Goal: Task Accomplishment & Management: Complete application form

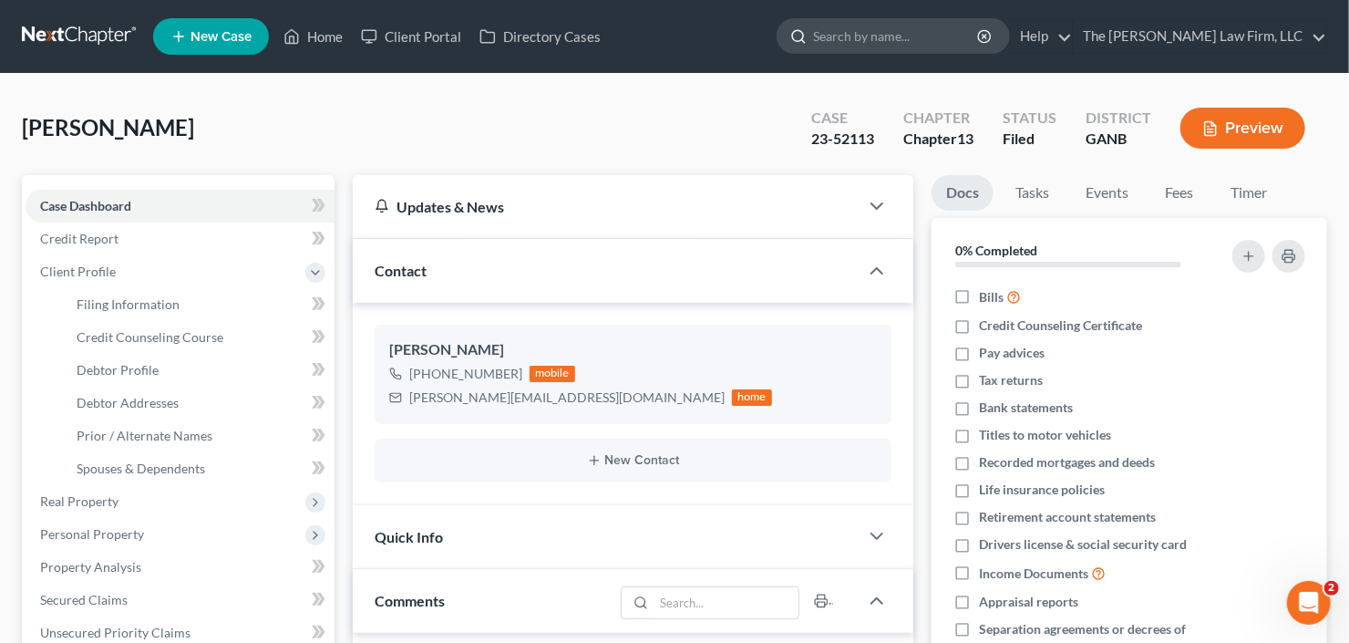
click at [935, 40] on input "search" at bounding box center [896, 36] width 167 height 34
type input "[PERSON_NAME]"
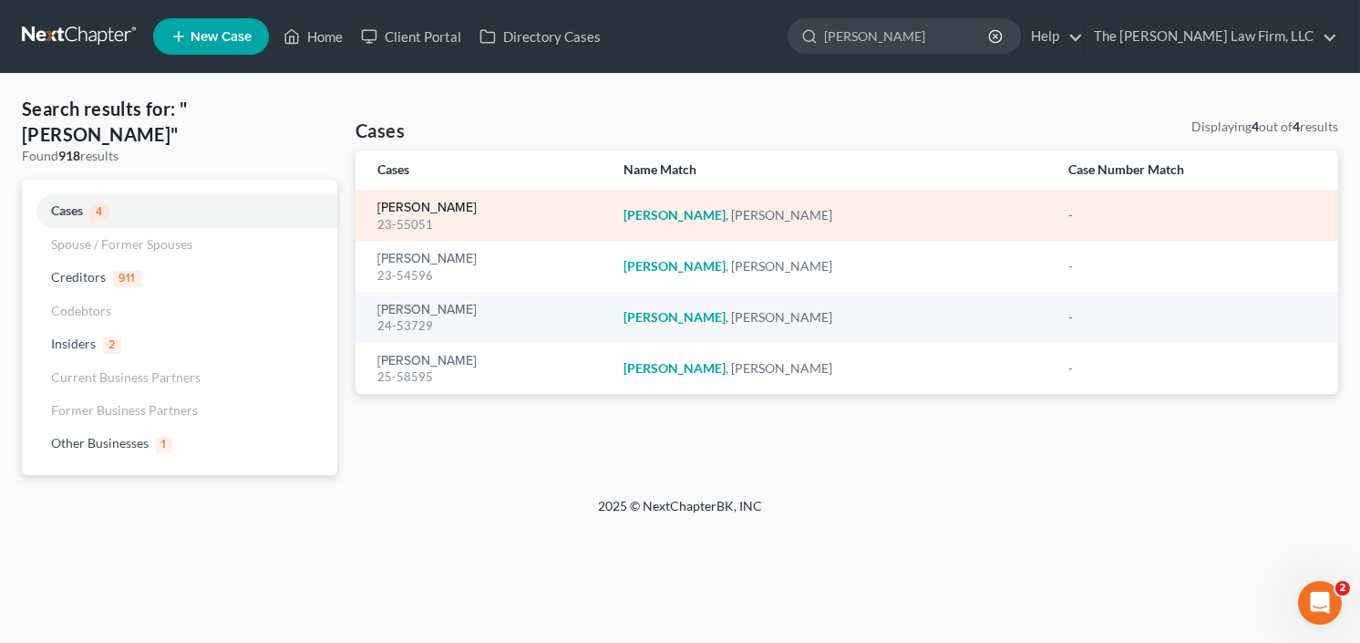
click at [427, 210] on link "[PERSON_NAME]" at bounding box center [426, 207] width 99 height 13
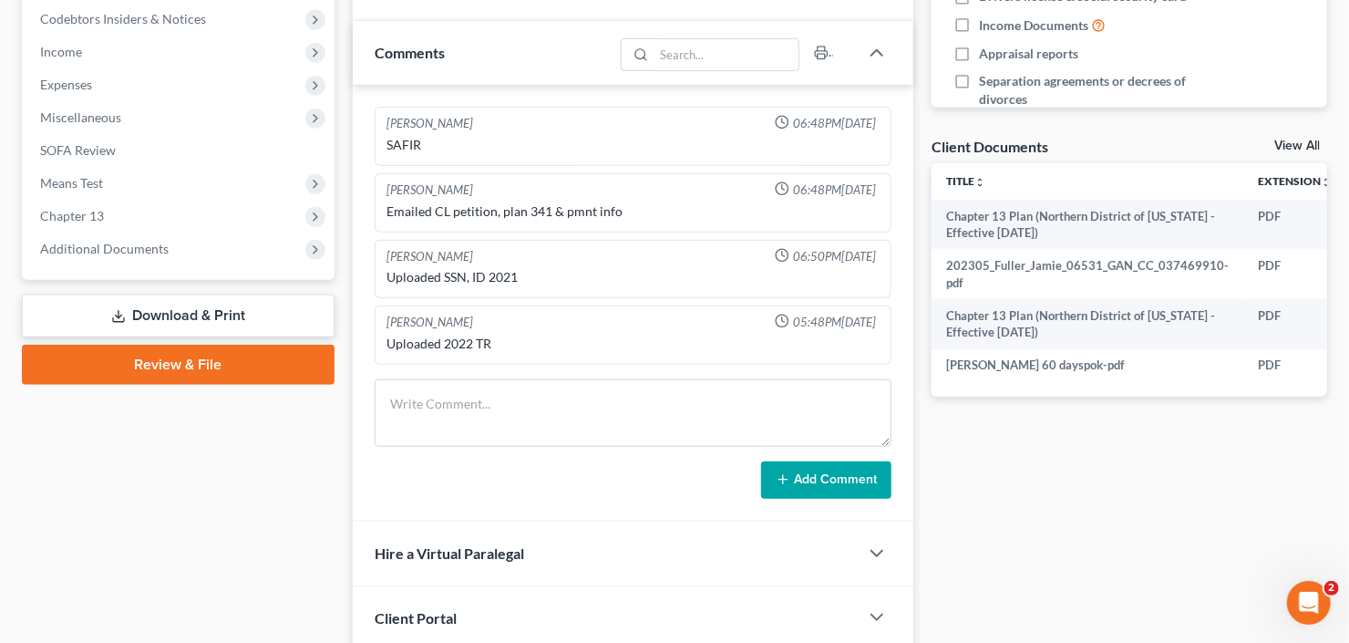
scroll to position [682, 0]
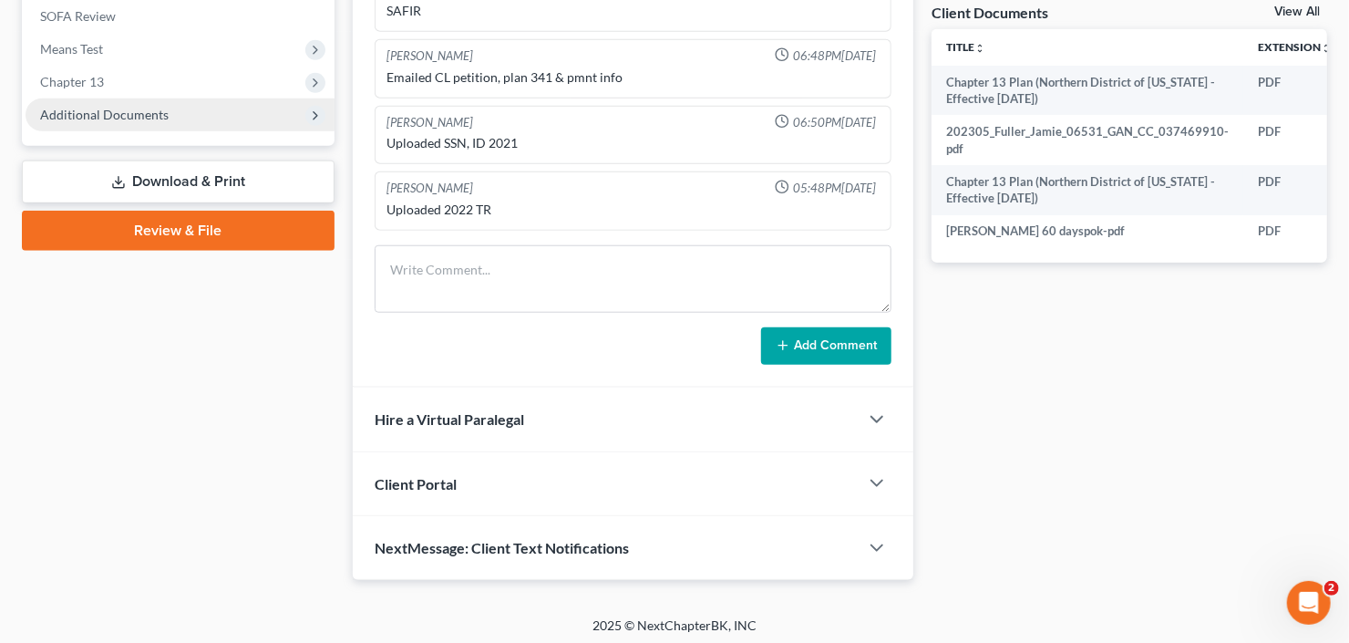
click at [113, 114] on span "Additional Documents" at bounding box center [104, 114] width 129 height 15
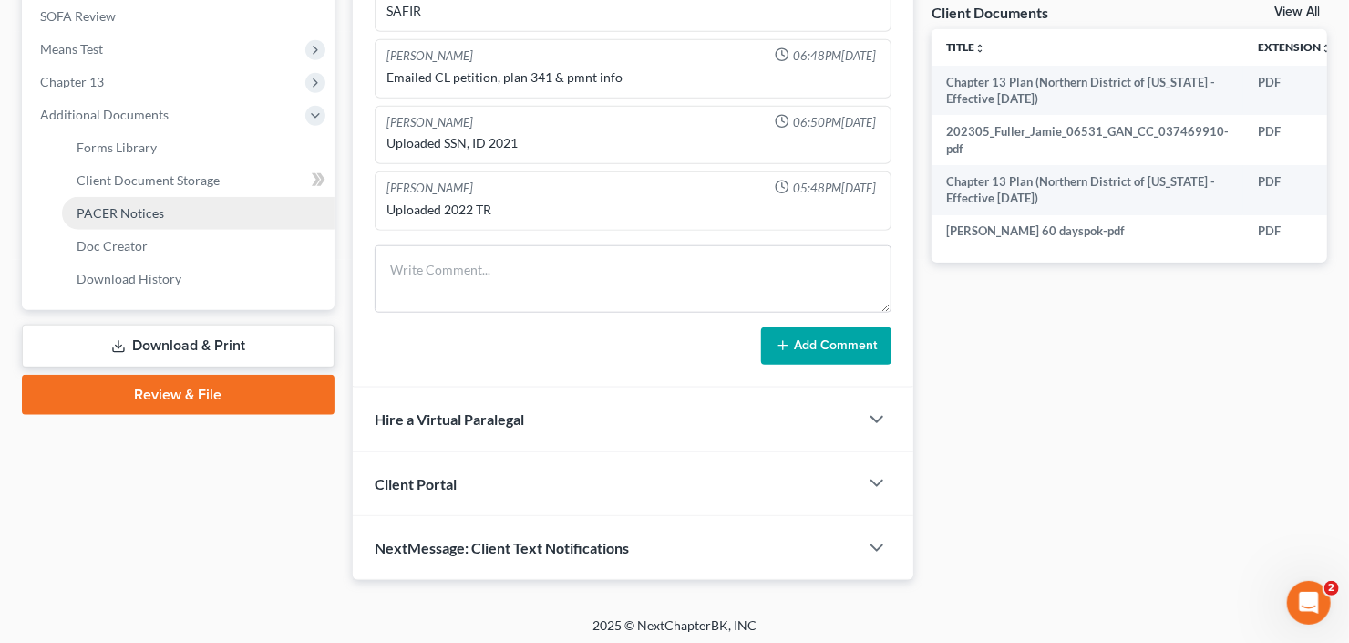
click at [124, 205] on span "PACER Notices" at bounding box center [121, 212] width 88 height 15
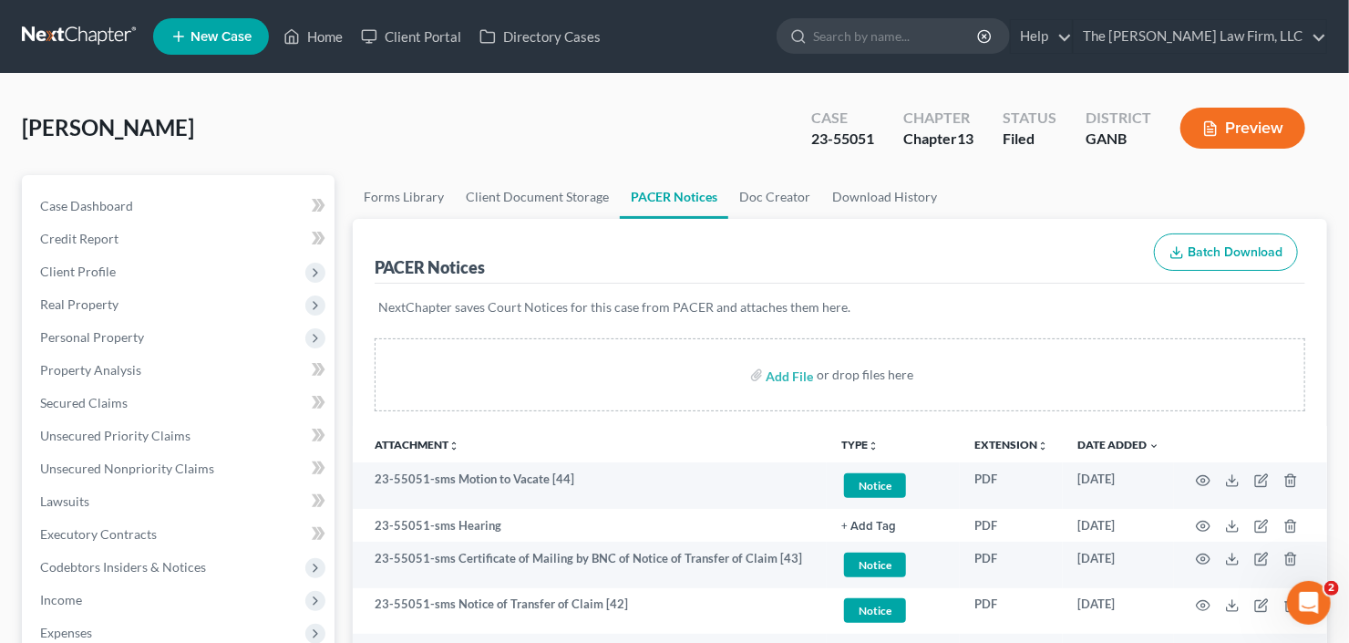
scroll to position [219, 0]
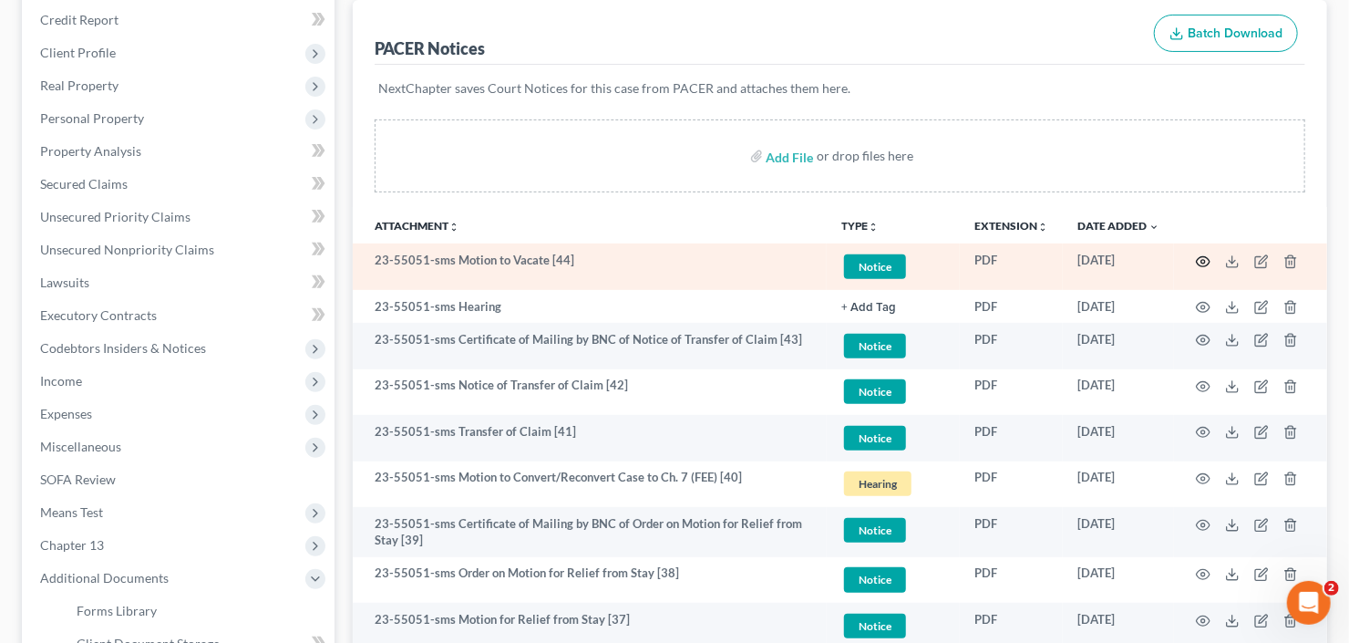
click at [1201, 254] on icon "button" at bounding box center [1203, 261] width 15 height 15
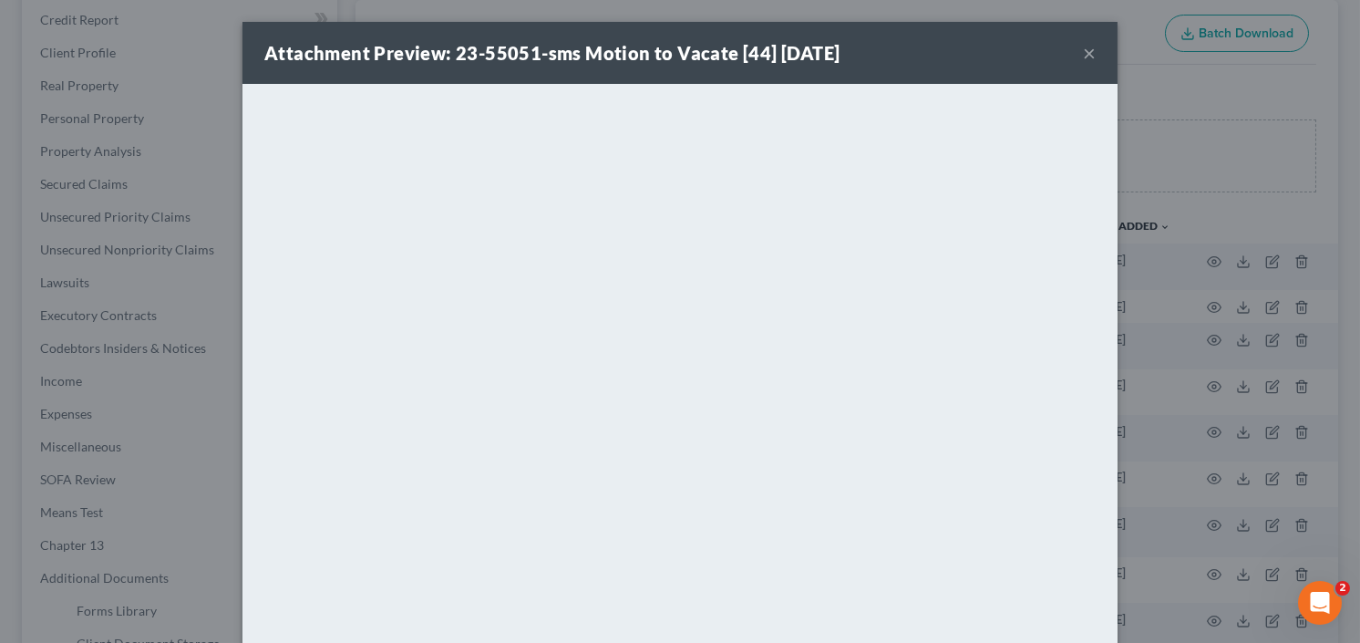
click at [1087, 55] on button "×" at bounding box center [1089, 53] width 13 height 22
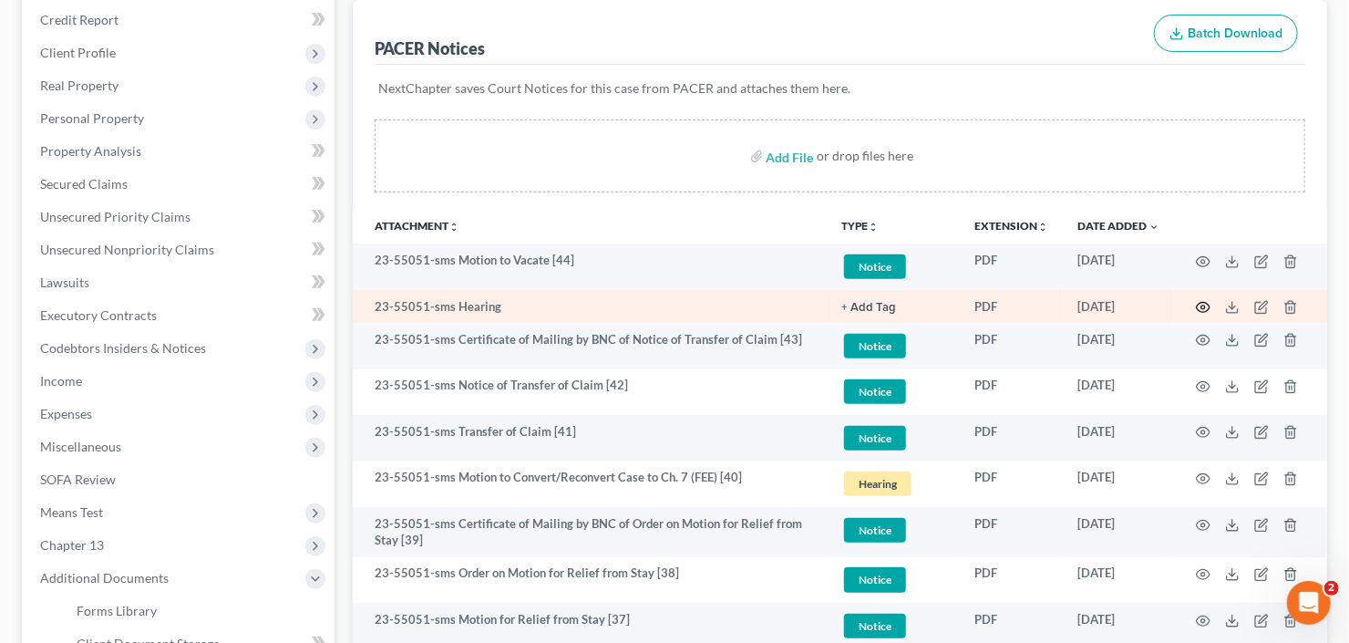
click at [1198, 307] on icon "button" at bounding box center [1204, 308] width 14 height 10
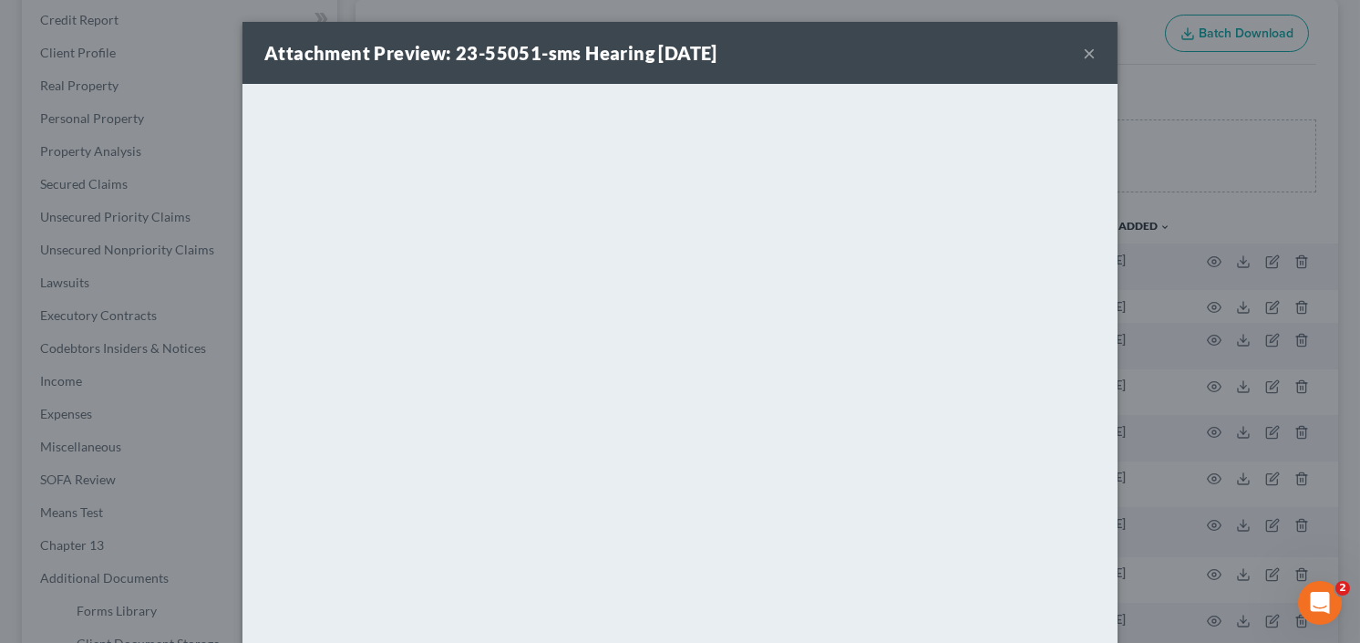
click at [1084, 47] on button "×" at bounding box center [1089, 53] width 13 height 22
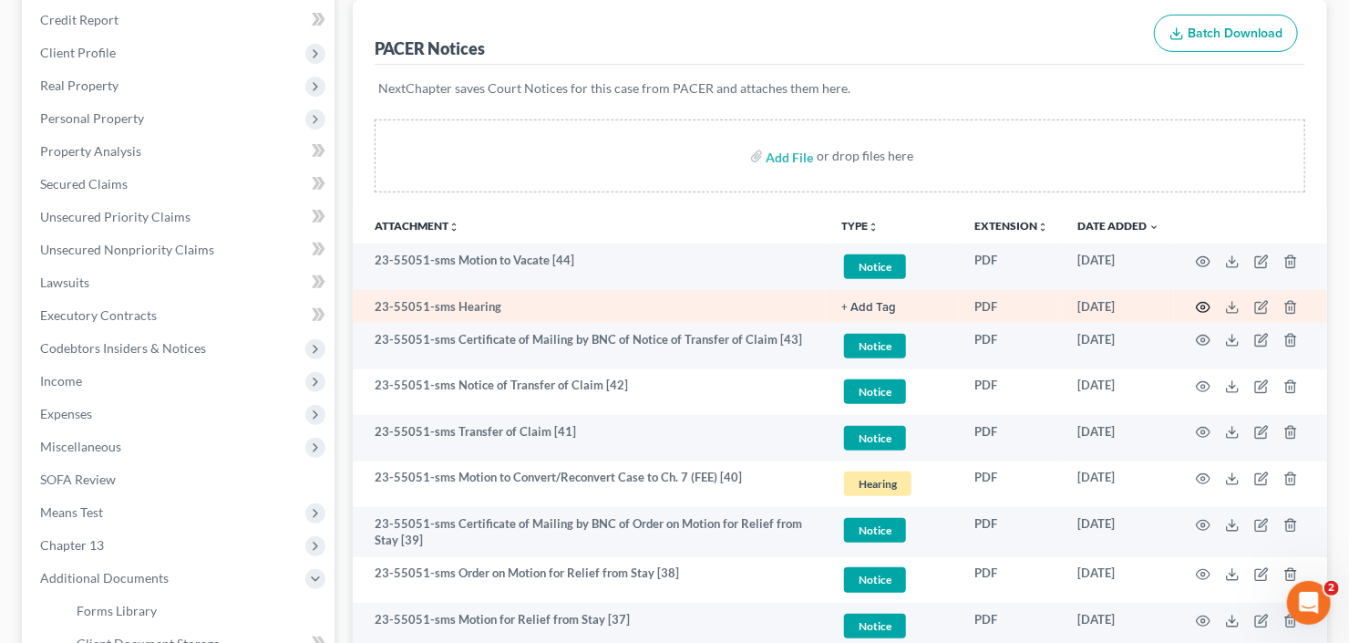
click at [1202, 305] on icon "button" at bounding box center [1203, 307] width 15 height 15
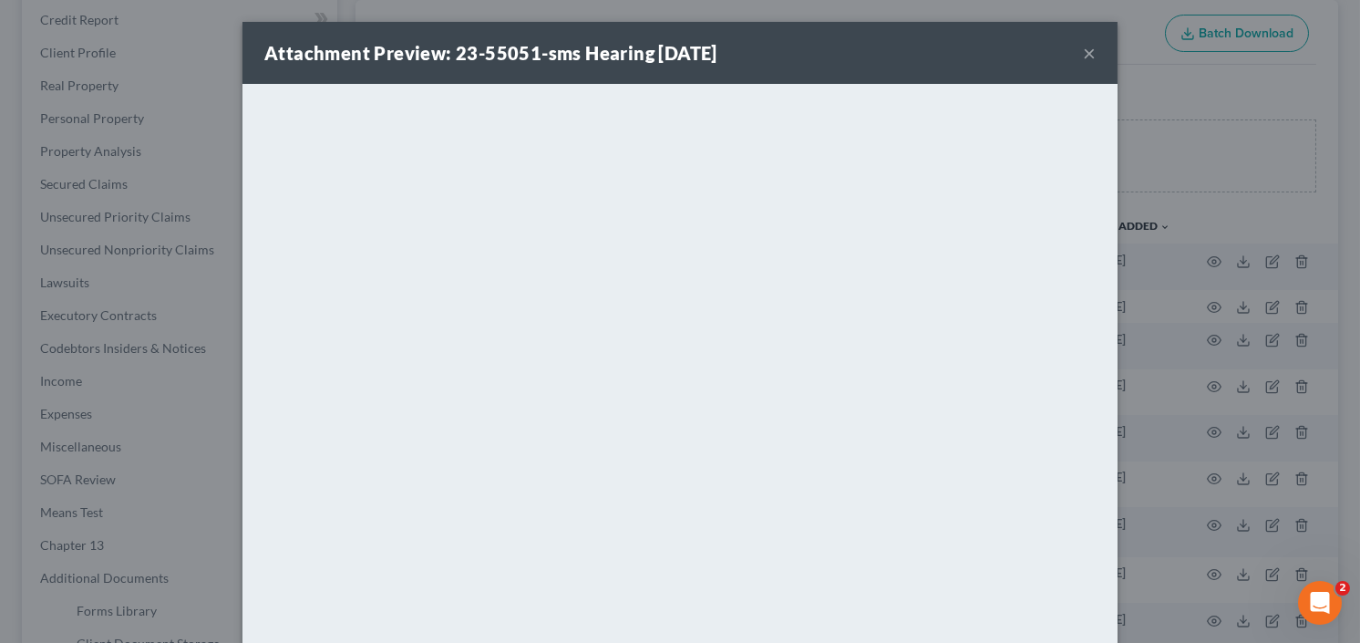
click at [1088, 48] on button "×" at bounding box center [1089, 53] width 13 height 22
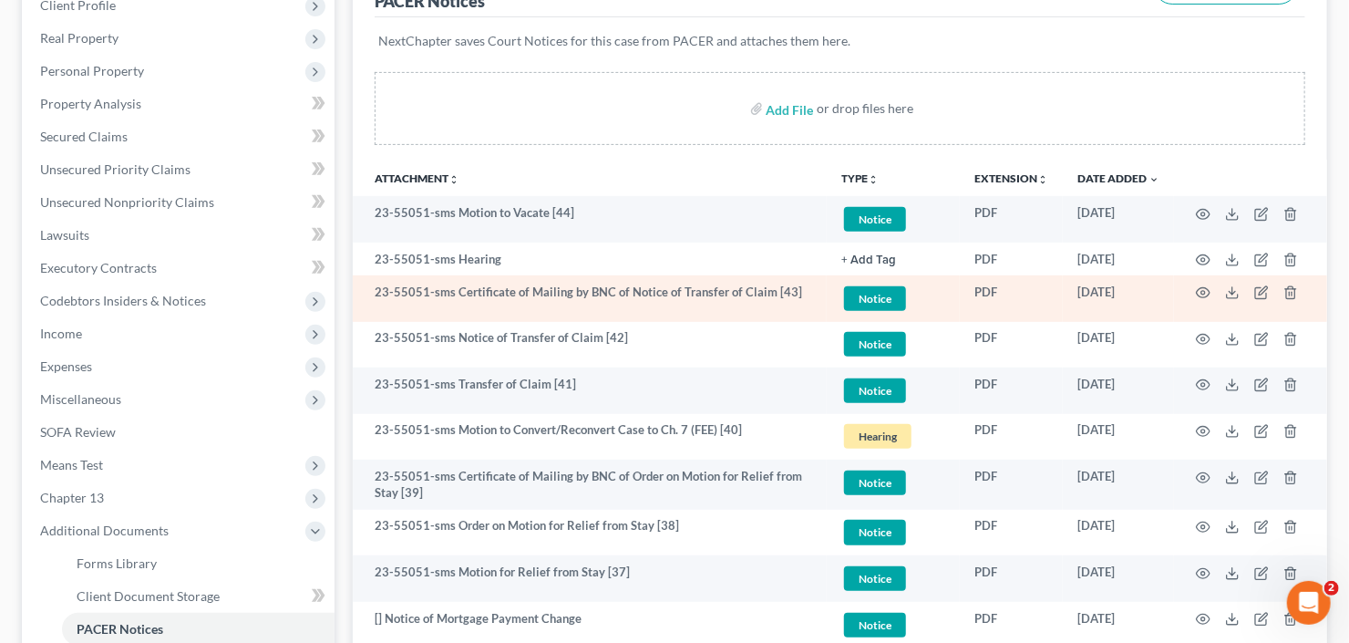
scroll to position [292, 0]
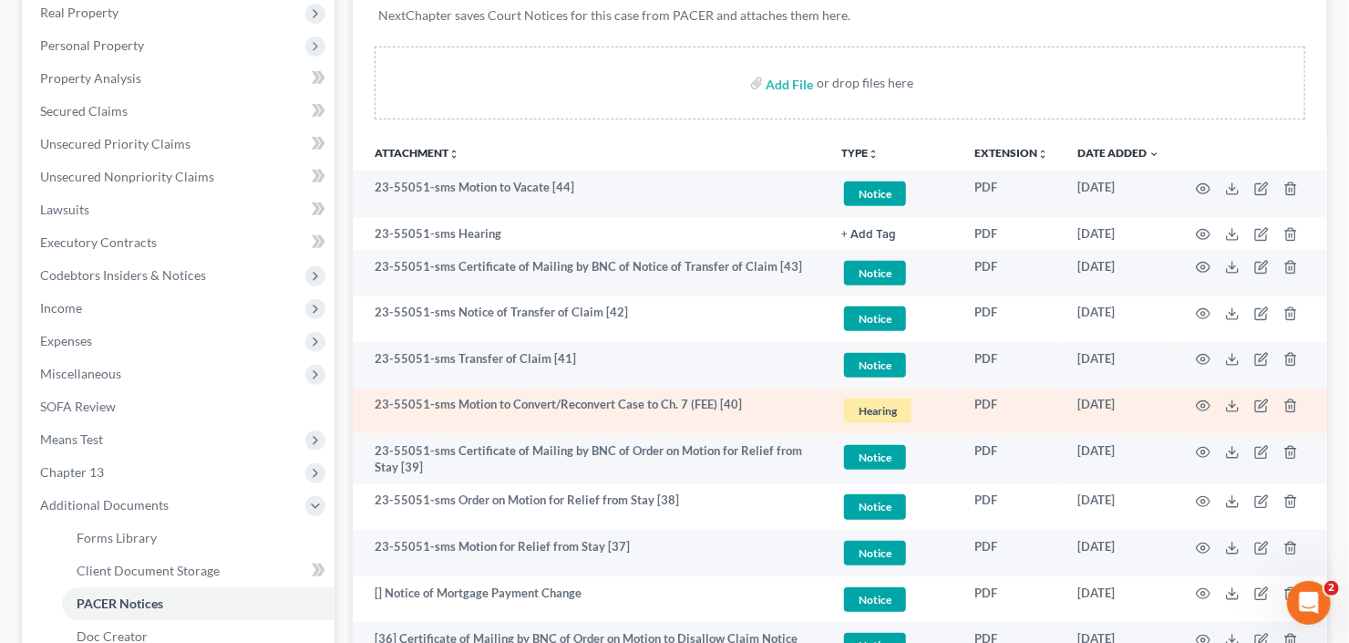
click at [1194, 412] on td at bounding box center [1250, 411] width 153 height 46
click at [1200, 407] on icon "button" at bounding box center [1204, 406] width 14 height 10
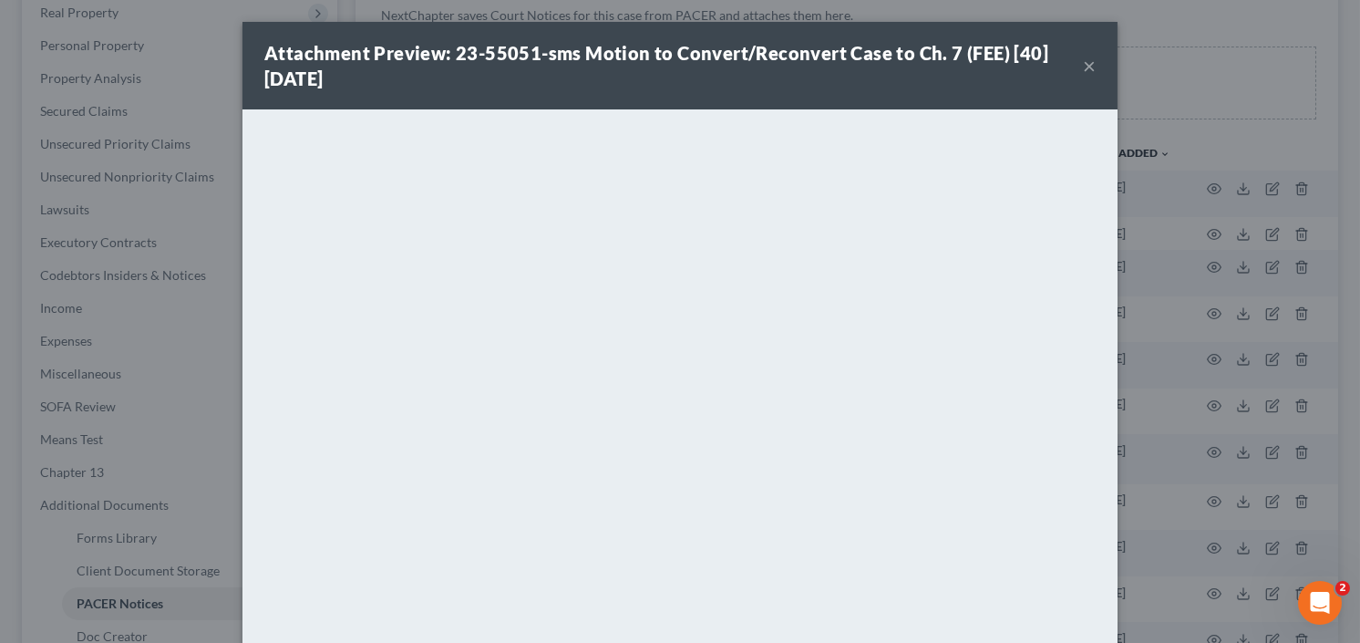
click at [1083, 69] on button "×" at bounding box center [1089, 66] width 13 height 22
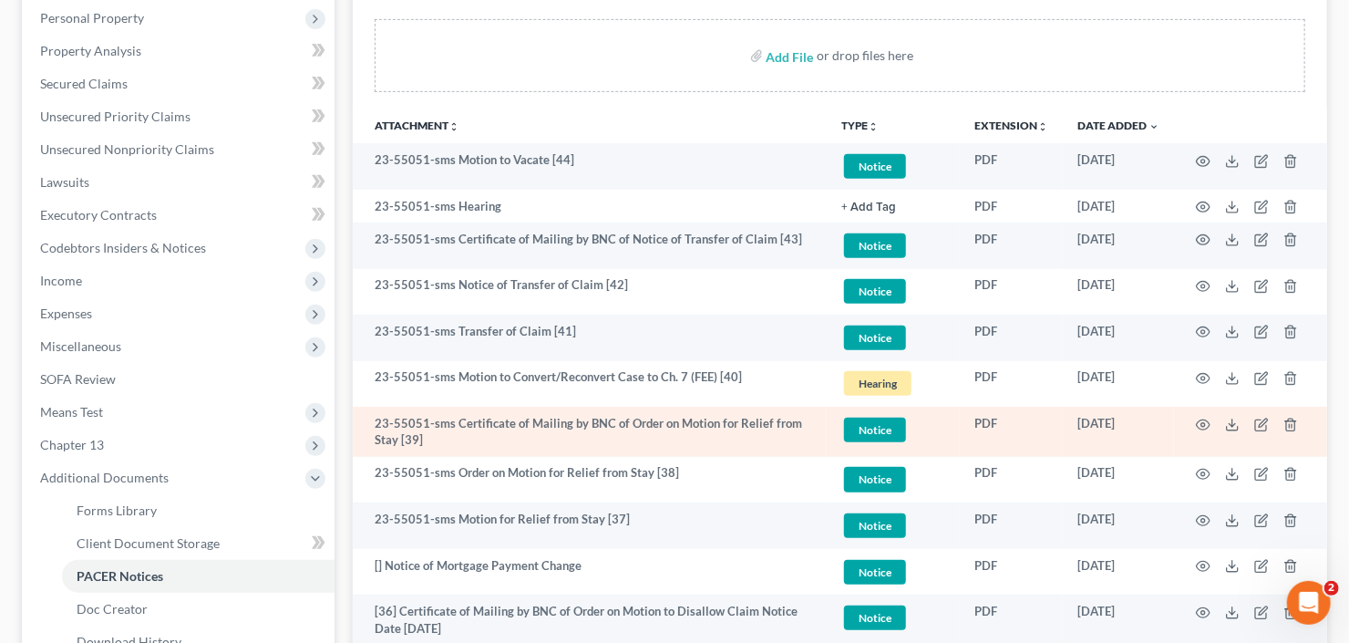
scroll to position [365, 0]
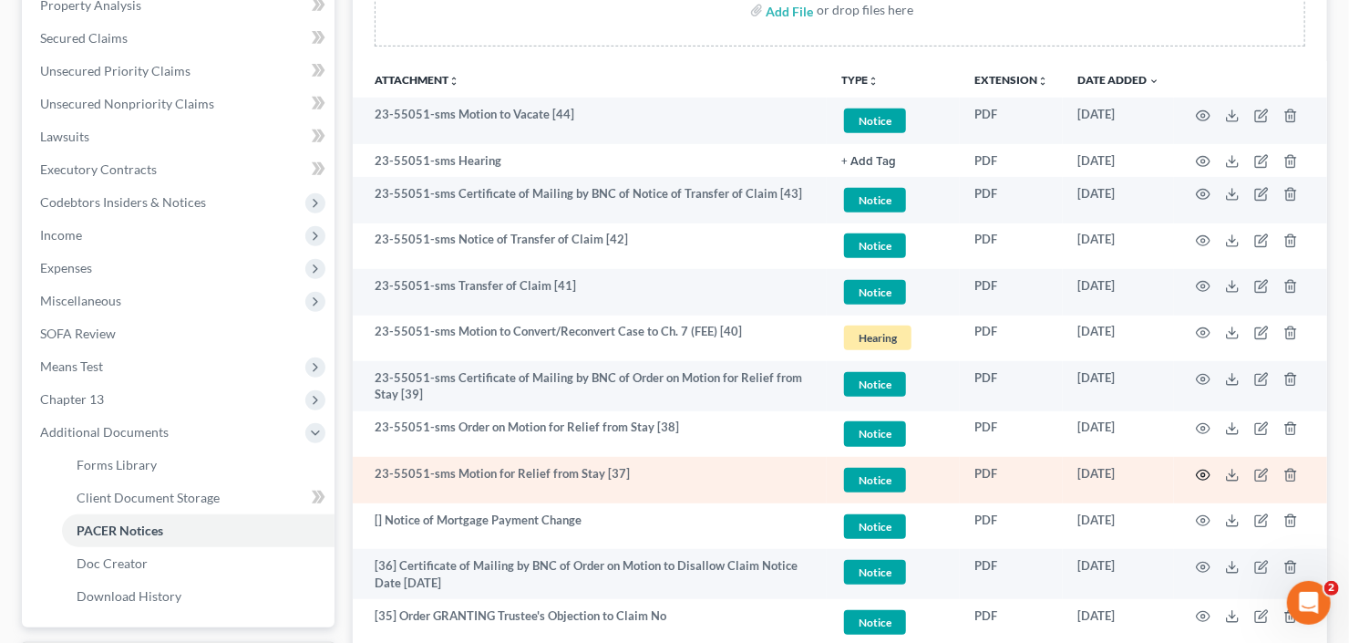
click at [1203, 469] on icon "button" at bounding box center [1203, 475] width 15 height 15
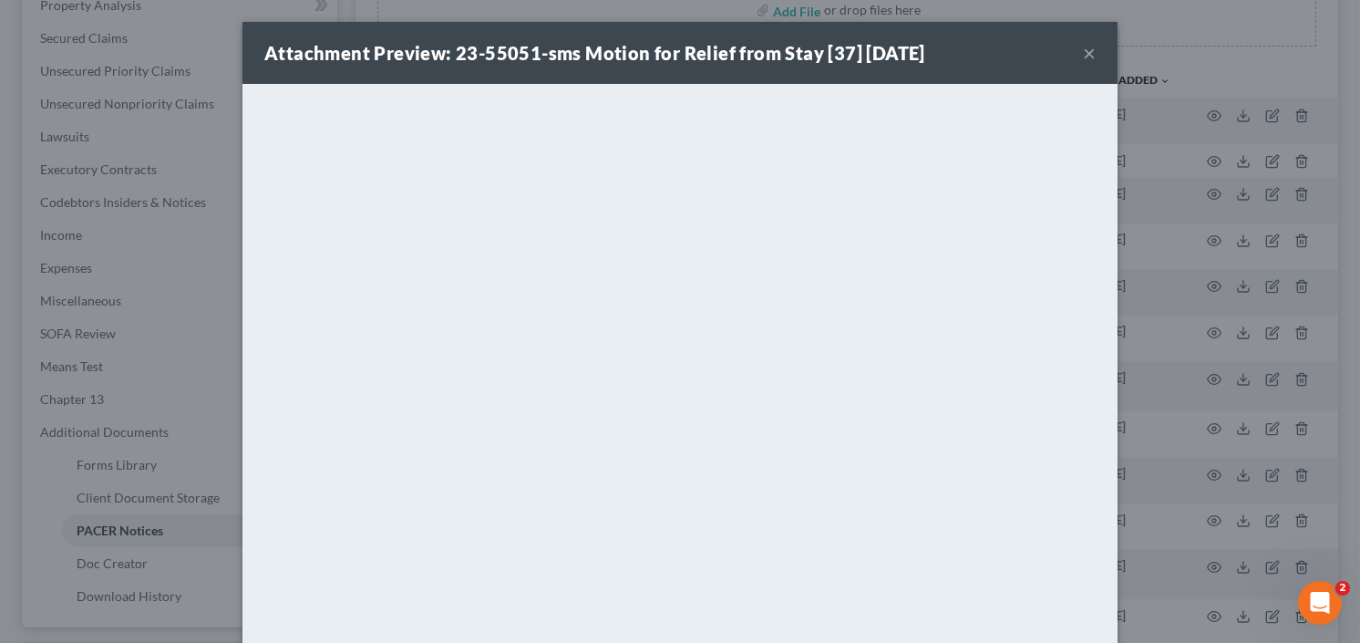
click at [1085, 54] on button "×" at bounding box center [1089, 53] width 13 height 22
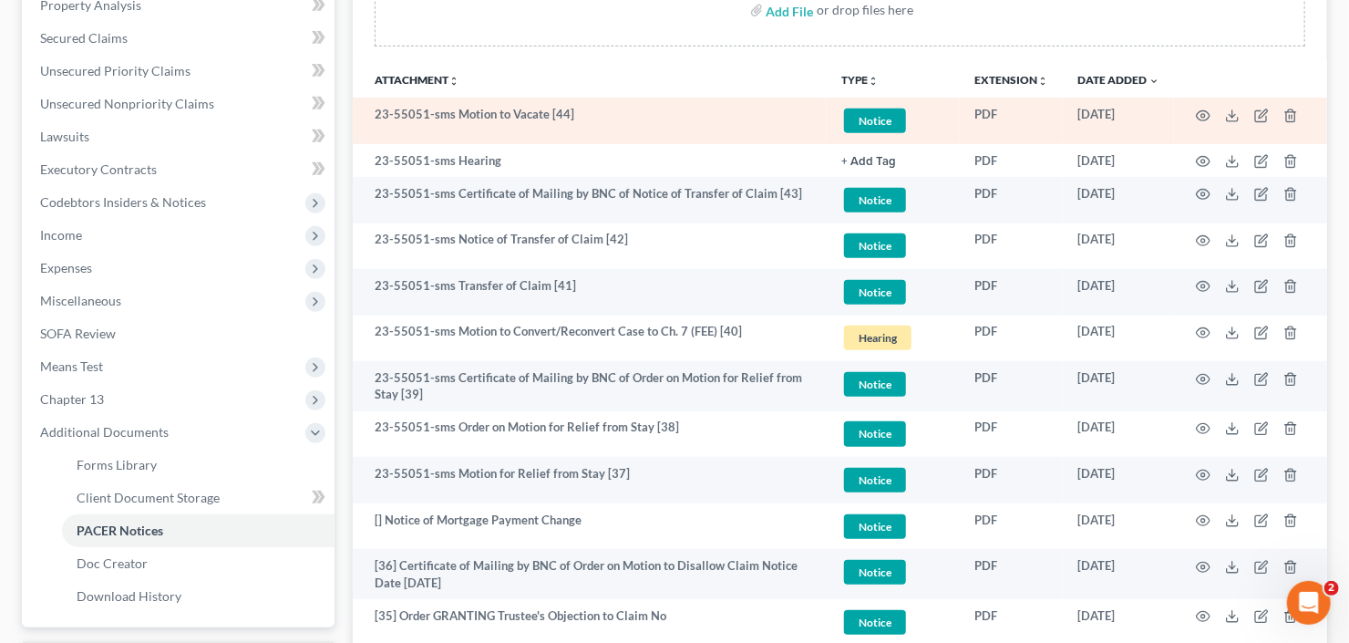
click at [1212, 111] on td at bounding box center [1250, 121] width 153 height 46
click at [1204, 112] on icon "button" at bounding box center [1203, 115] width 15 height 15
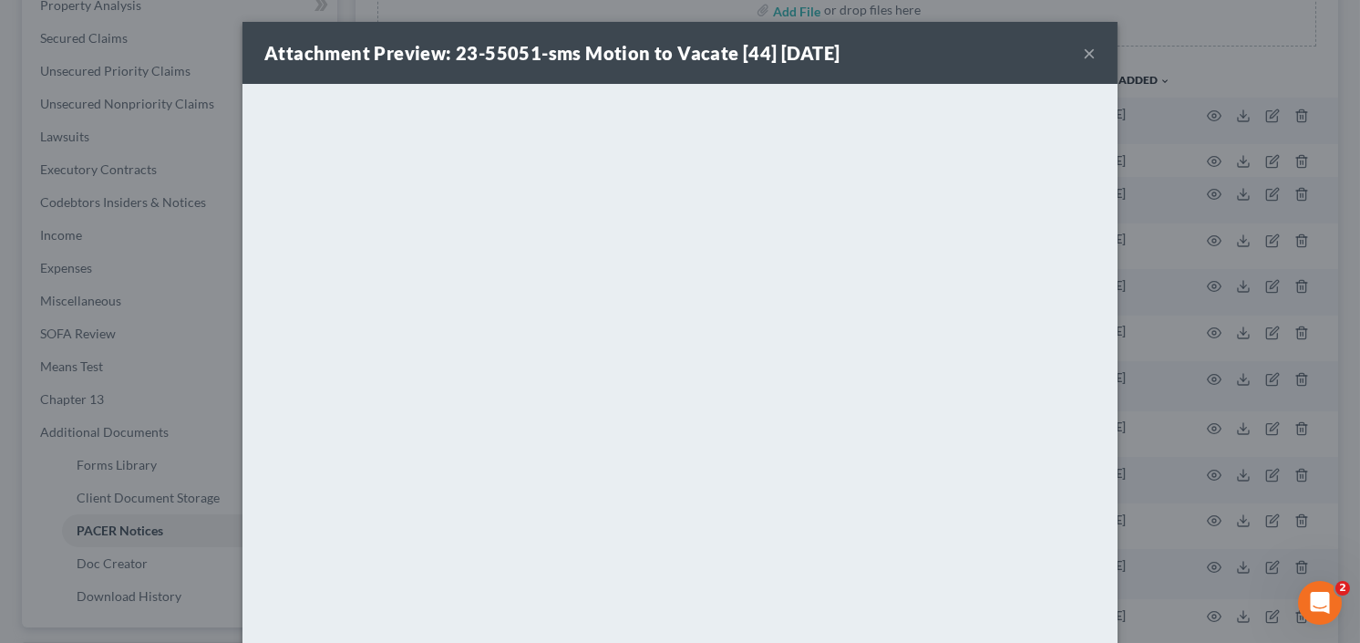
click at [1084, 50] on button "×" at bounding box center [1089, 53] width 13 height 22
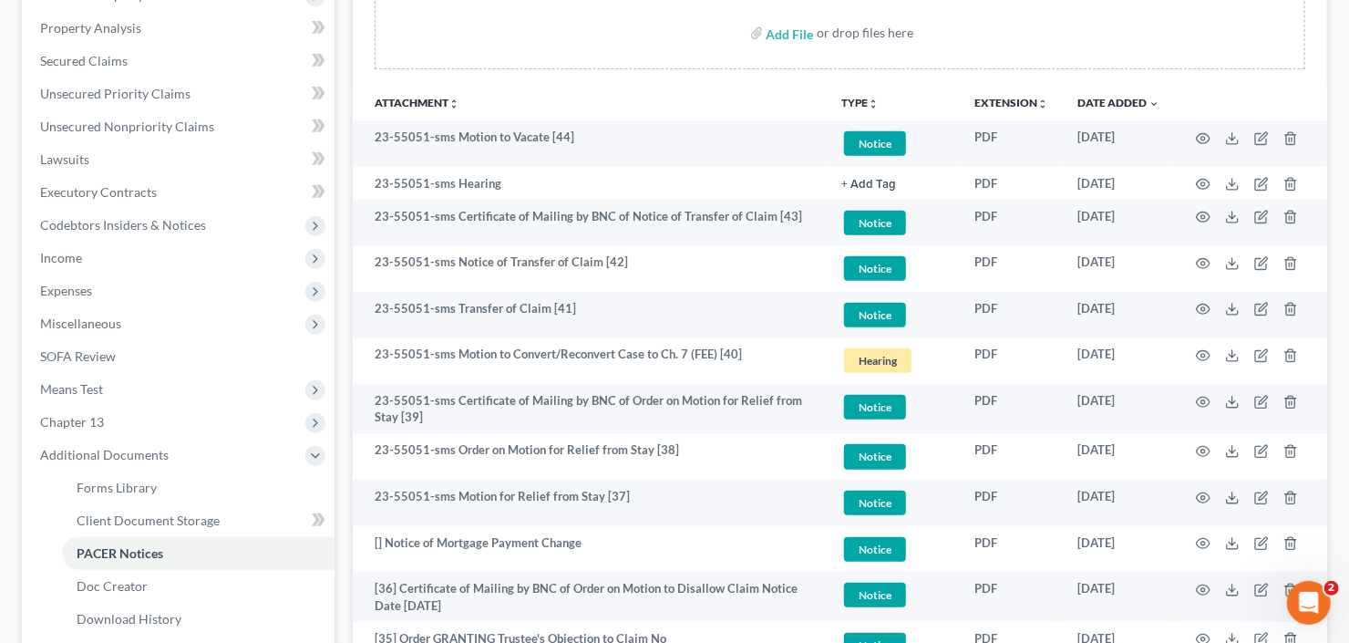
scroll to position [0, 0]
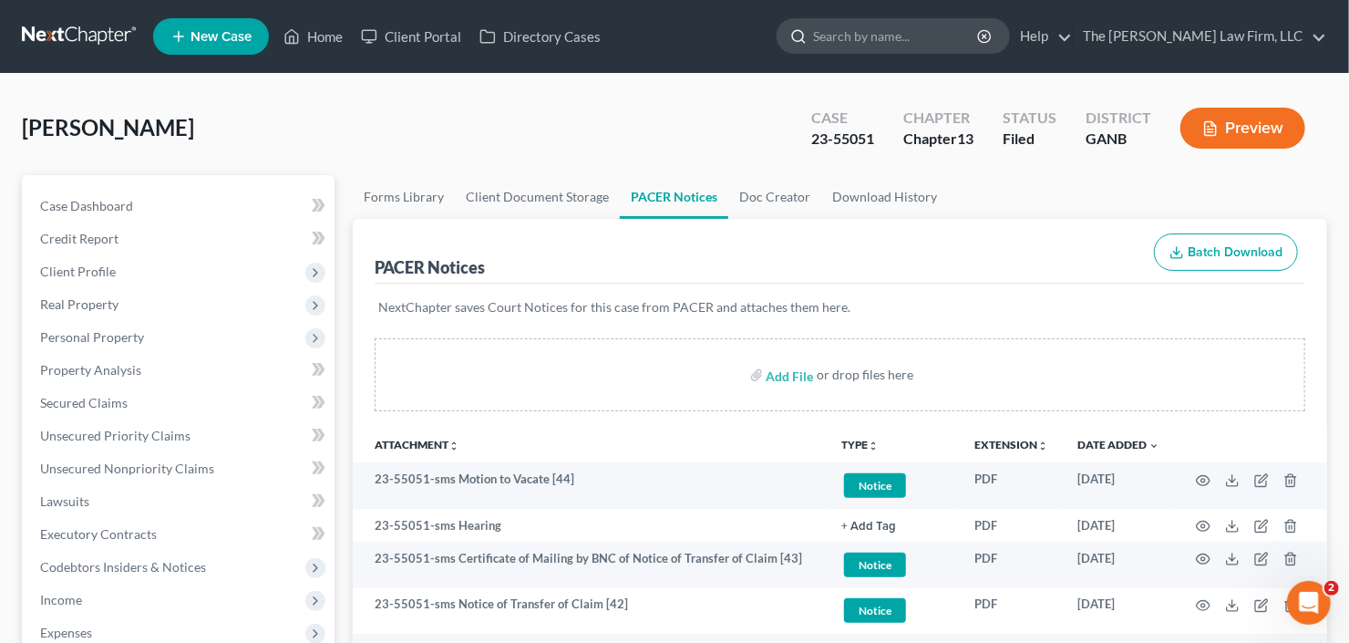
click at [916, 48] on input "search" at bounding box center [896, 36] width 167 height 34
type input "[PERSON_NAME]"
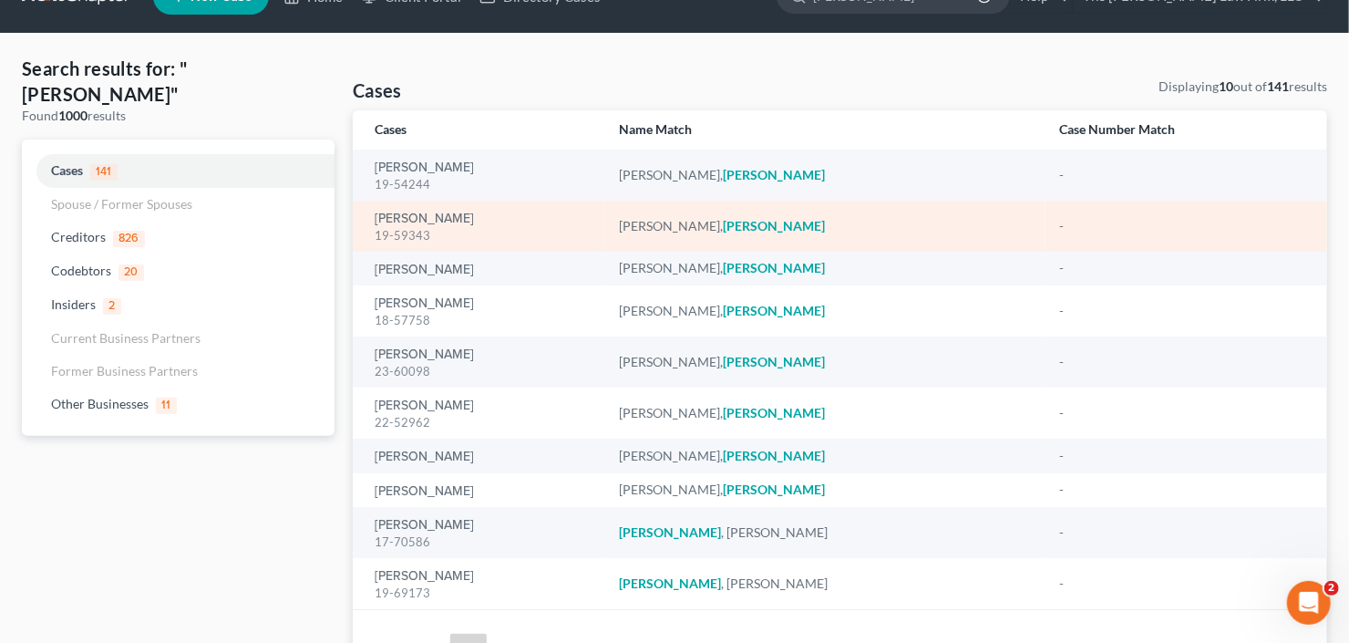
scroll to position [73, 0]
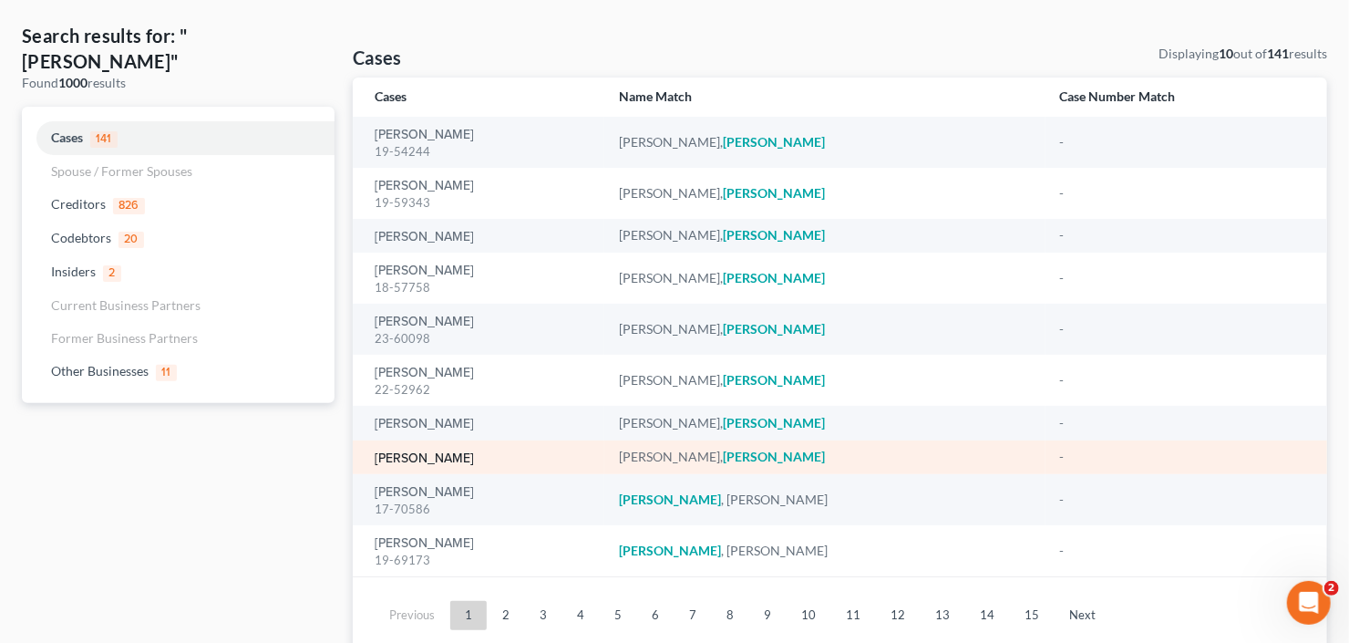
click at [408, 457] on link "[PERSON_NAME]" at bounding box center [424, 458] width 99 height 13
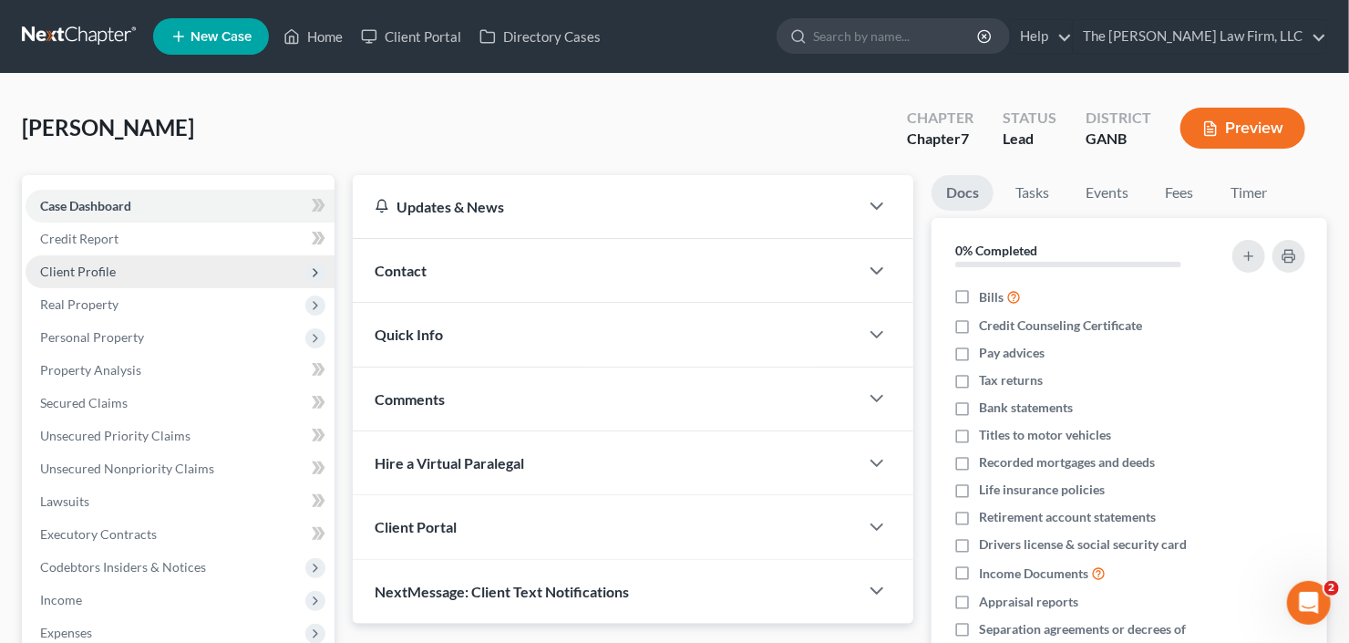
click at [78, 270] on span "Client Profile" at bounding box center [78, 270] width 76 height 15
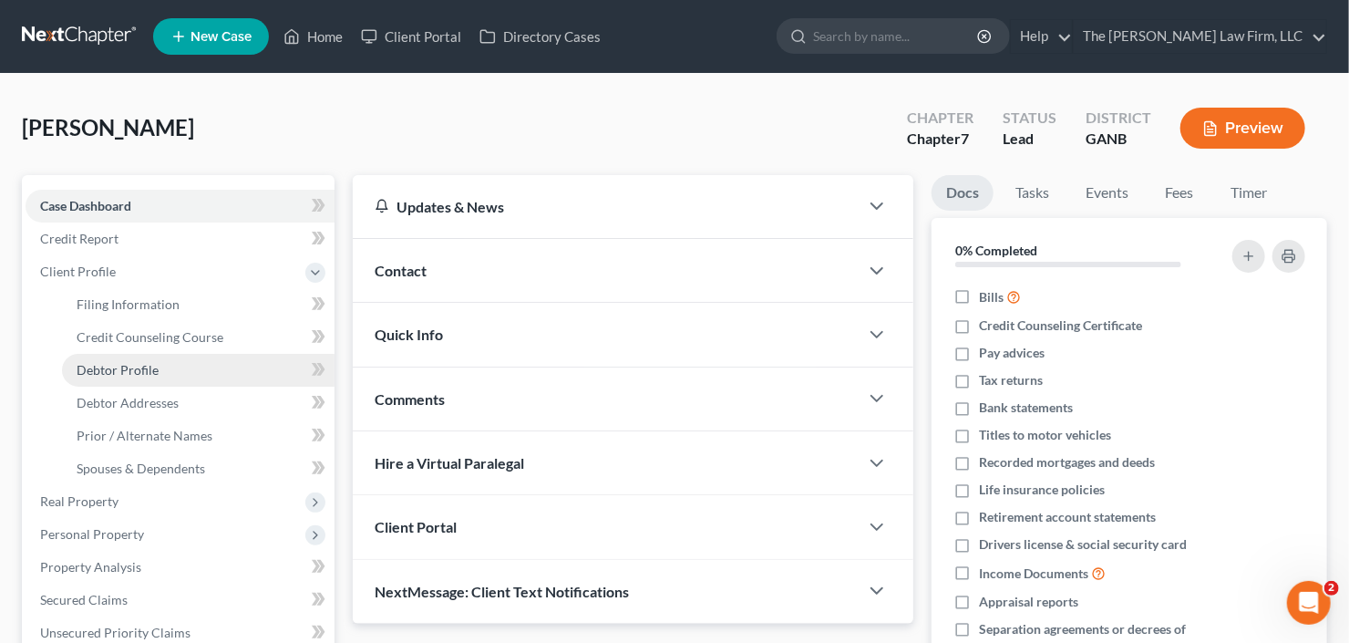
click at [117, 364] on span "Debtor Profile" at bounding box center [118, 369] width 82 height 15
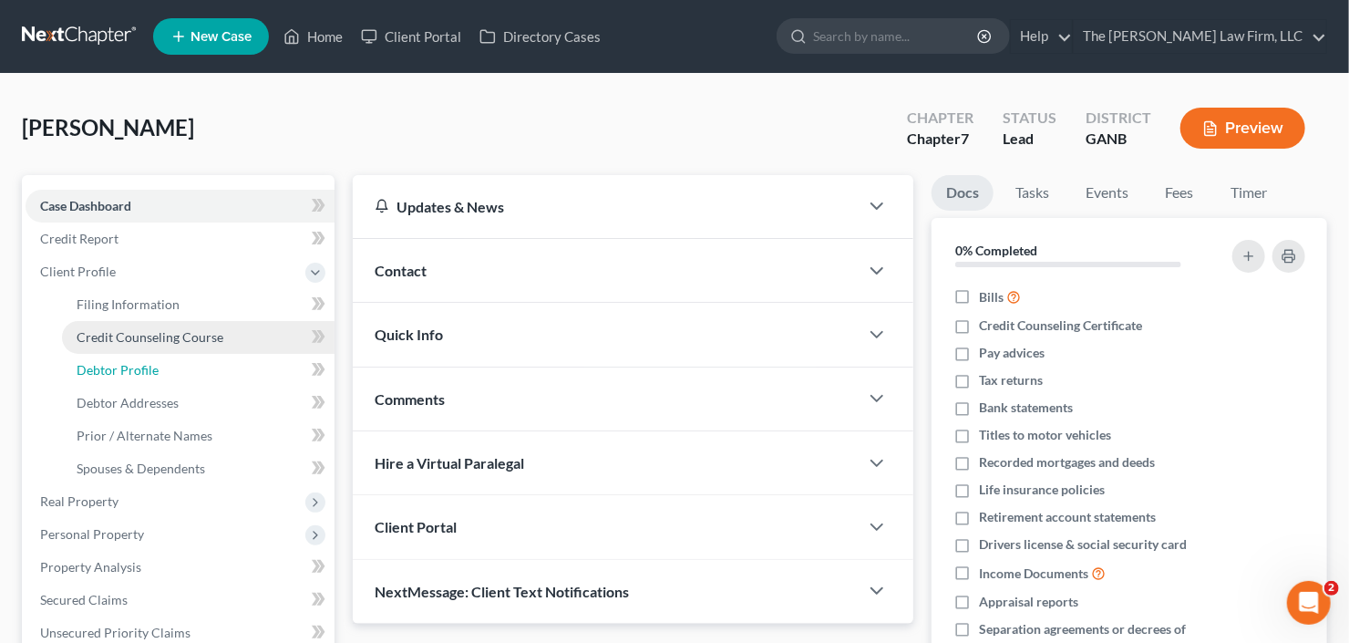
select select "1"
select select "4"
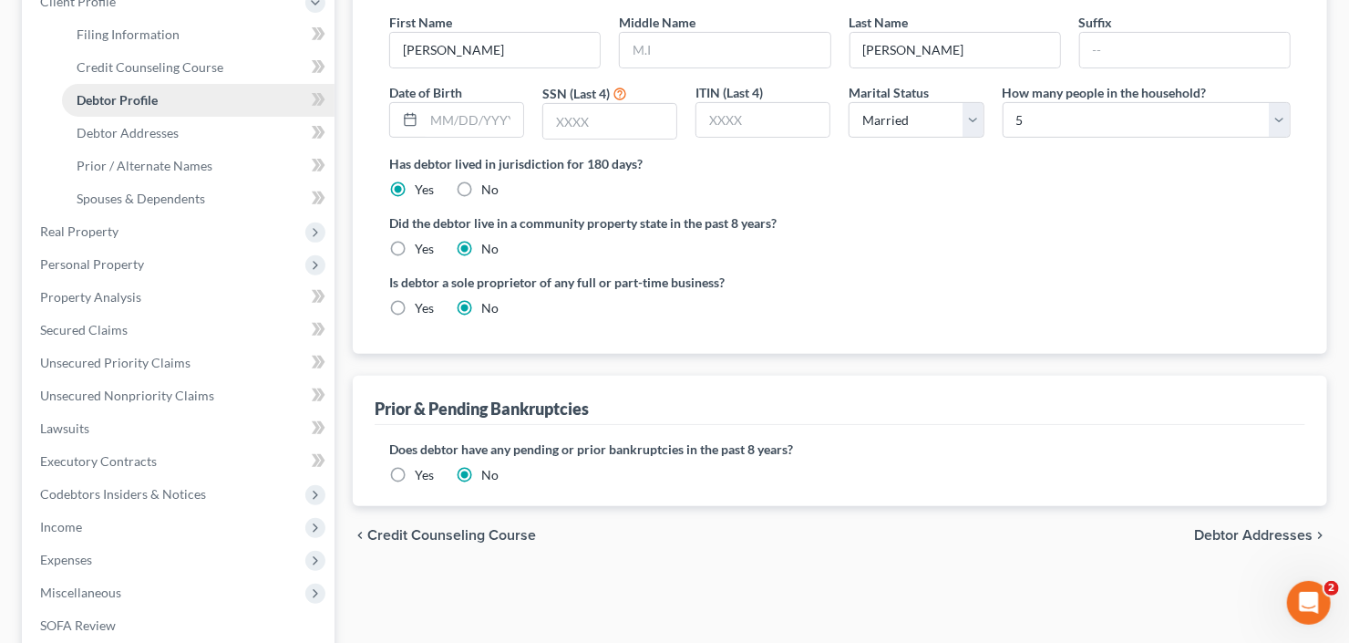
scroll to position [73, 0]
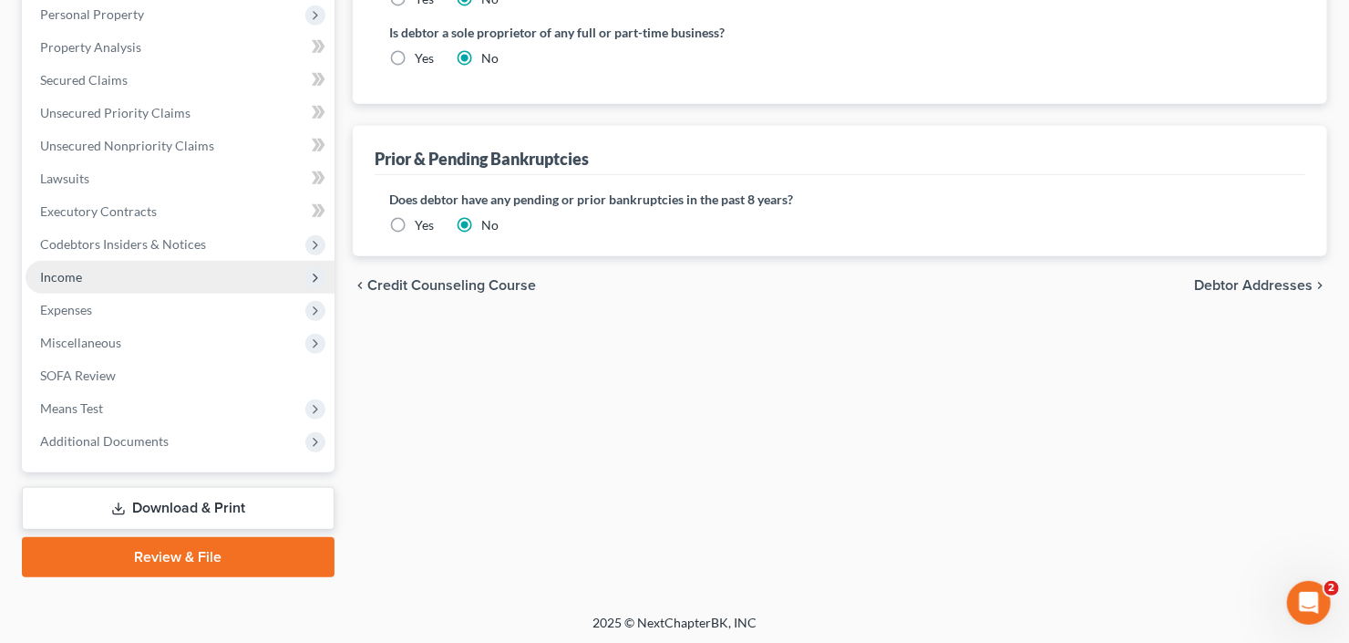
click at [135, 273] on span "Income" at bounding box center [180, 277] width 309 height 33
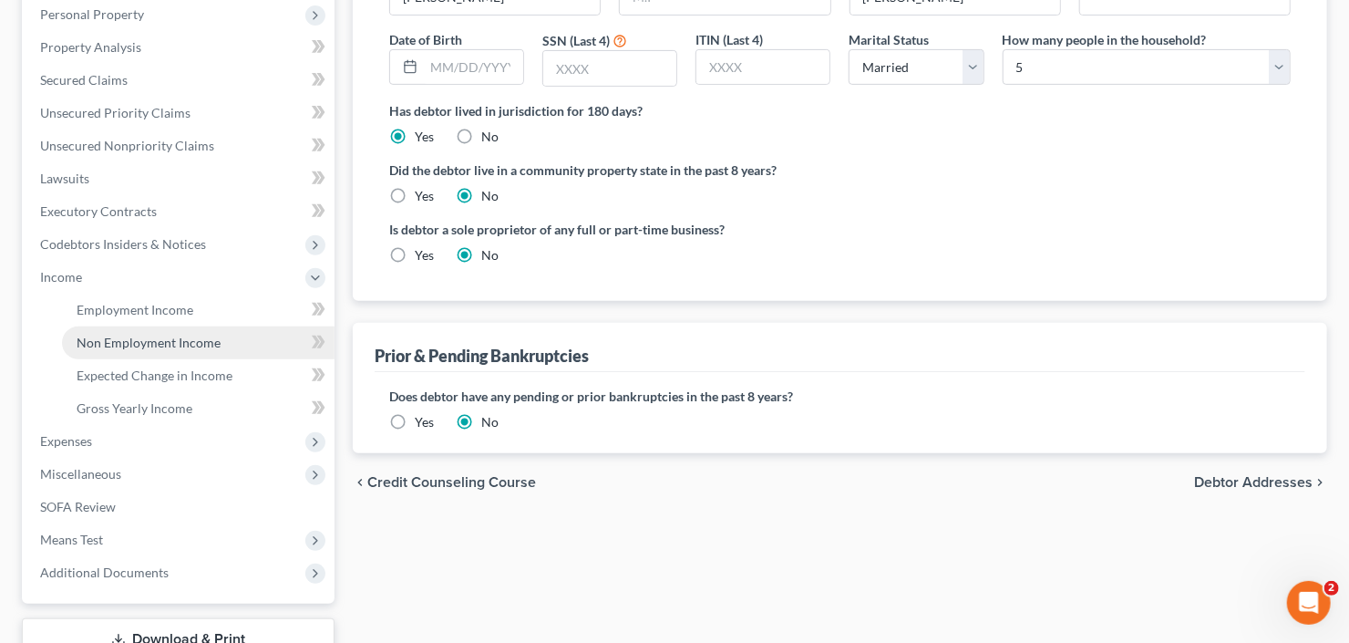
click at [150, 344] on span "Non Employment Income" at bounding box center [149, 342] width 144 height 15
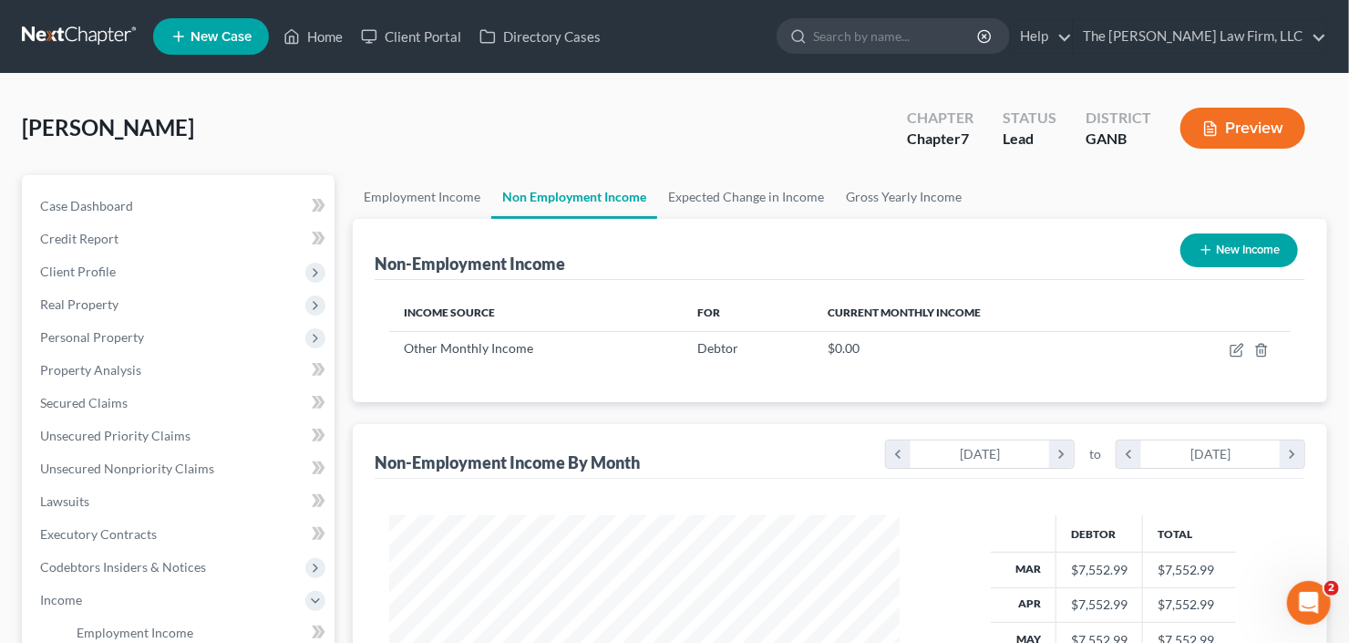
scroll to position [325, 547]
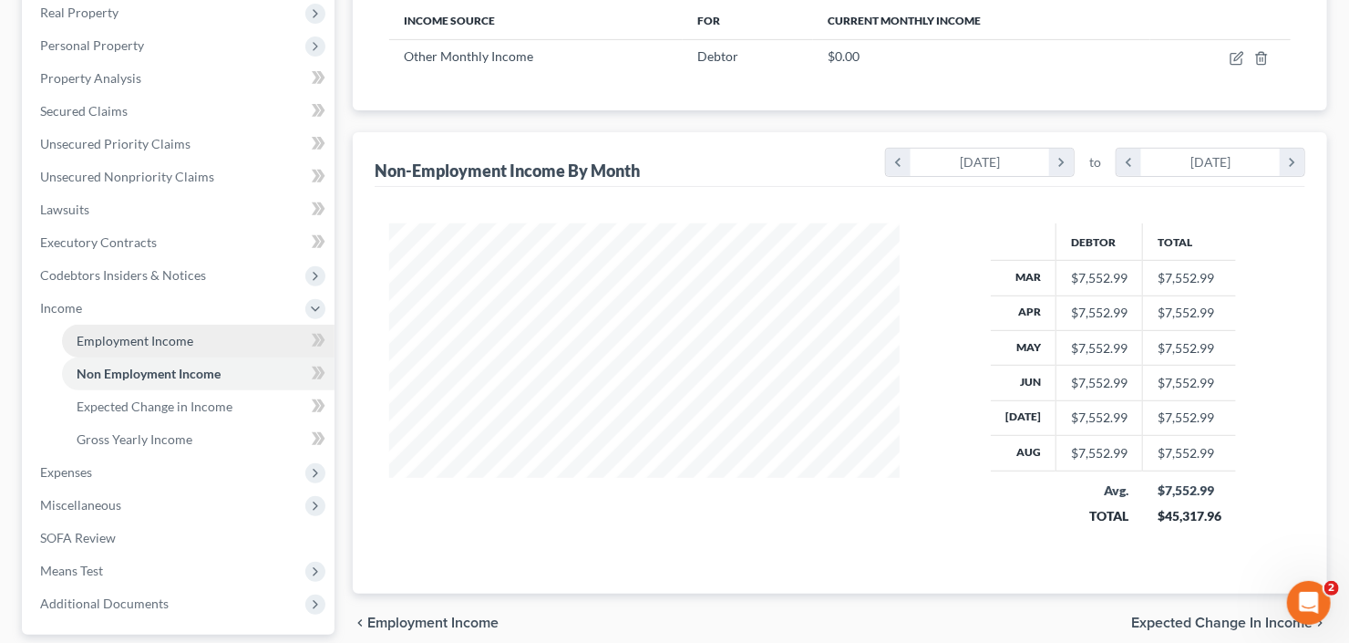
click at [136, 345] on span "Employment Income" at bounding box center [135, 340] width 117 height 15
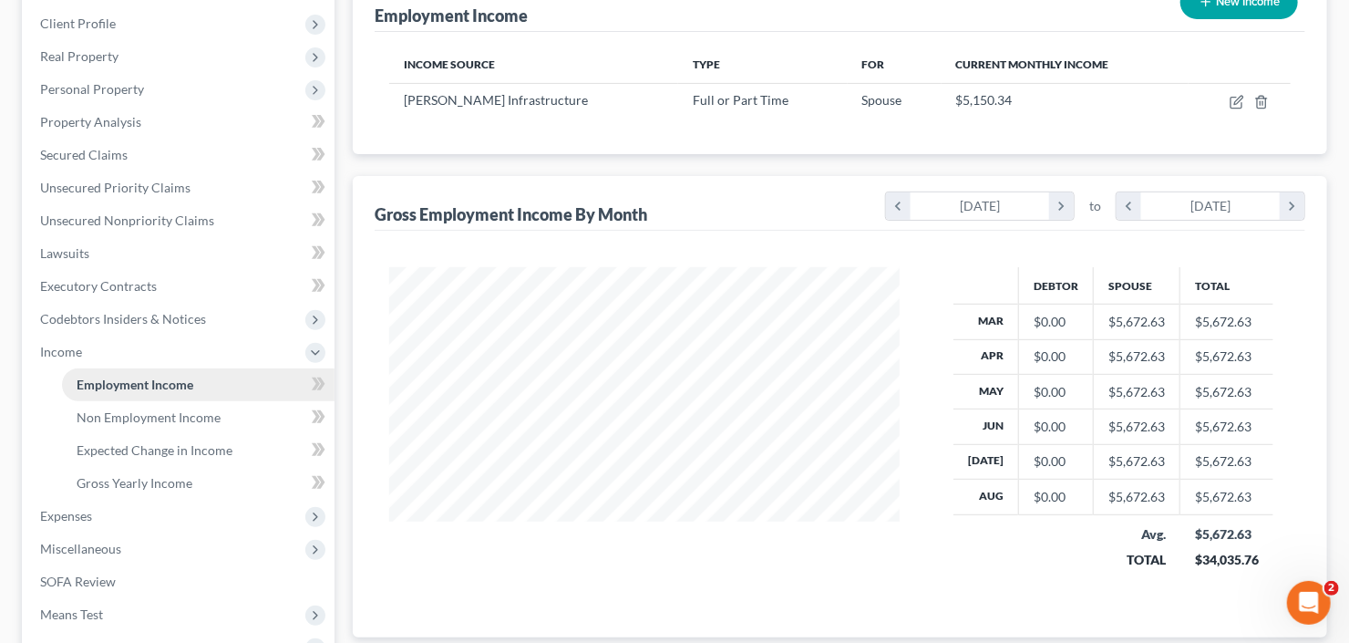
scroll to position [365, 0]
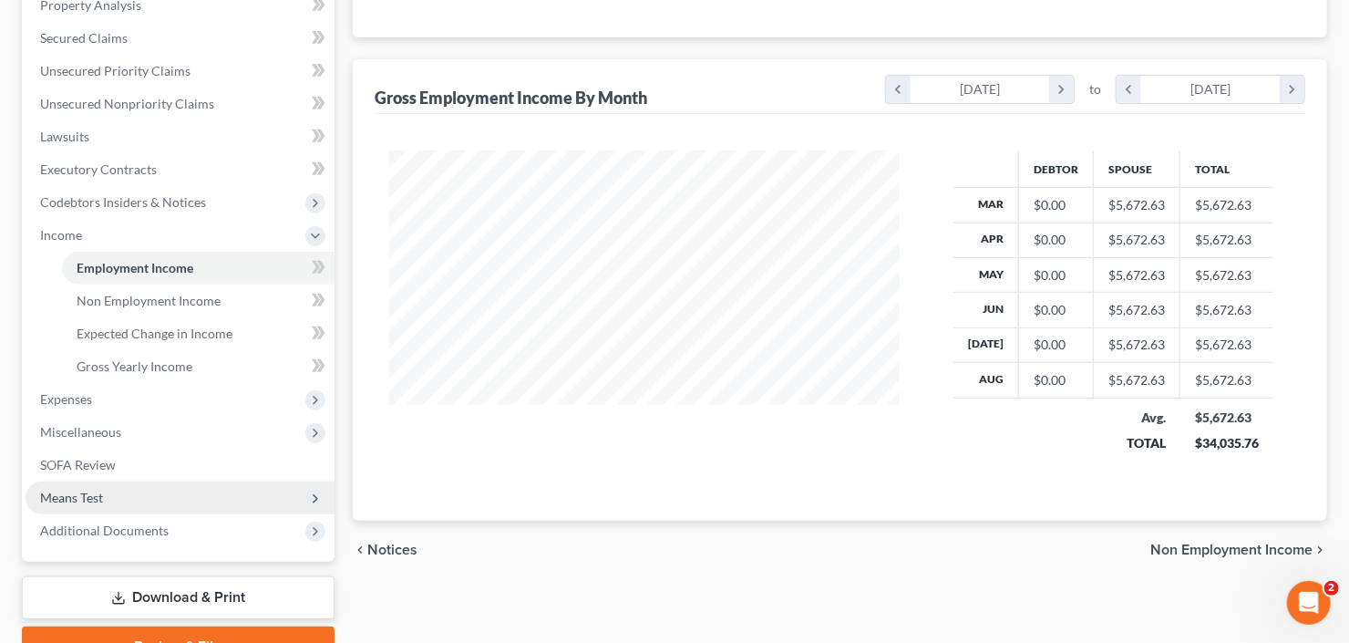
click at [122, 505] on span "Means Test" at bounding box center [180, 497] width 309 height 33
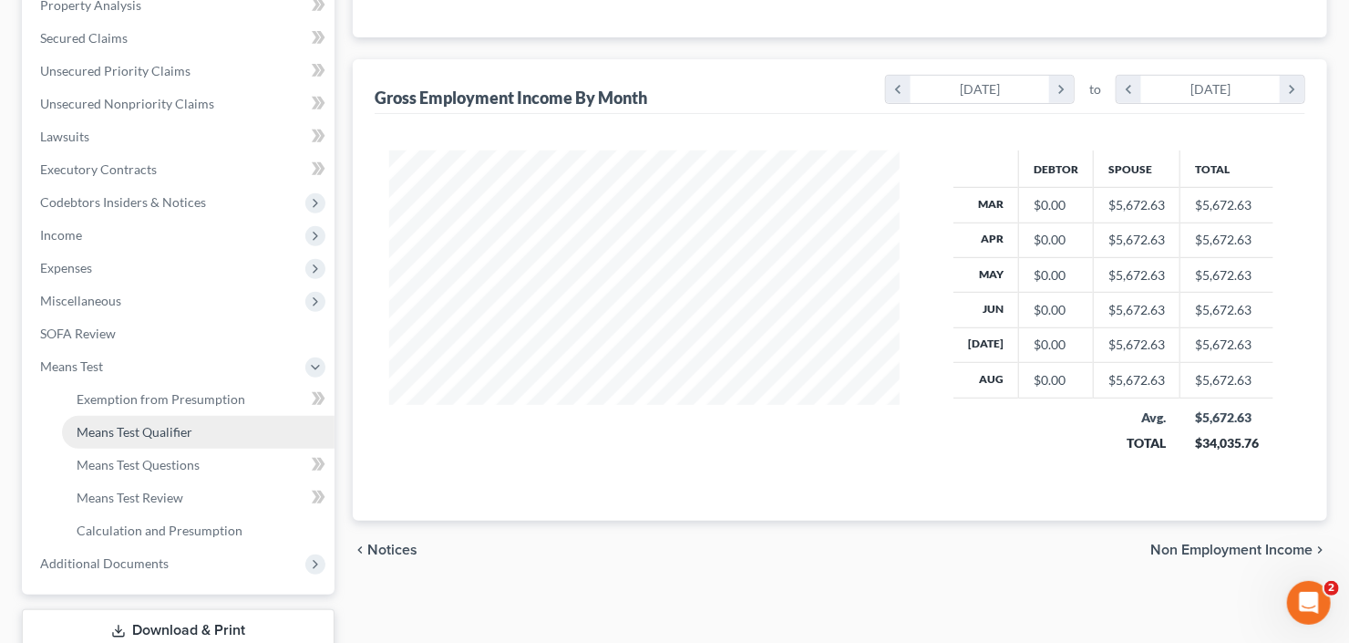
click at [161, 434] on span "Means Test Qualifier" at bounding box center [135, 431] width 116 height 15
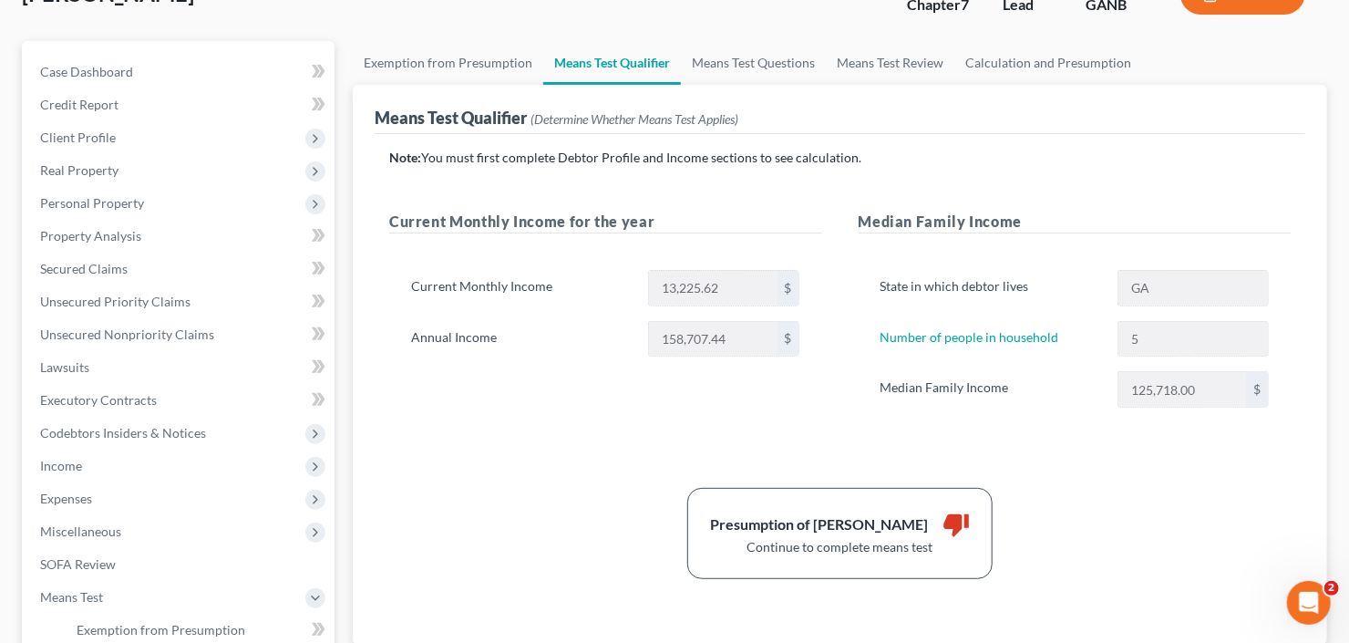
scroll to position [146, 0]
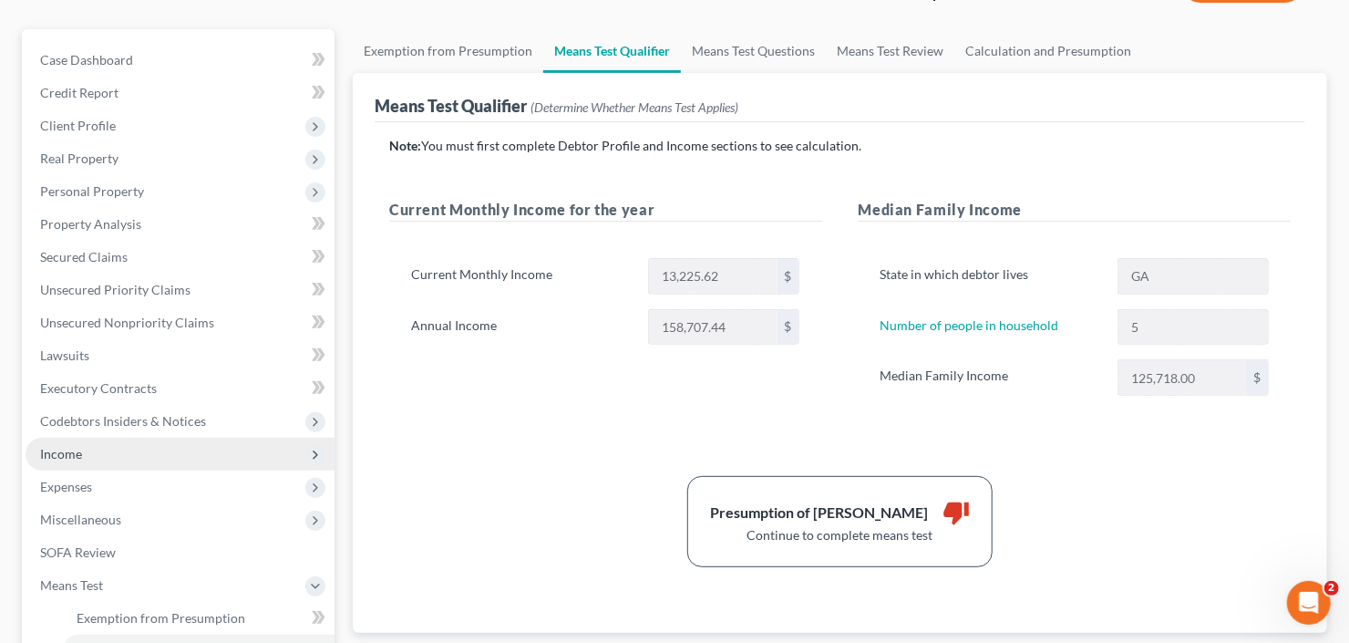
click at [98, 451] on span "Income" at bounding box center [180, 454] width 309 height 33
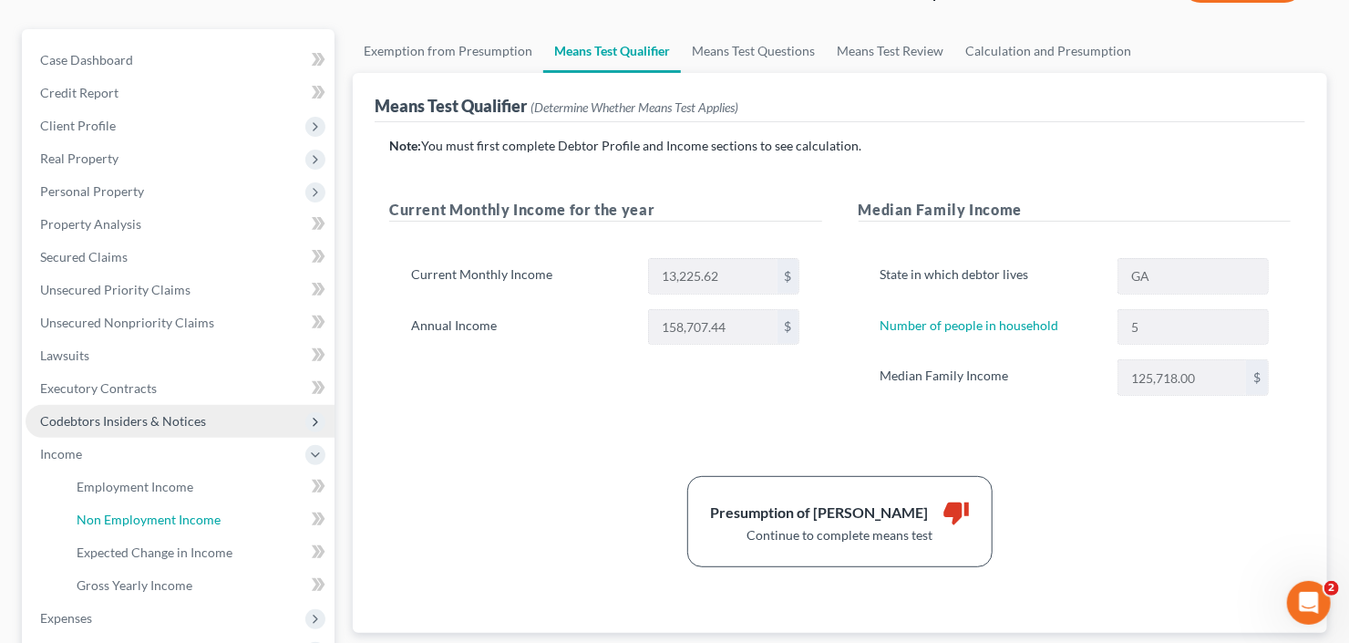
drag, startPoint x: 139, startPoint y: 518, endPoint x: 289, endPoint y: 479, distance: 154.6
click at [139, 518] on span "Non Employment Income" at bounding box center [149, 518] width 144 height 15
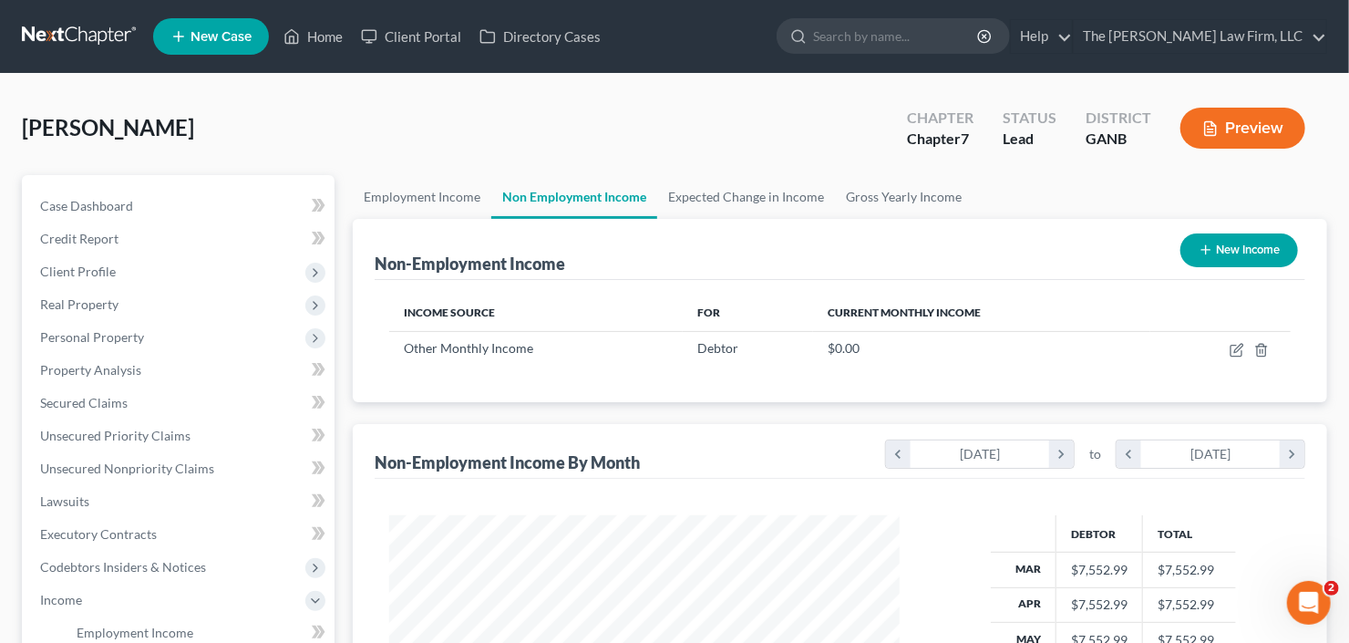
scroll to position [325, 547]
click at [69, 404] on span "Secured Claims" at bounding box center [84, 402] width 88 height 15
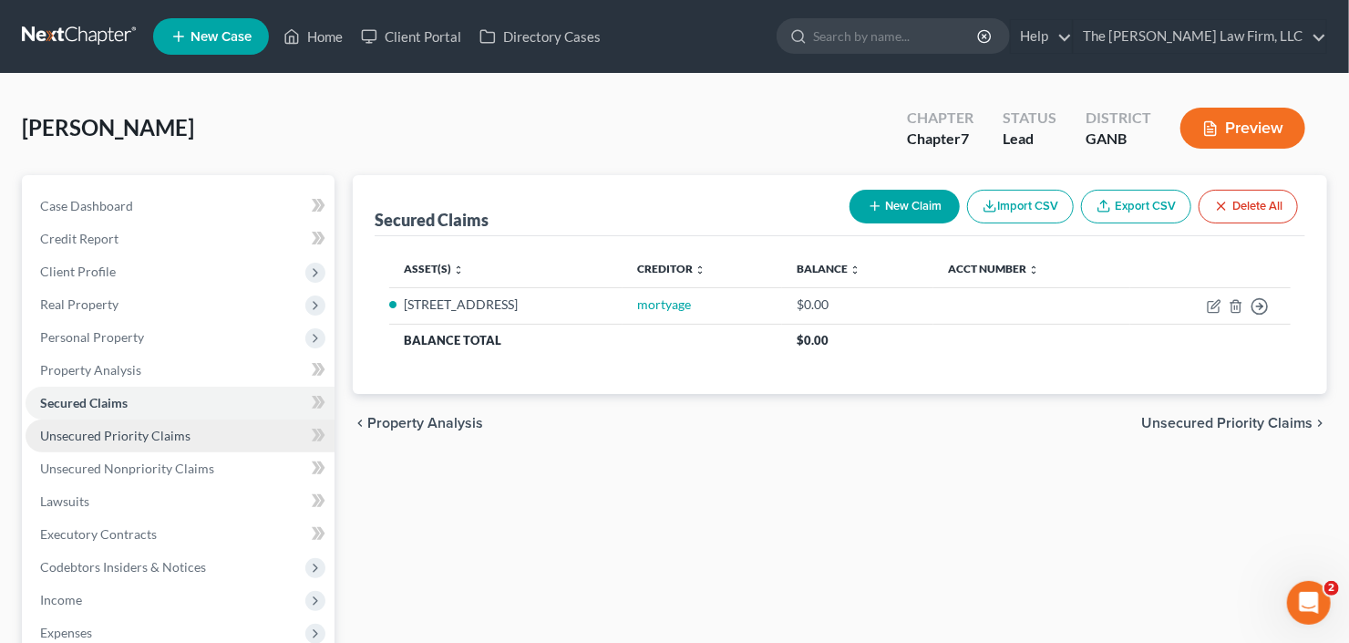
click at [83, 430] on span "Unsecured Priority Claims" at bounding box center [115, 435] width 150 height 15
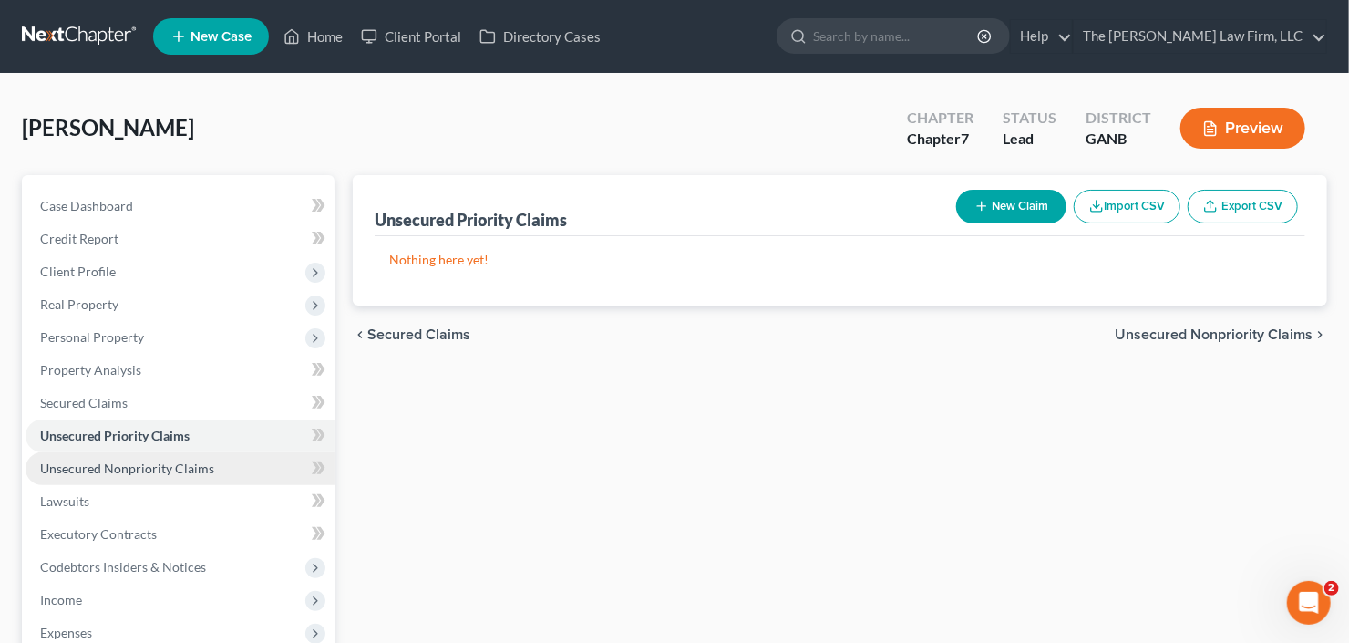
click at [129, 457] on link "Unsecured Nonpriority Claims" at bounding box center [180, 468] width 309 height 33
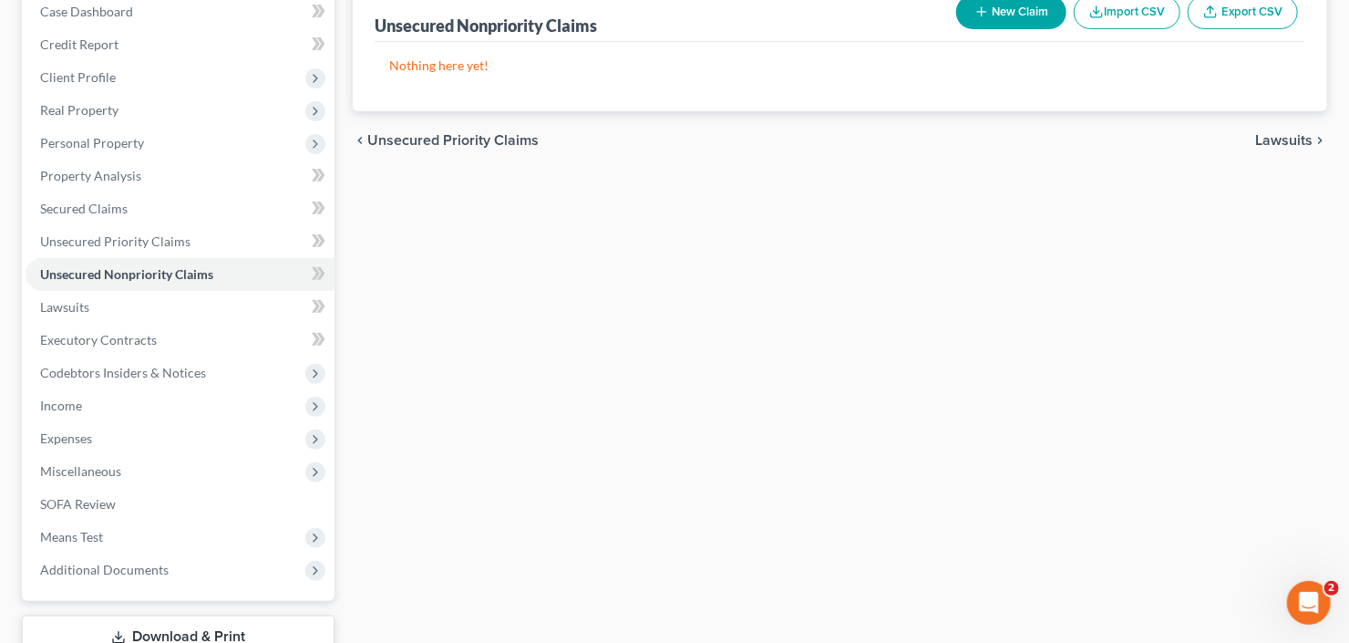
scroll to position [292, 0]
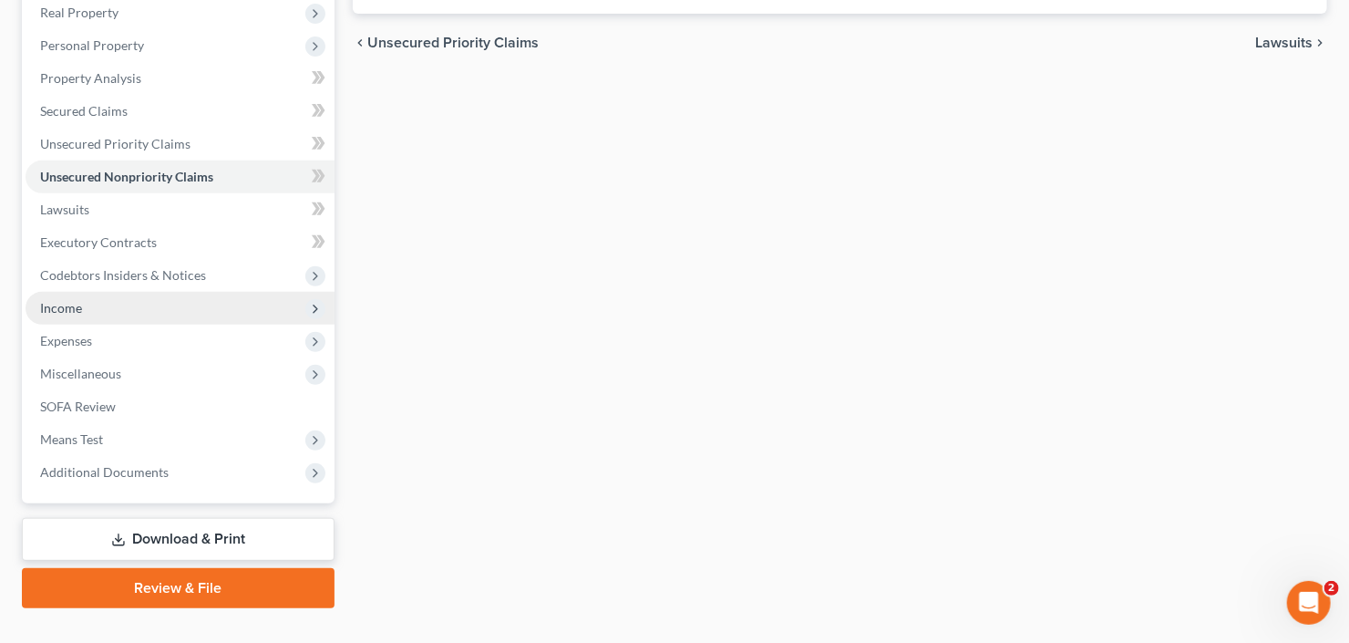
click at [81, 312] on span "Income" at bounding box center [180, 308] width 309 height 33
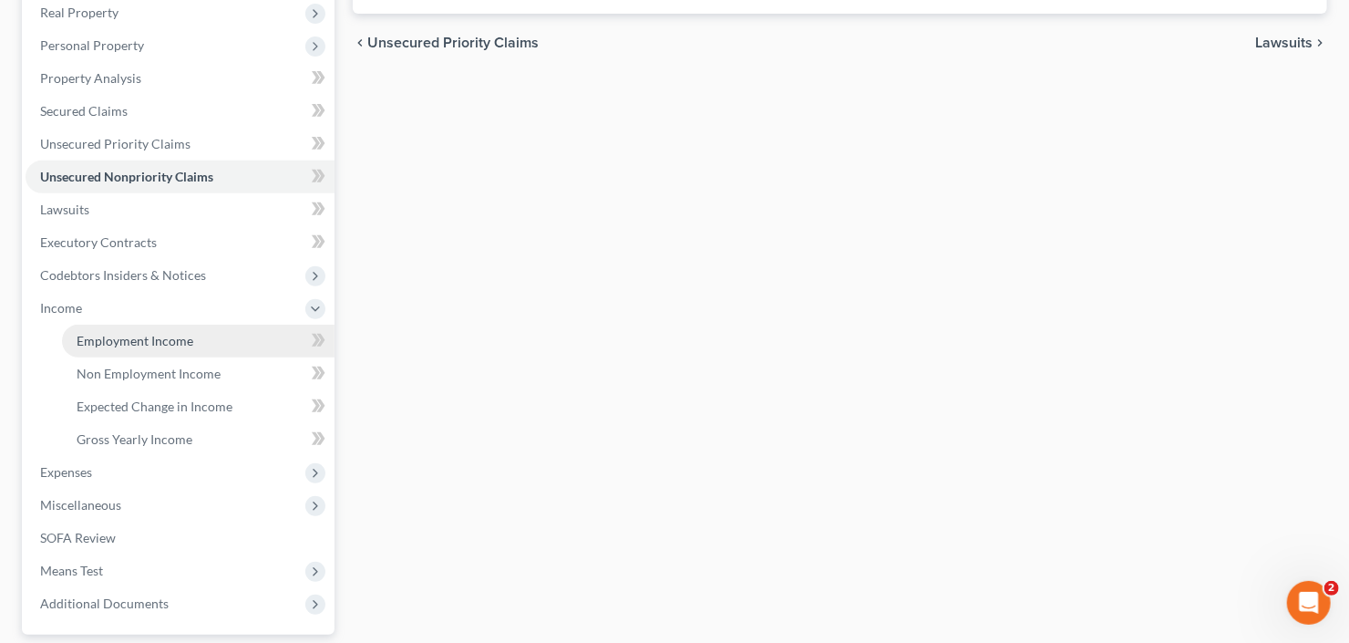
click at [88, 340] on span "Employment Income" at bounding box center [135, 340] width 117 height 15
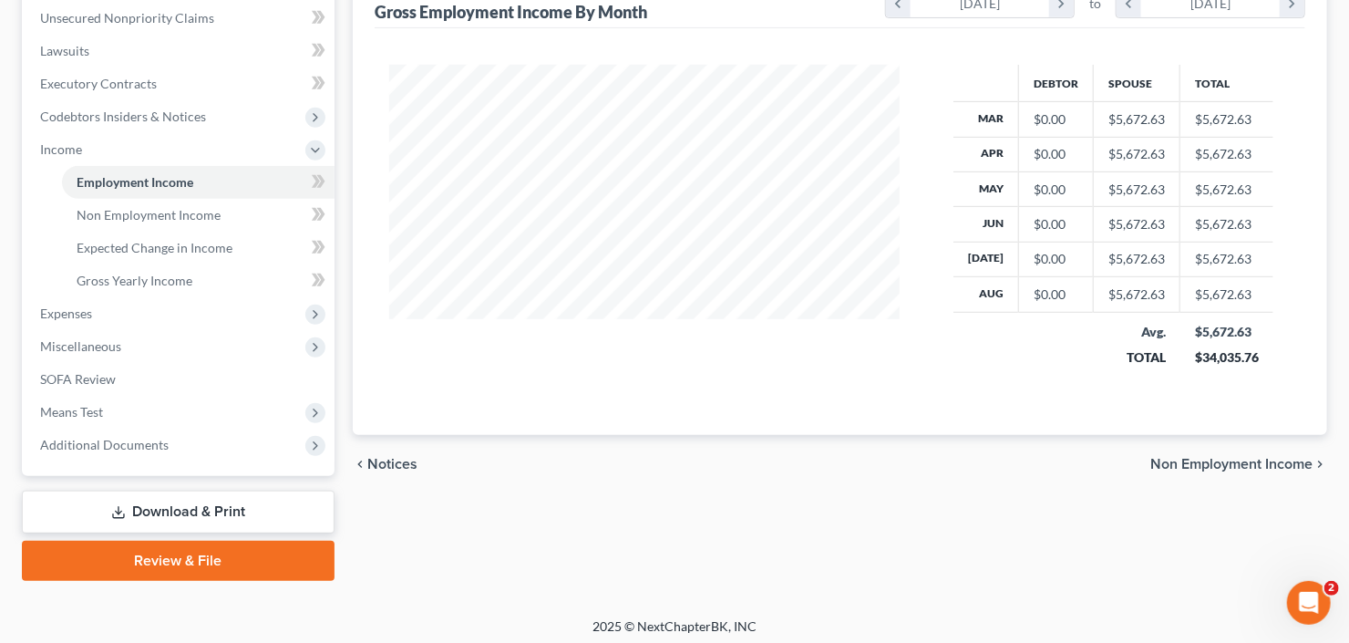
scroll to position [454, 0]
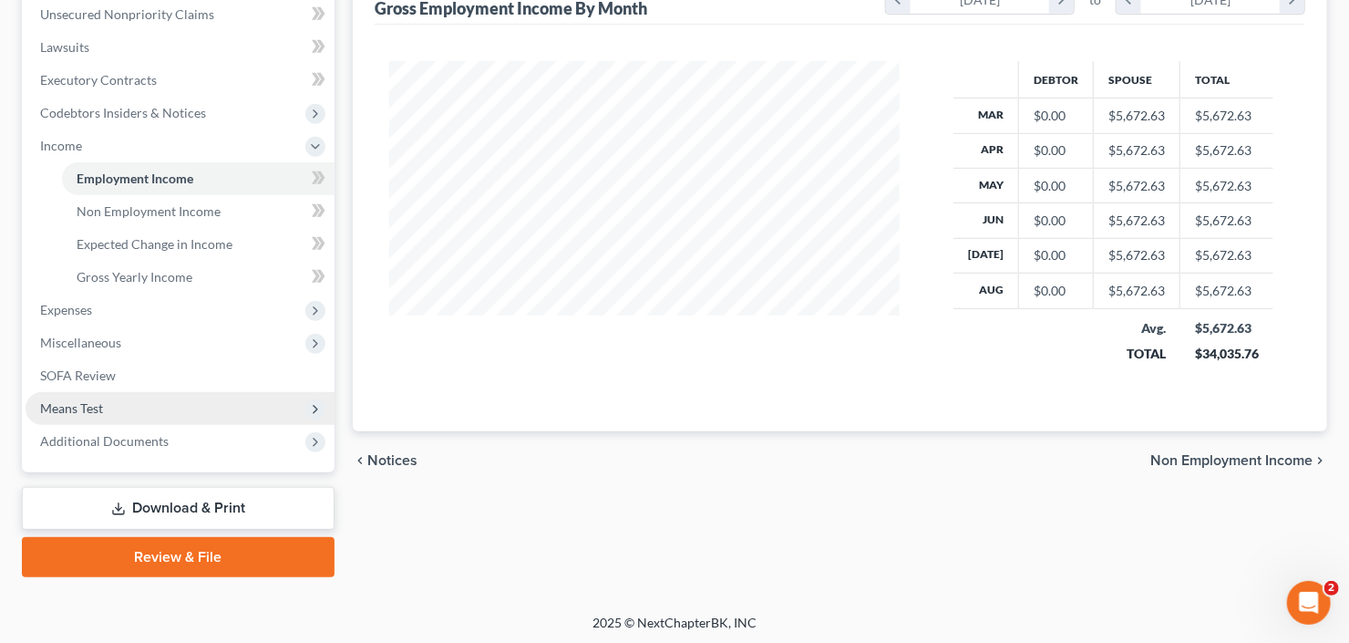
click at [98, 400] on span "Means Test" at bounding box center [71, 407] width 63 height 15
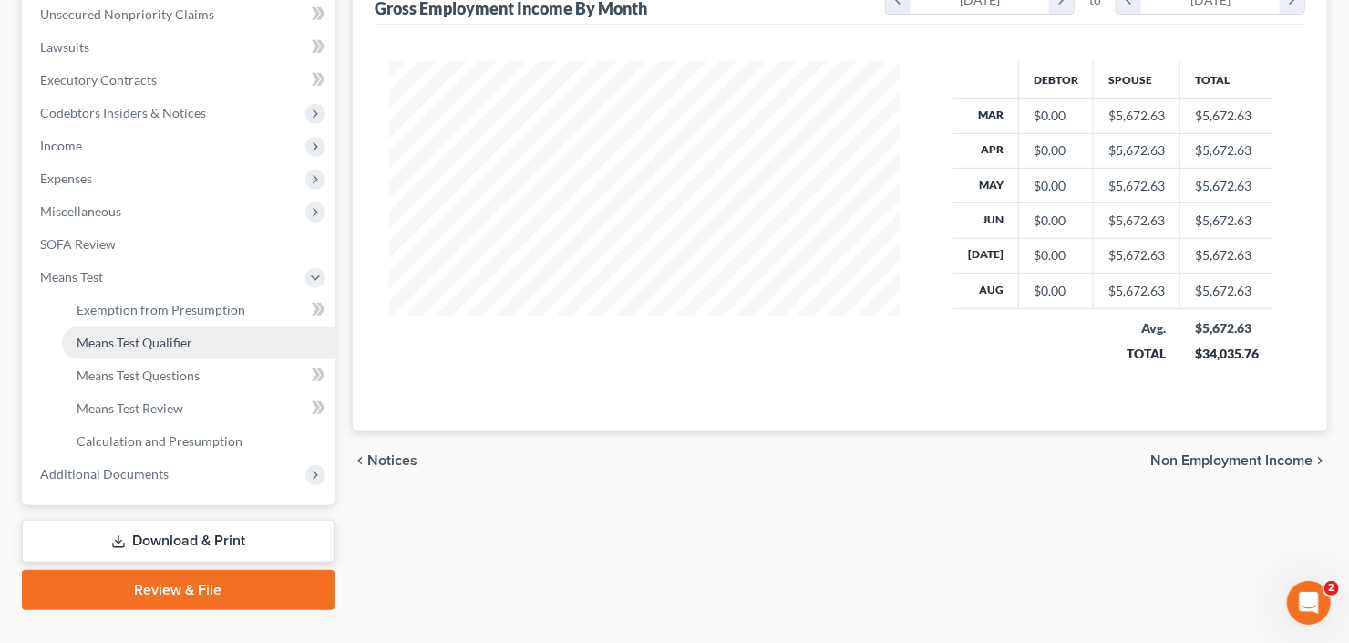
click at [160, 342] on span "Means Test Qualifier" at bounding box center [135, 342] width 116 height 15
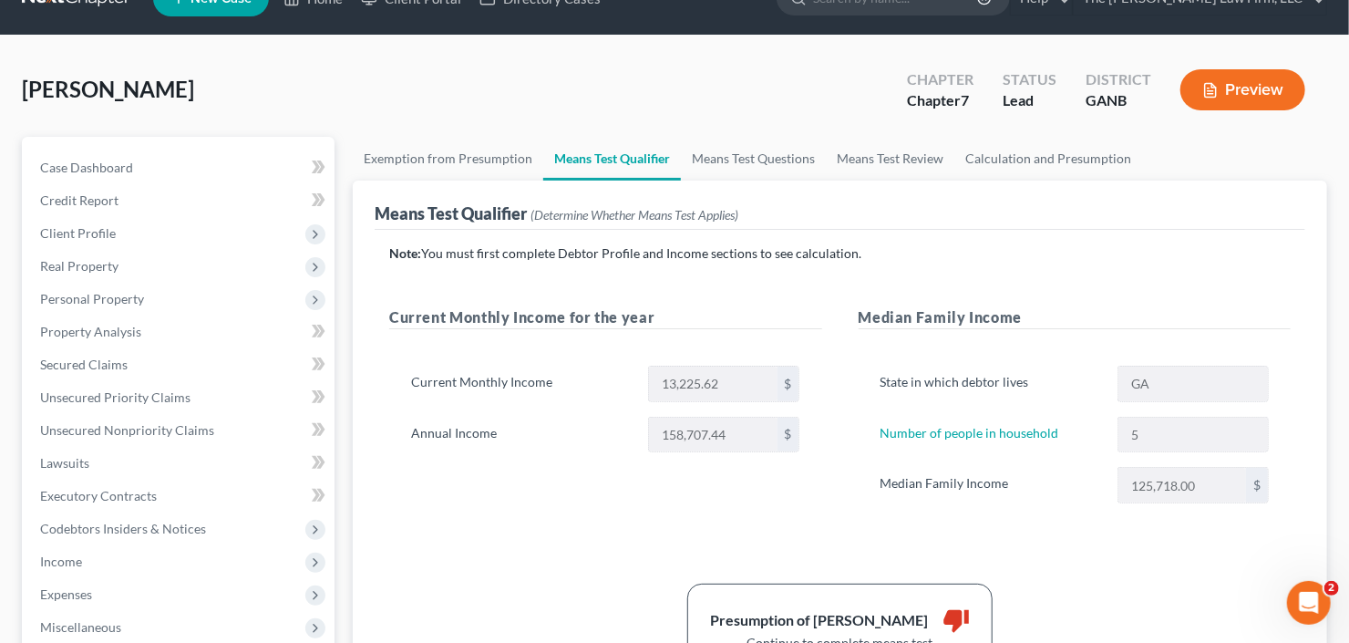
scroll to position [73, 0]
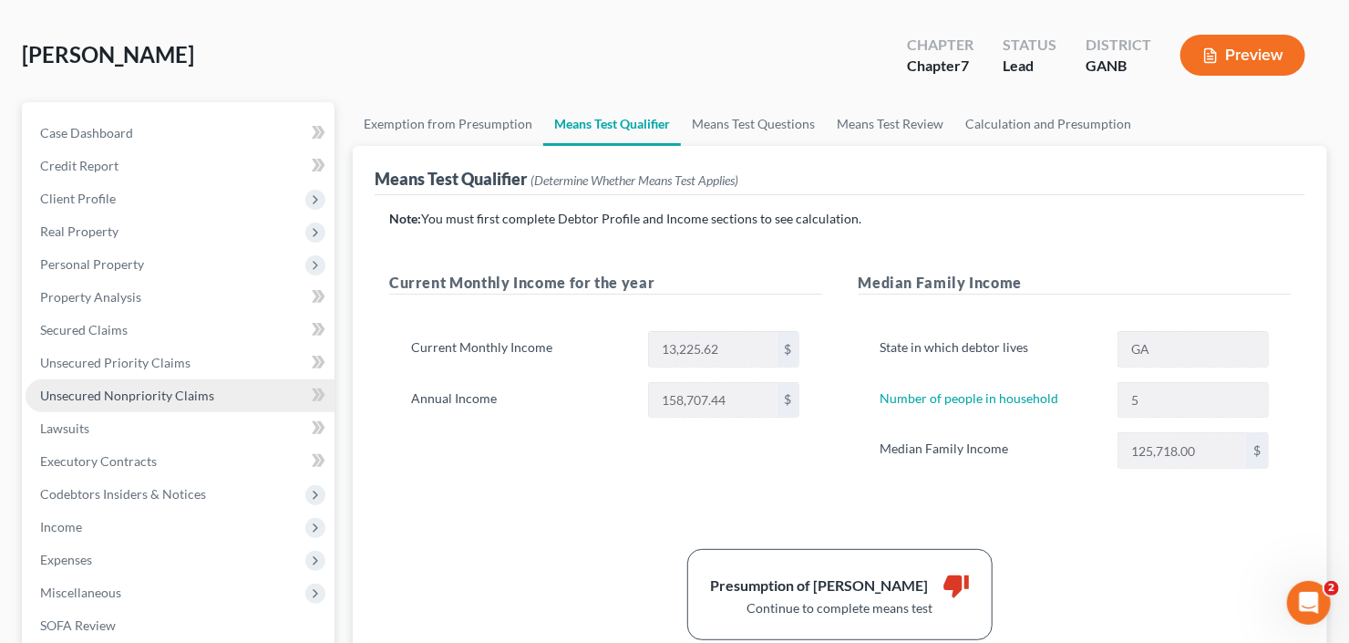
click at [123, 398] on span "Unsecured Nonpriority Claims" at bounding box center [127, 394] width 174 height 15
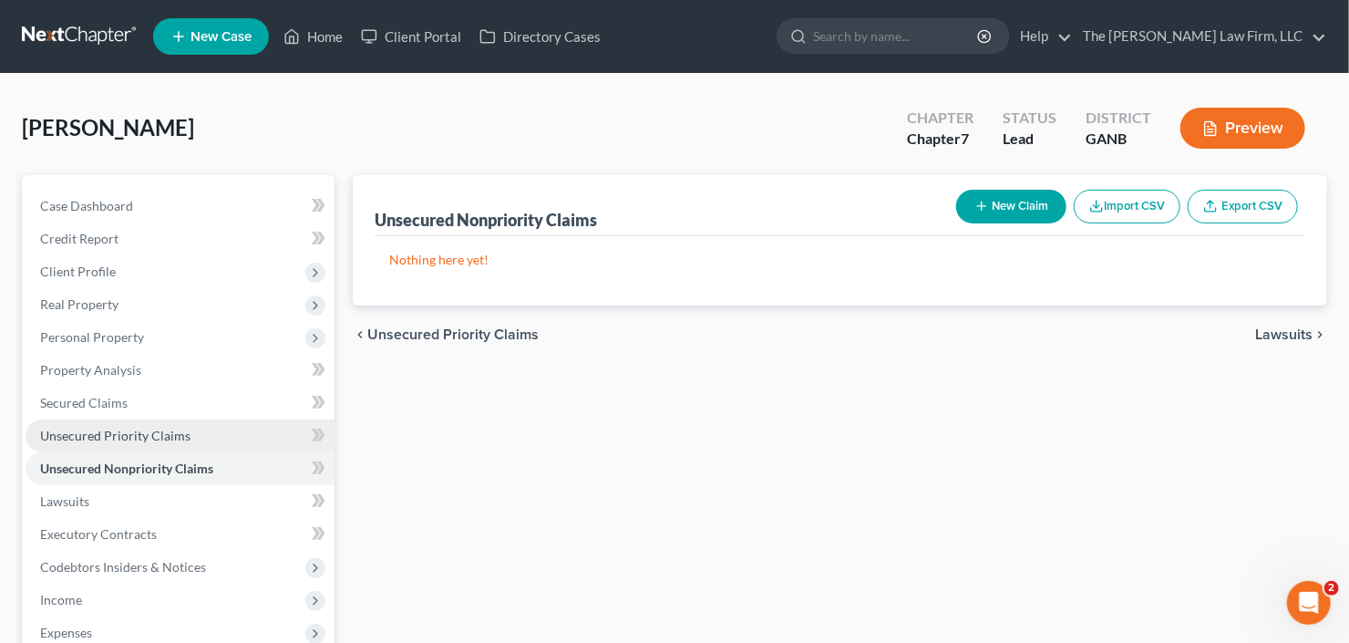
click at [69, 441] on span "Unsecured Priority Claims" at bounding box center [115, 435] width 150 height 15
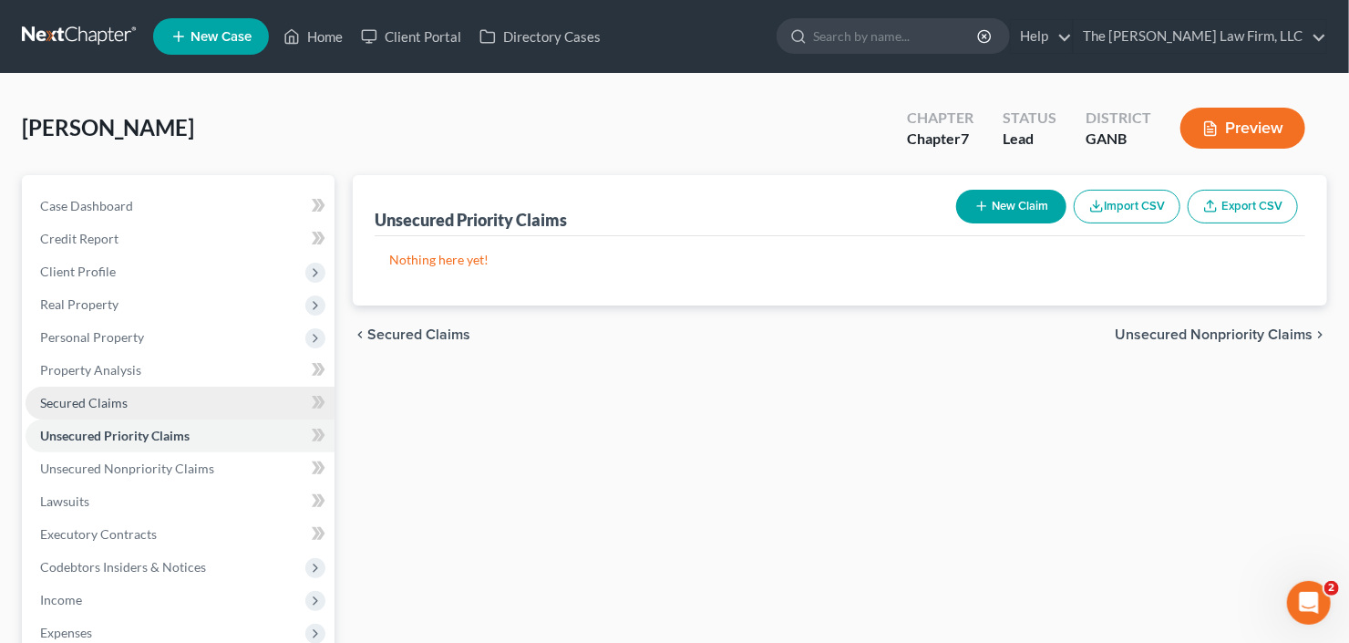
click at [101, 402] on span "Secured Claims" at bounding box center [84, 402] width 88 height 15
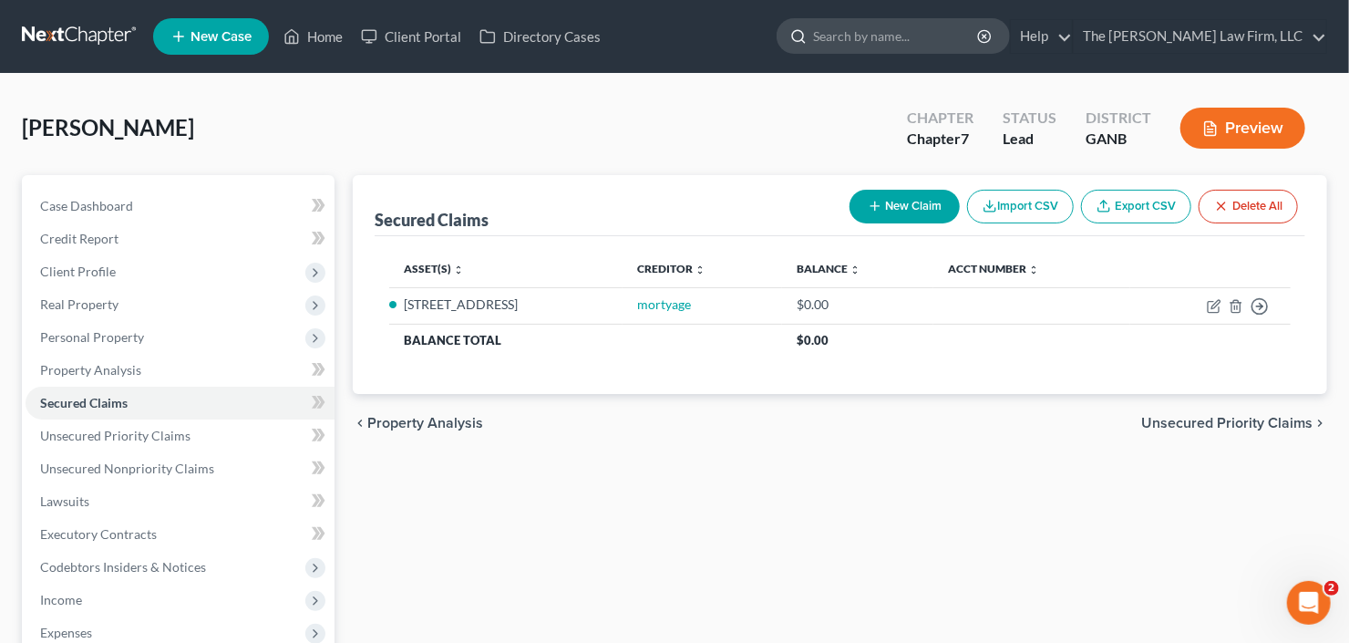
click at [922, 47] on input "search" at bounding box center [896, 36] width 167 height 34
type input "bakers"
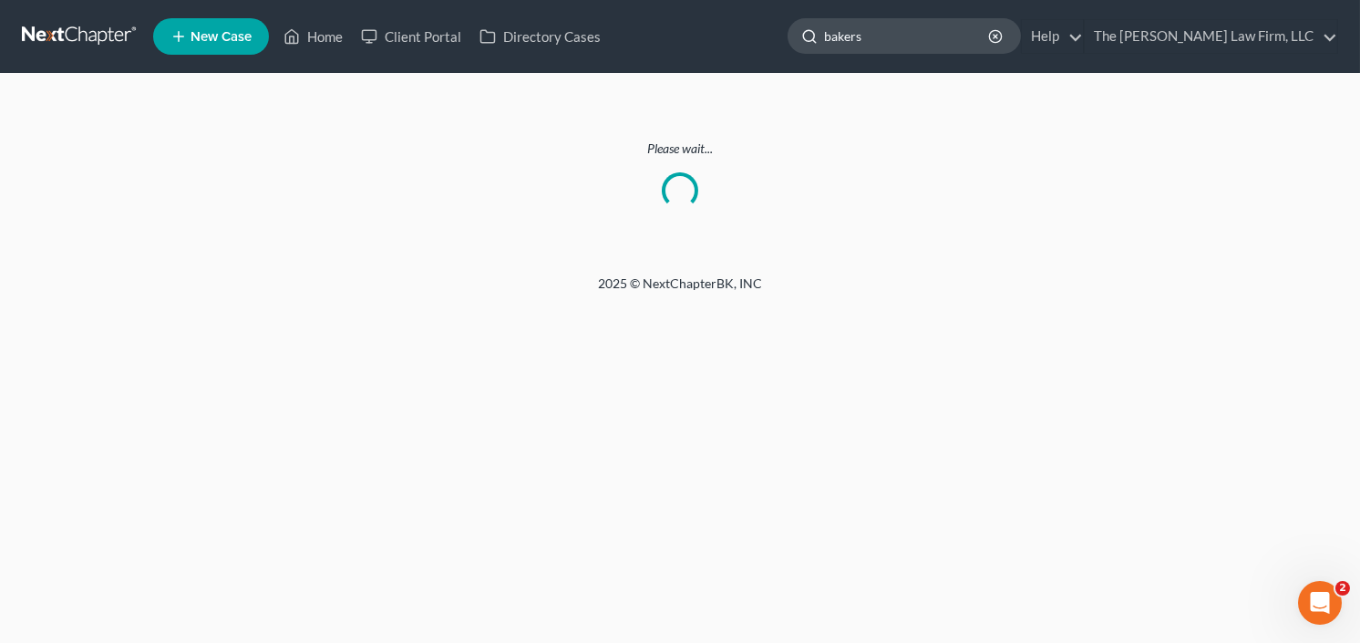
click at [912, 34] on input "bakers" at bounding box center [907, 36] width 167 height 34
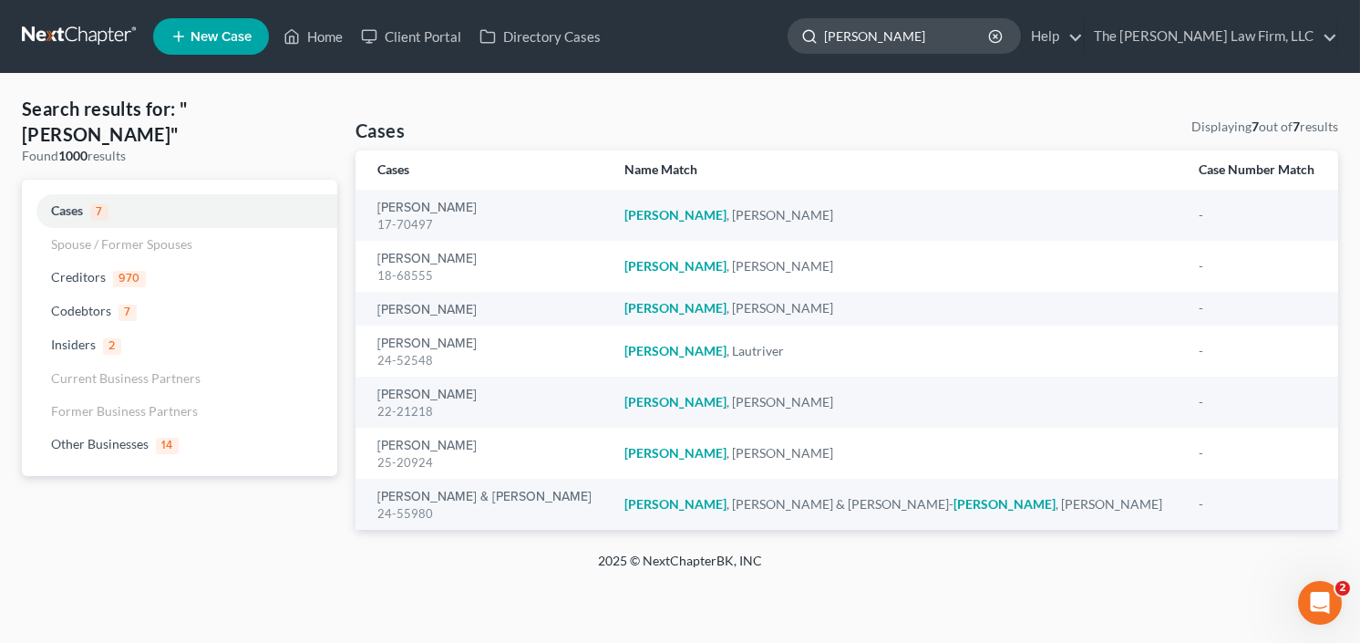
type input "[PERSON_NAME]"
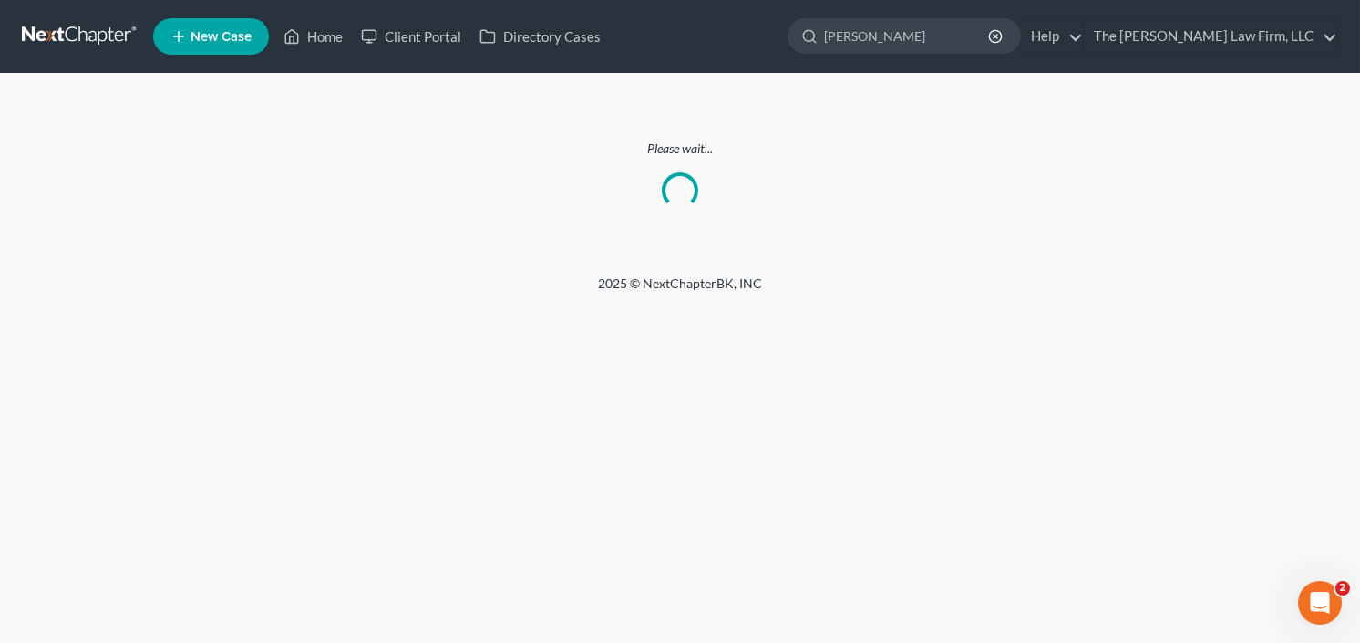
click at [80, 14] on nav "Home New Case Client Portal Directory Cases The [PERSON_NAME] Law Firm, LLC [EM…" at bounding box center [680, 36] width 1360 height 73
click at [78, 26] on link at bounding box center [80, 36] width 117 height 33
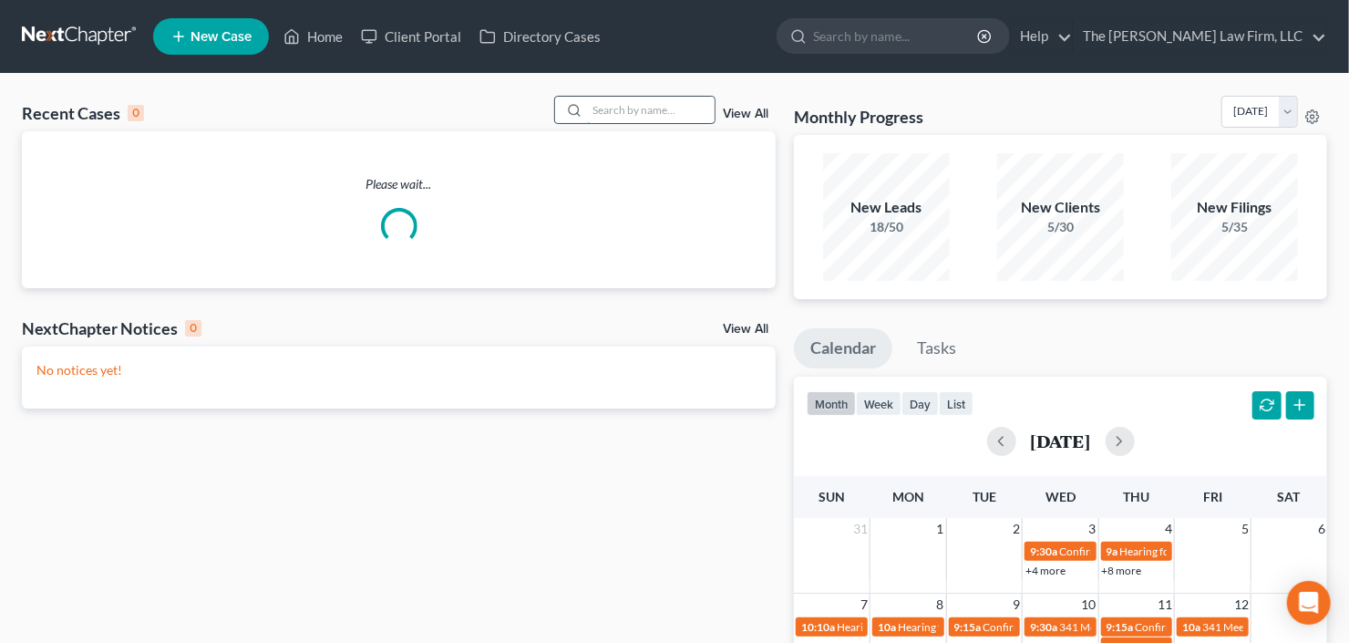
click at [632, 115] on input "search" at bounding box center [651, 110] width 128 height 26
type input "[PERSON_NAME]"
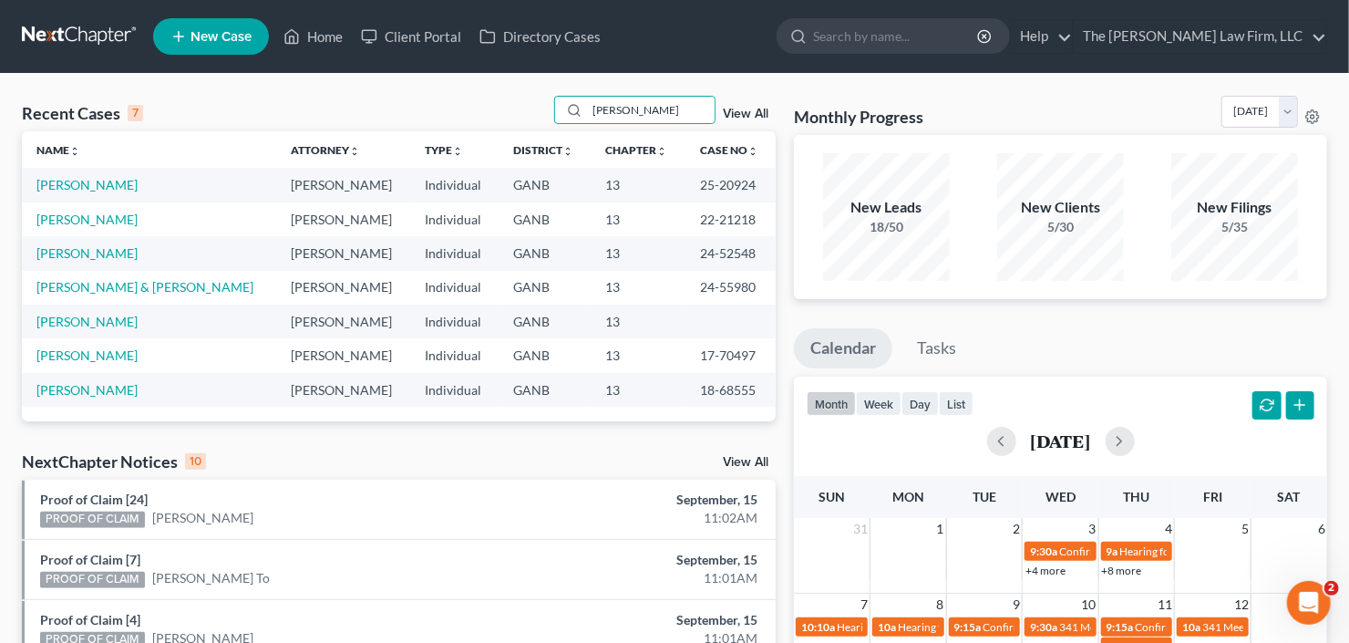
click at [214, 32] on span "New Case" at bounding box center [221, 37] width 61 height 14
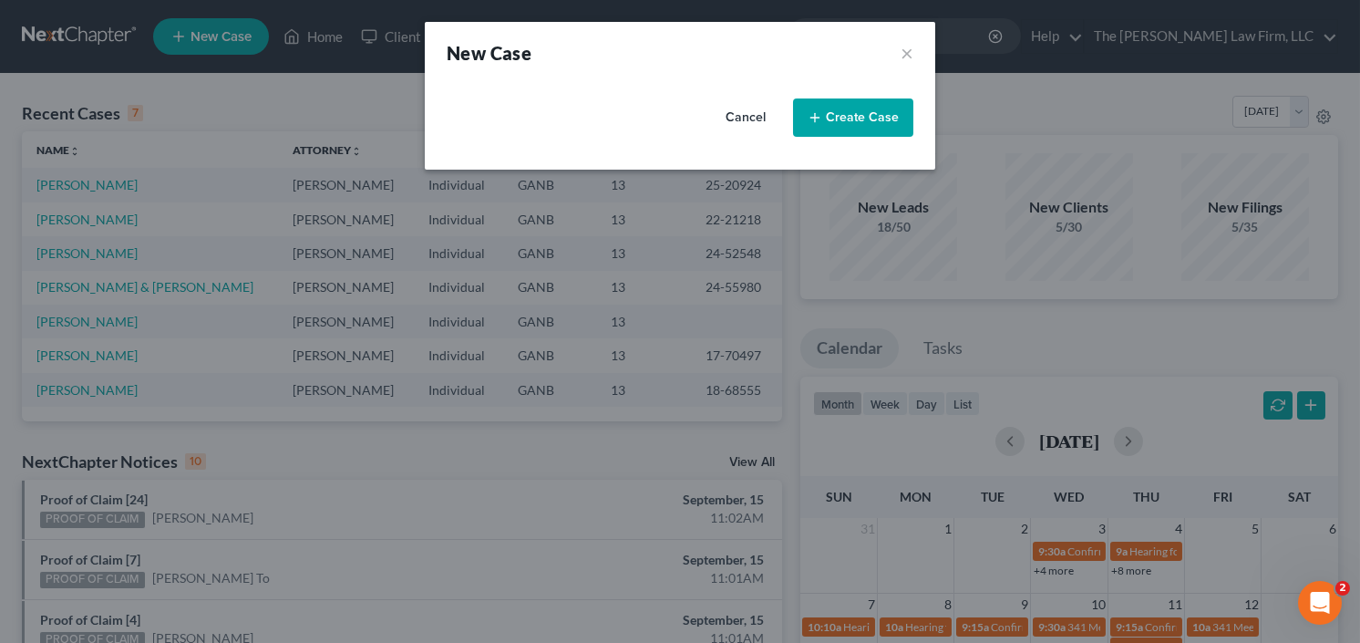
select select "19"
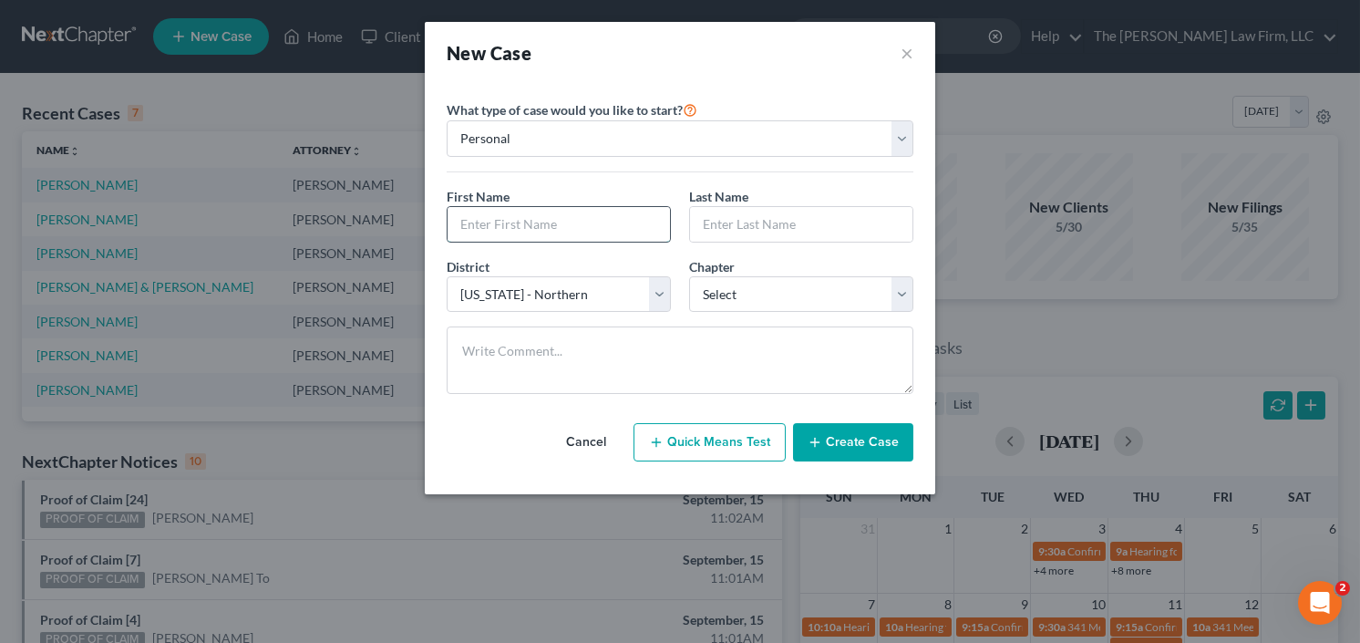
click at [538, 235] on input "text" at bounding box center [559, 224] width 222 height 35
type input "Abeke"
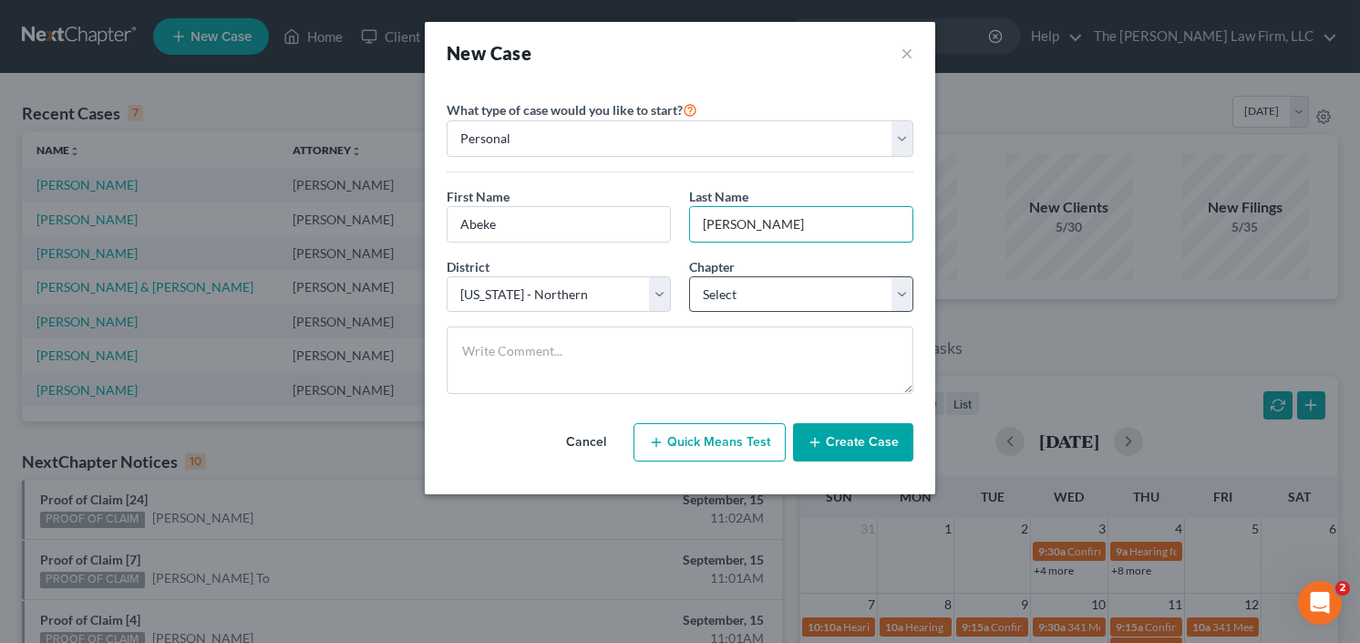
type input "[PERSON_NAME]"
click at [790, 284] on select "Select 7 11 12 13" at bounding box center [801, 294] width 224 height 36
select select "3"
click at [689, 276] on select "Select 7 11 12 13" at bounding box center [801, 294] width 224 height 36
click at [840, 448] on button "Create Case" at bounding box center [853, 442] width 120 height 38
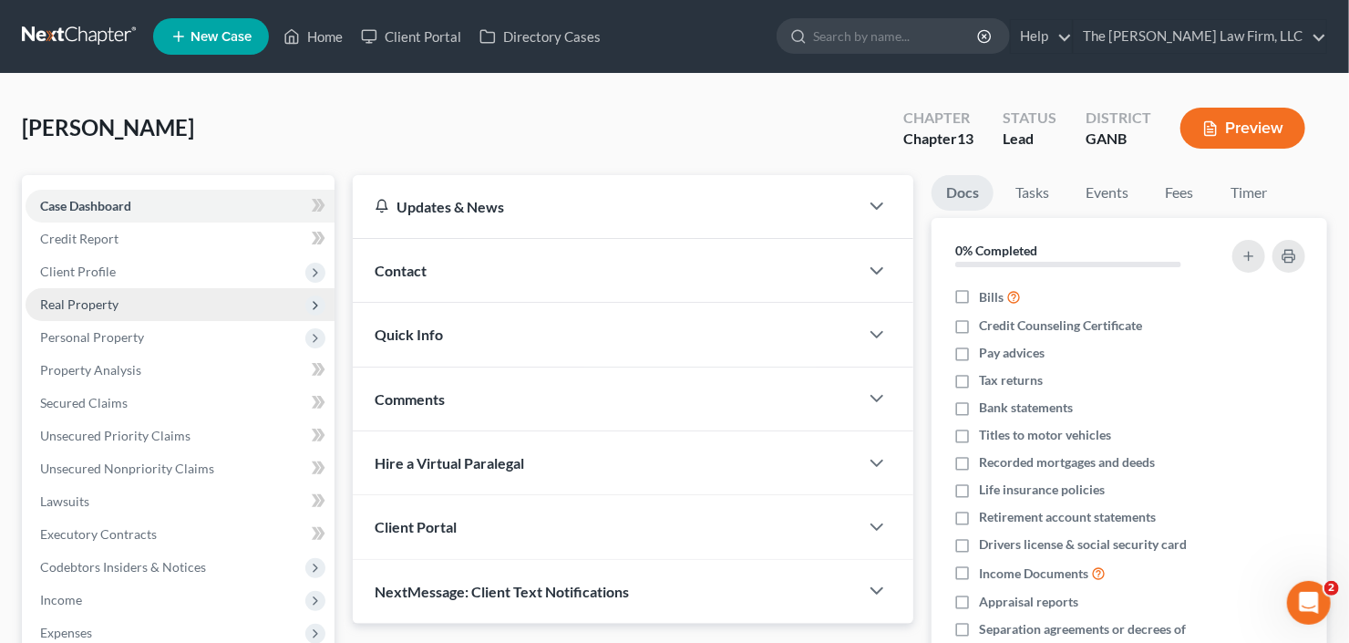
click at [79, 304] on span "Real Property" at bounding box center [79, 303] width 78 height 15
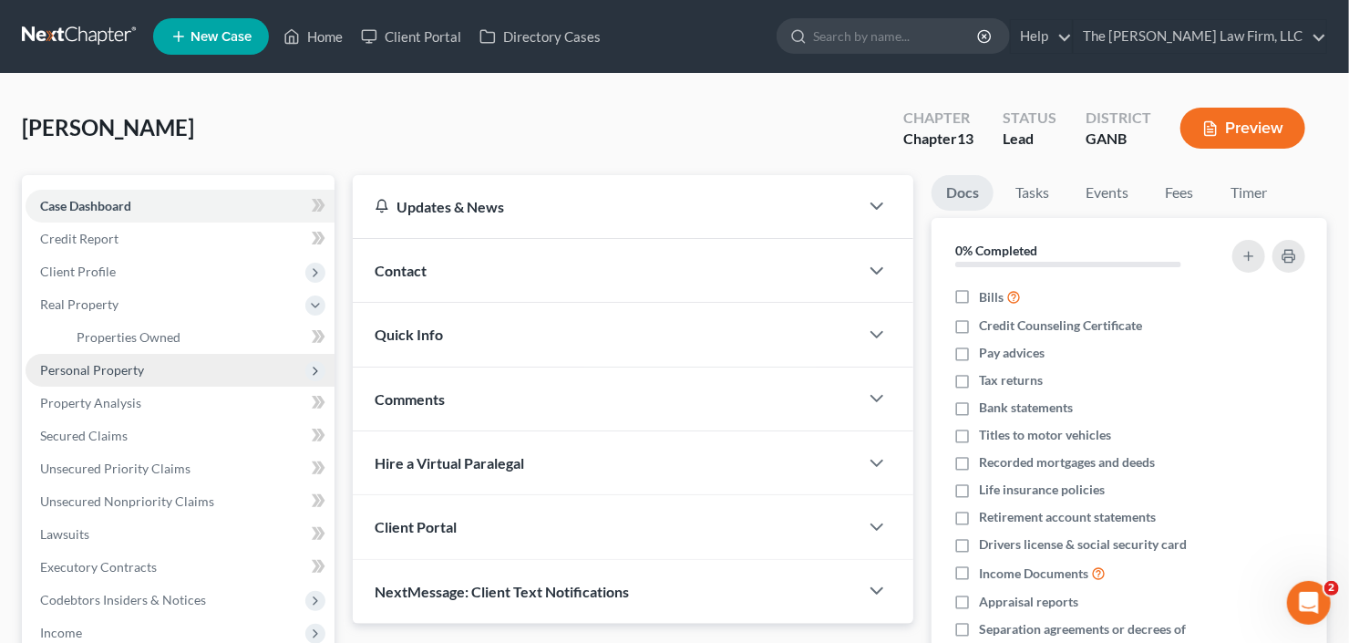
click at [121, 369] on span "Personal Property" at bounding box center [92, 369] width 104 height 15
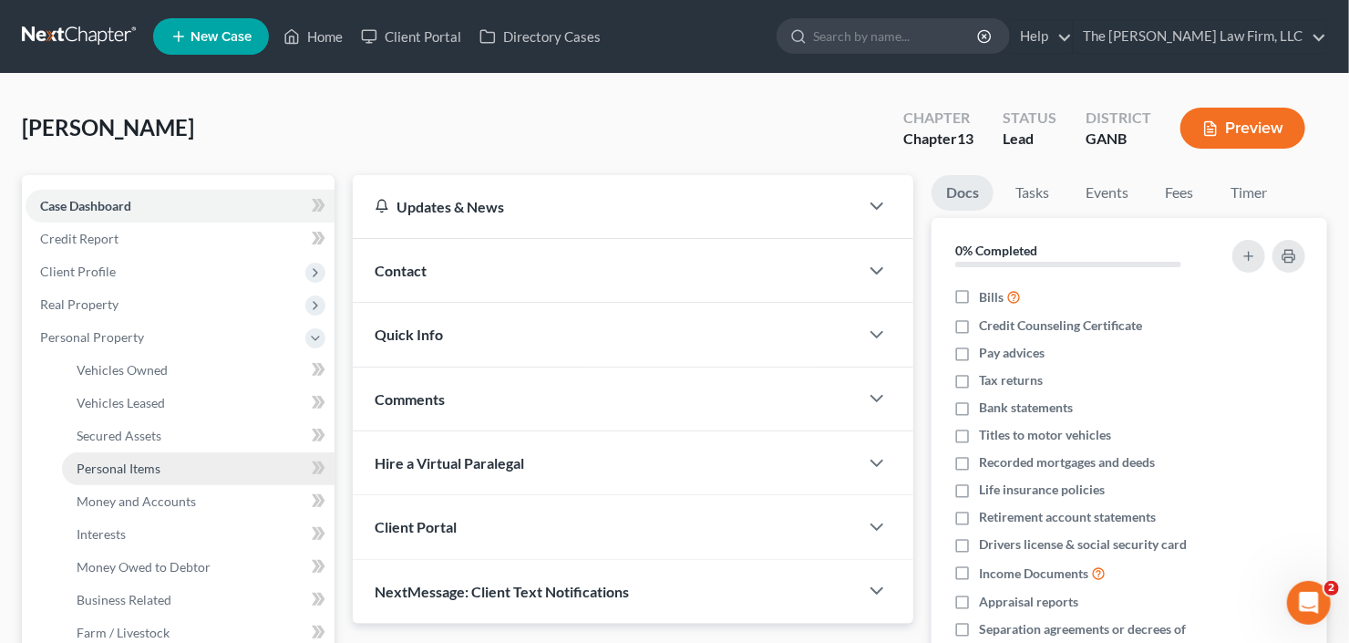
click at [138, 470] on span "Personal Items" at bounding box center [119, 467] width 84 height 15
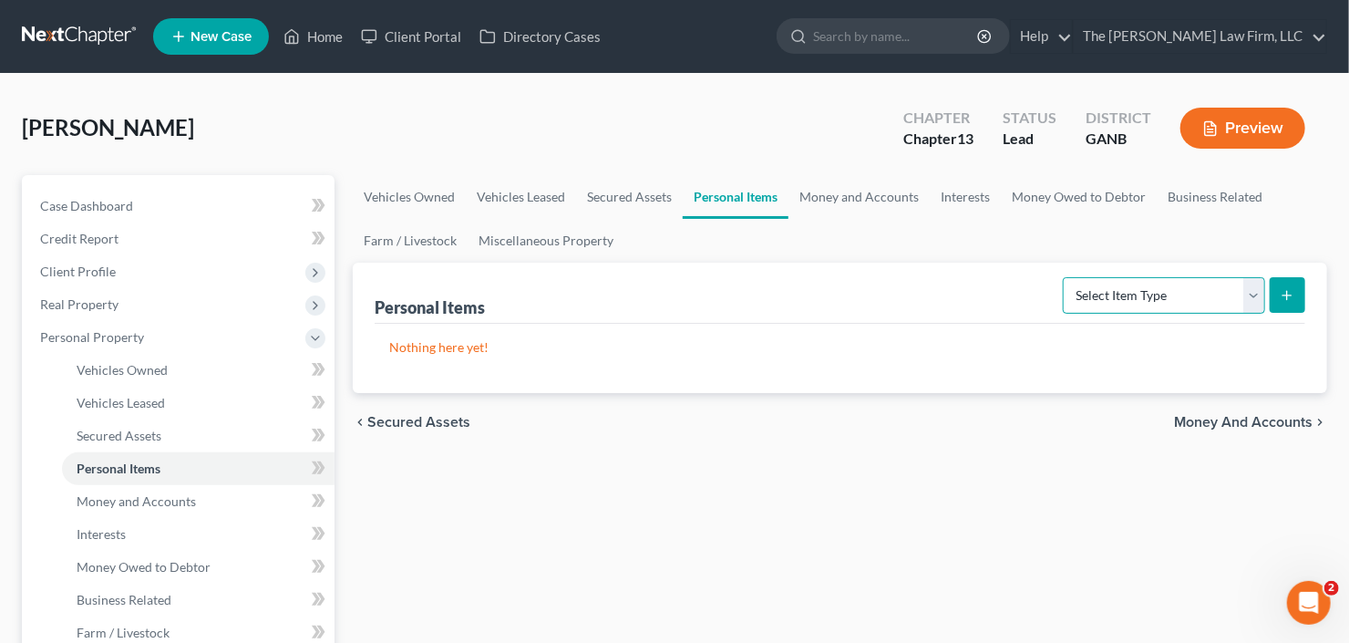
click at [1138, 300] on select "Select Item Type Clothing Collectibles Of Value Electronics Firearms Household …" at bounding box center [1164, 295] width 202 height 36
select select "household_goods"
click at [1066, 277] on select "Select Item Type Clothing Collectibles Of Value Electronics Firearms Household …" at bounding box center [1164, 295] width 202 height 36
click at [1277, 294] on button "submit" at bounding box center [1288, 295] width 36 height 36
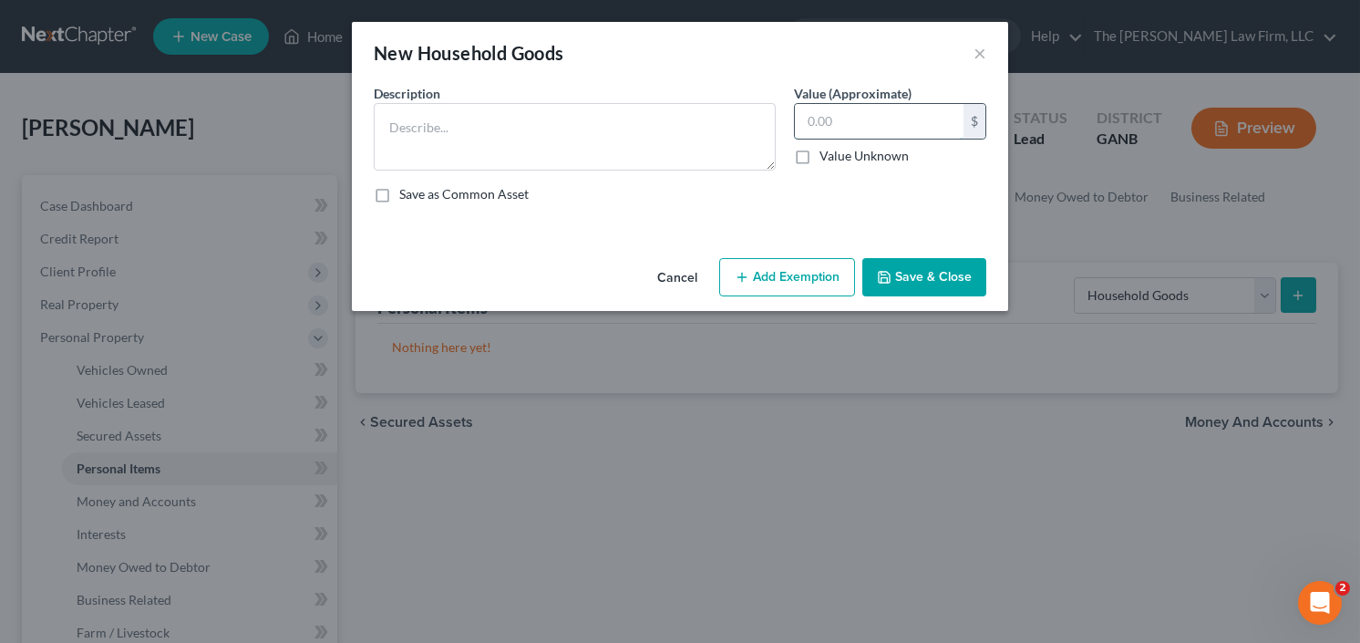
click at [870, 114] on input "text" at bounding box center [879, 121] width 169 height 35
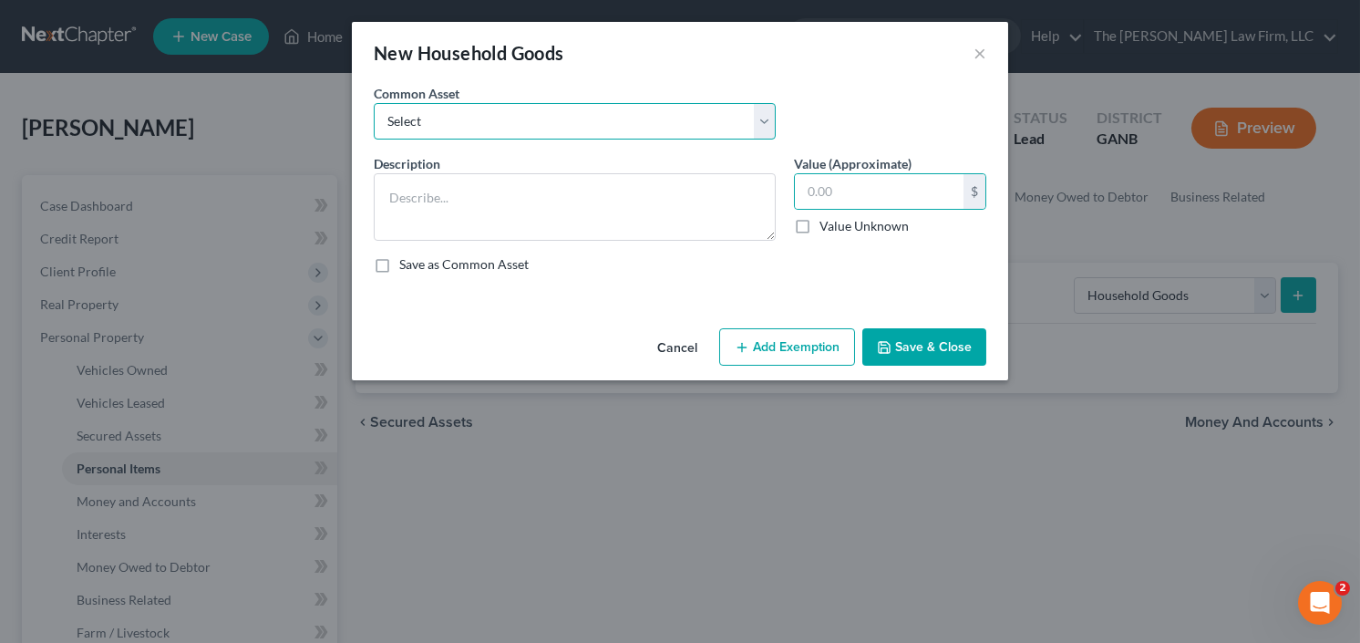
click at [467, 119] on select "Select All household goods and furniture All household goods and furniture All …" at bounding box center [575, 121] width 402 height 36
select select "0"
click at [374, 103] on select "Select All household goods and furniture All household goods and furniture All …" at bounding box center [575, 121] width 402 height 36
type textarea "All household goods and furniture"
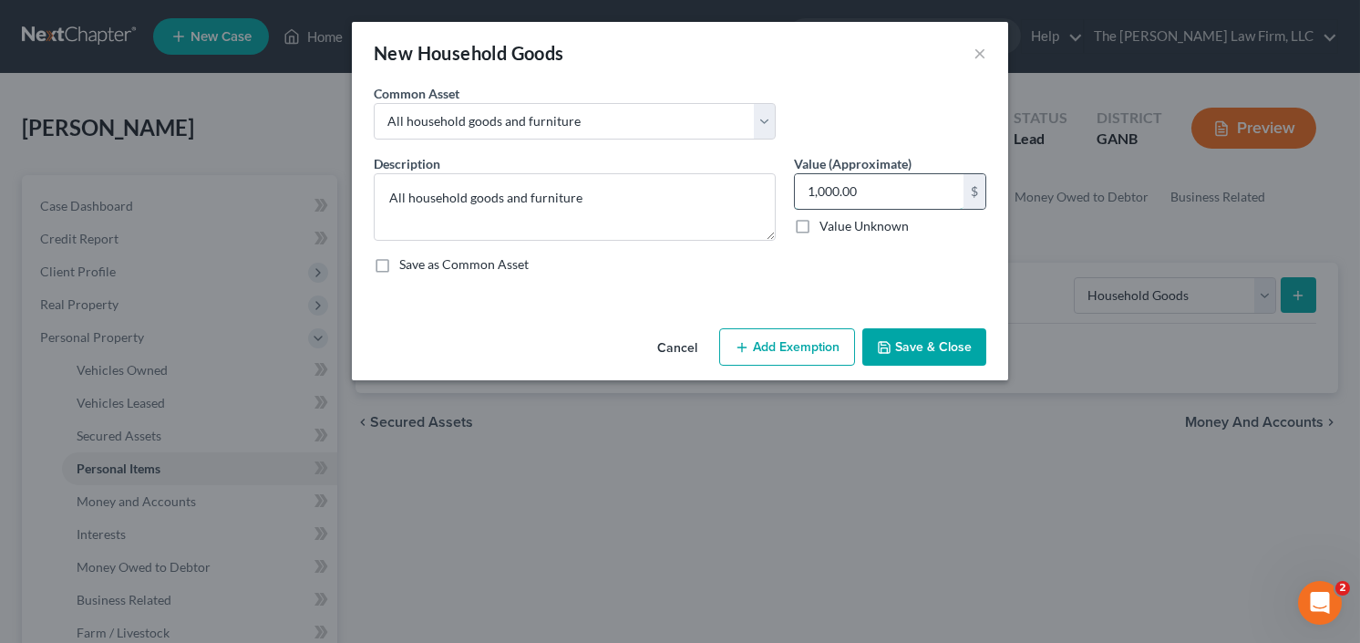
click at [859, 196] on input "1,000.00" at bounding box center [879, 191] width 169 height 35
type input "3,000.00"
click at [766, 347] on button "Add Exemption" at bounding box center [787, 347] width 136 height 38
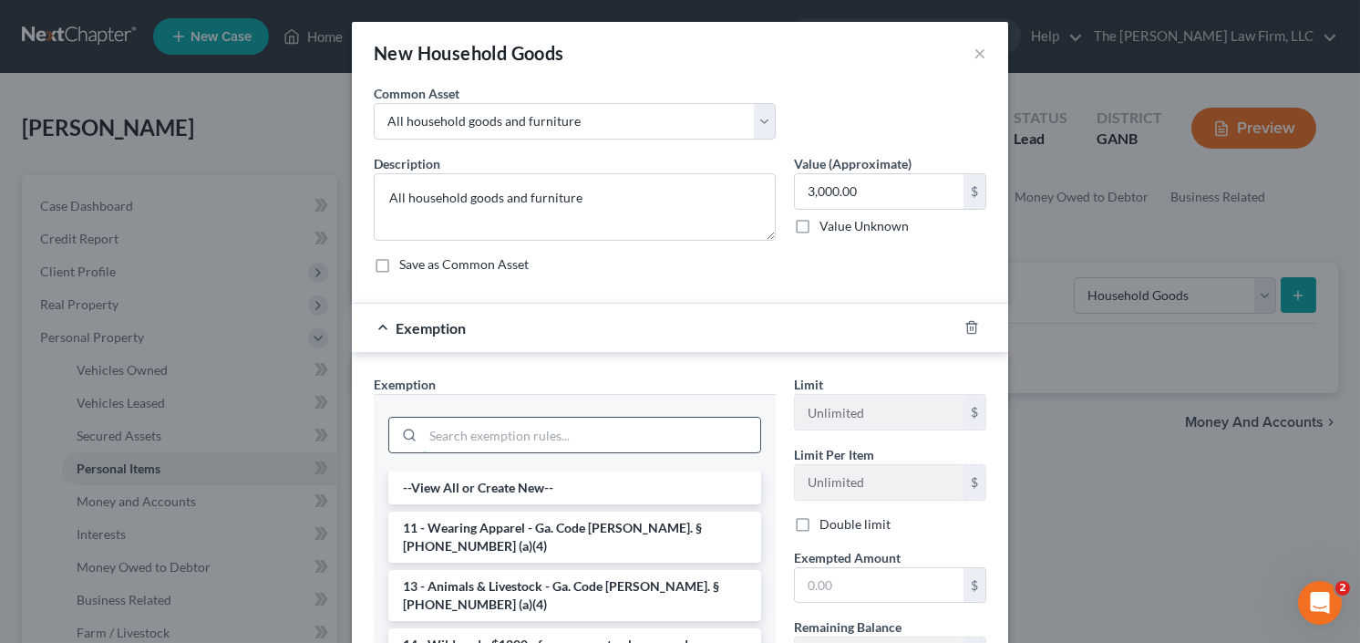
click at [569, 428] on input "search" at bounding box center [591, 435] width 337 height 35
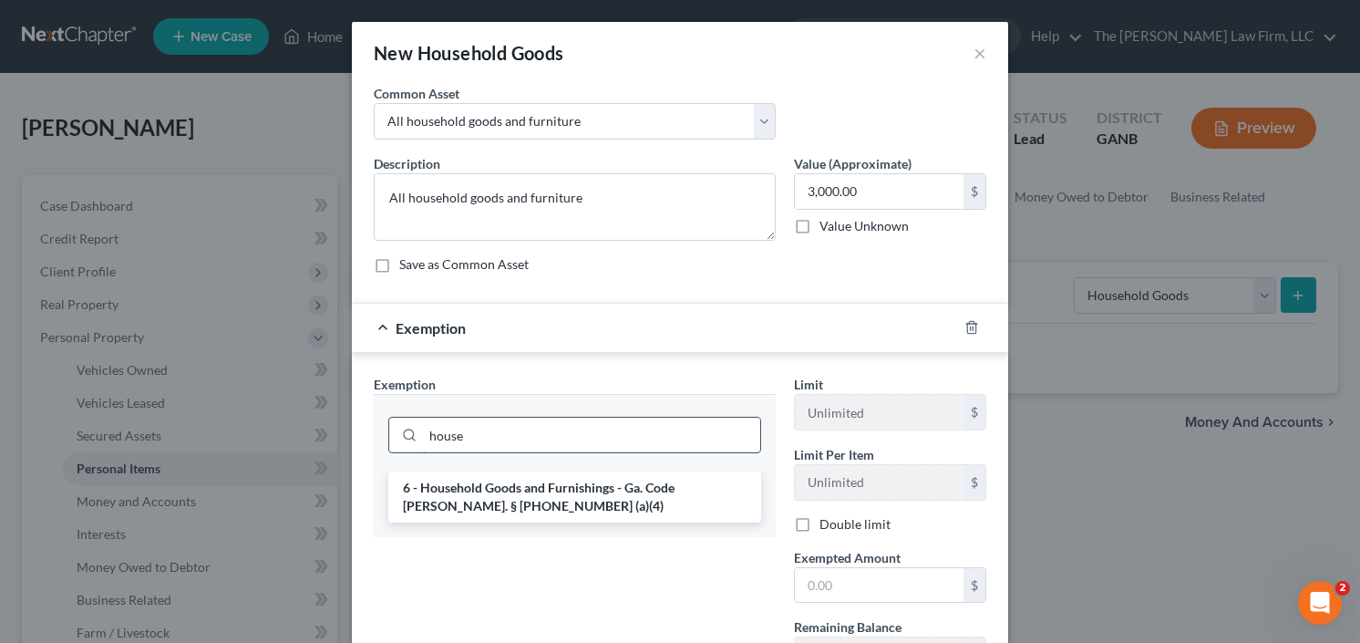
type input "house"
click at [588, 496] on li "6 - Household Goods and Furnishings - Ga. Code Ann. § 44-13-100 (a)(4)" at bounding box center [574, 496] width 373 height 51
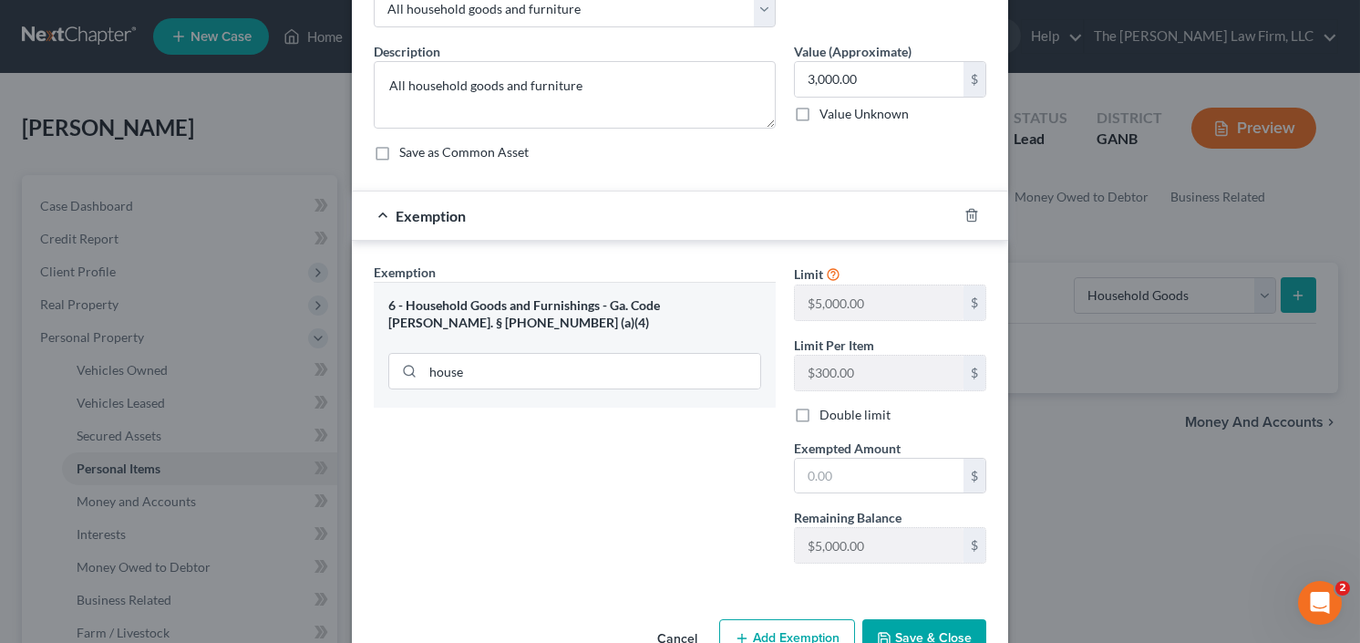
scroll to position [146, 0]
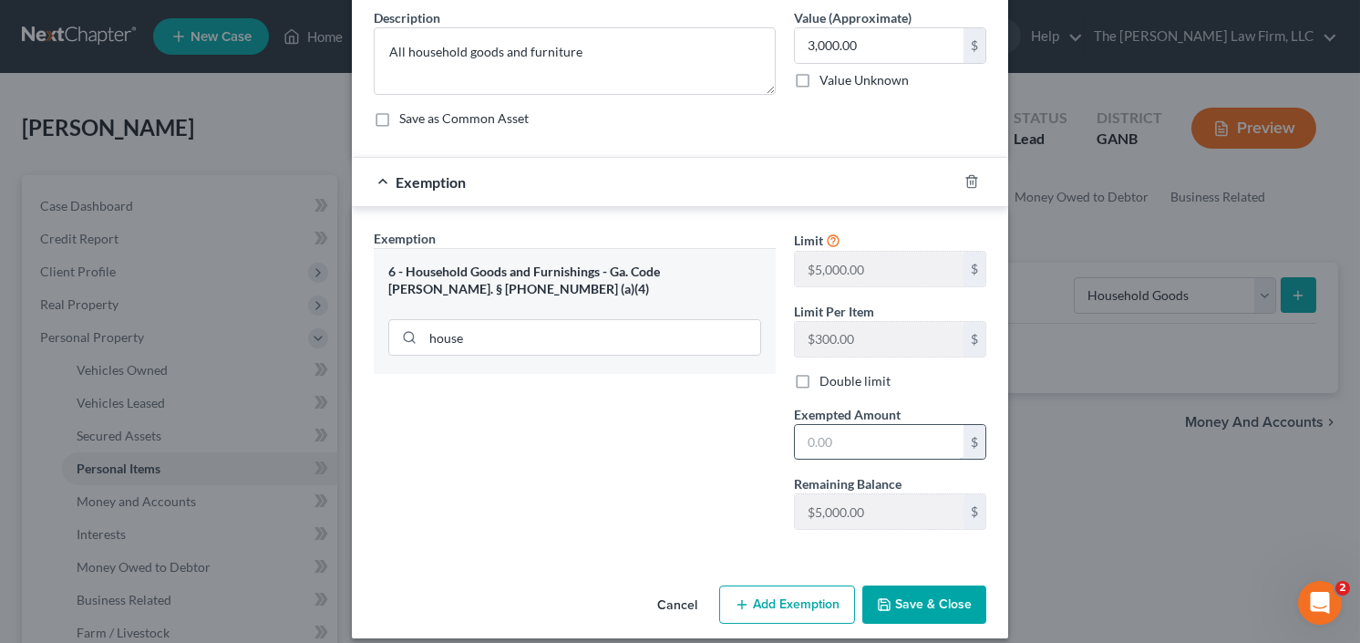
click at [846, 438] on input "text" at bounding box center [879, 442] width 169 height 35
type input "3,000.00"
drag, startPoint x: 934, startPoint y: 602, endPoint x: 965, endPoint y: 584, distance: 35.5
click at [933, 601] on button "Save & Close" at bounding box center [924, 604] width 124 height 38
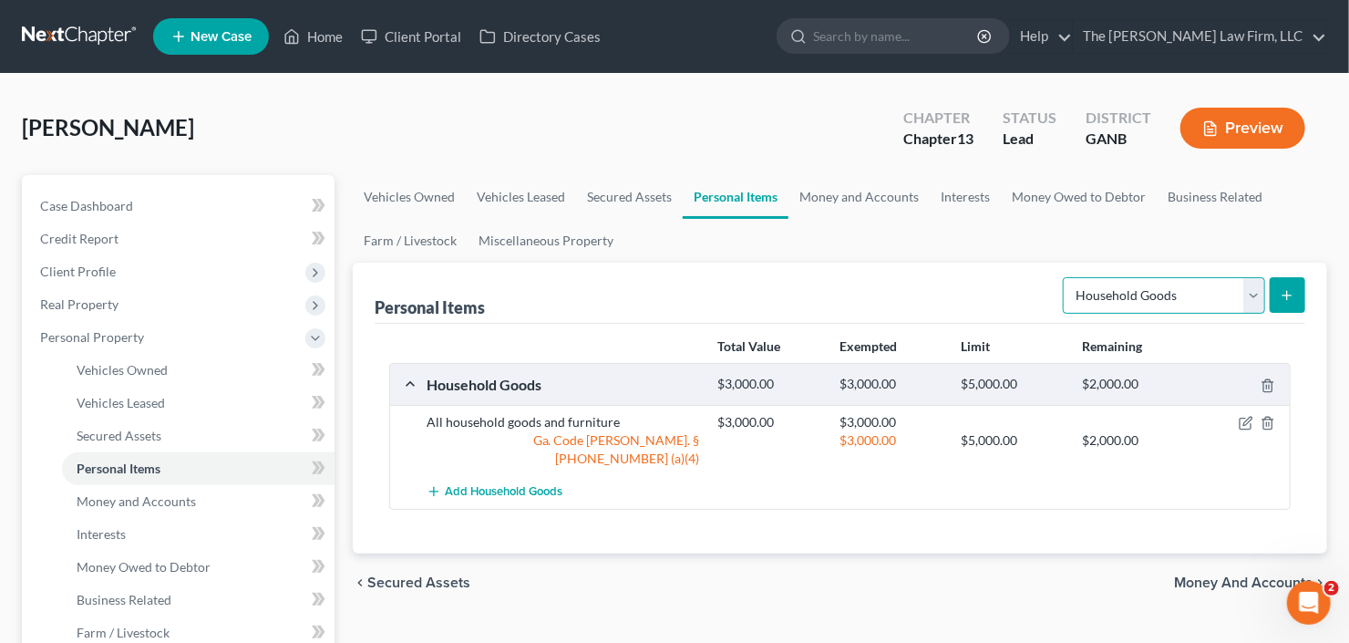
click at [1189, 291] on select "Select Item Type Clothing Collectibles Of Value Electronics Firearms Household …" at bounding box center [1164, 295] width 202 height 36
select select "electronics"
click at [1066, 277] on select "Select Item Type Clothing Collectibles Of Value Electronics Firearms Household …" at bounding box center [1164, 295] width 202 height 36
click at [1290, 296] on icon "submit" at bounding box center [1287, 295] width 15 height 15
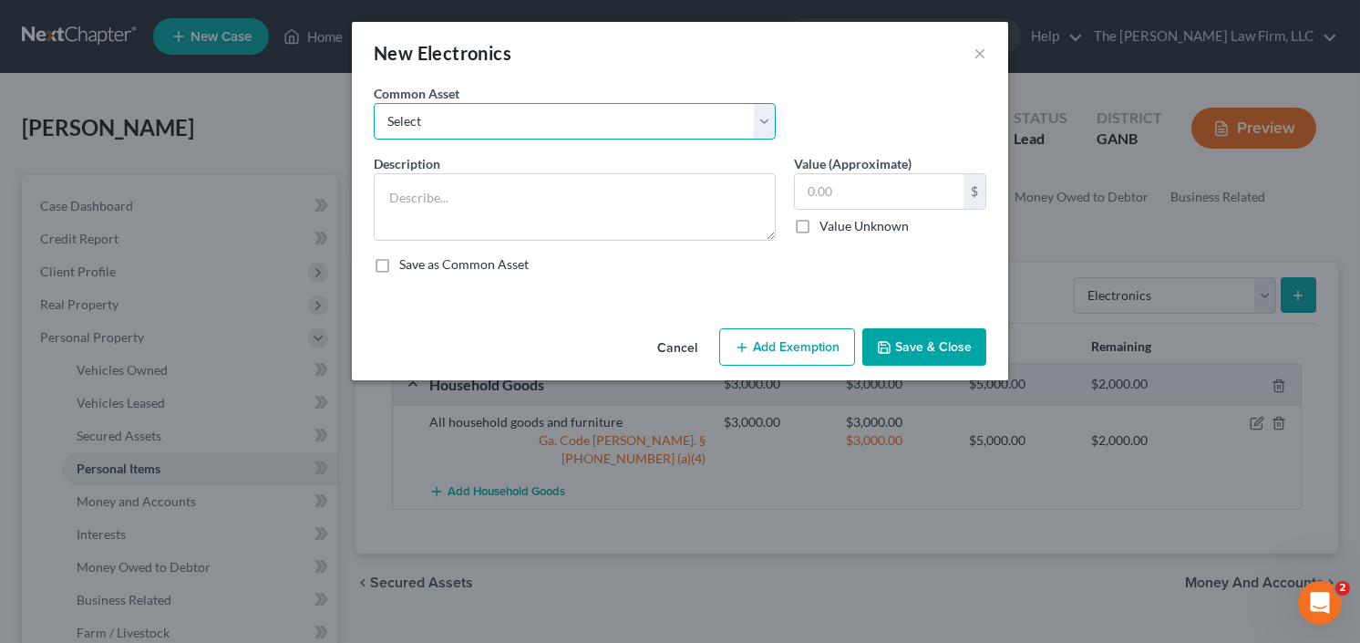
click at [526, 109] on select "Select All Electronics" at bounding box center [575, 121] width 402 height 36
select select "0"
click at [374, 103] on select "Select All Electronics" at bounding box center [575, 121] width 402 height 36
type textarea "All Electronics"
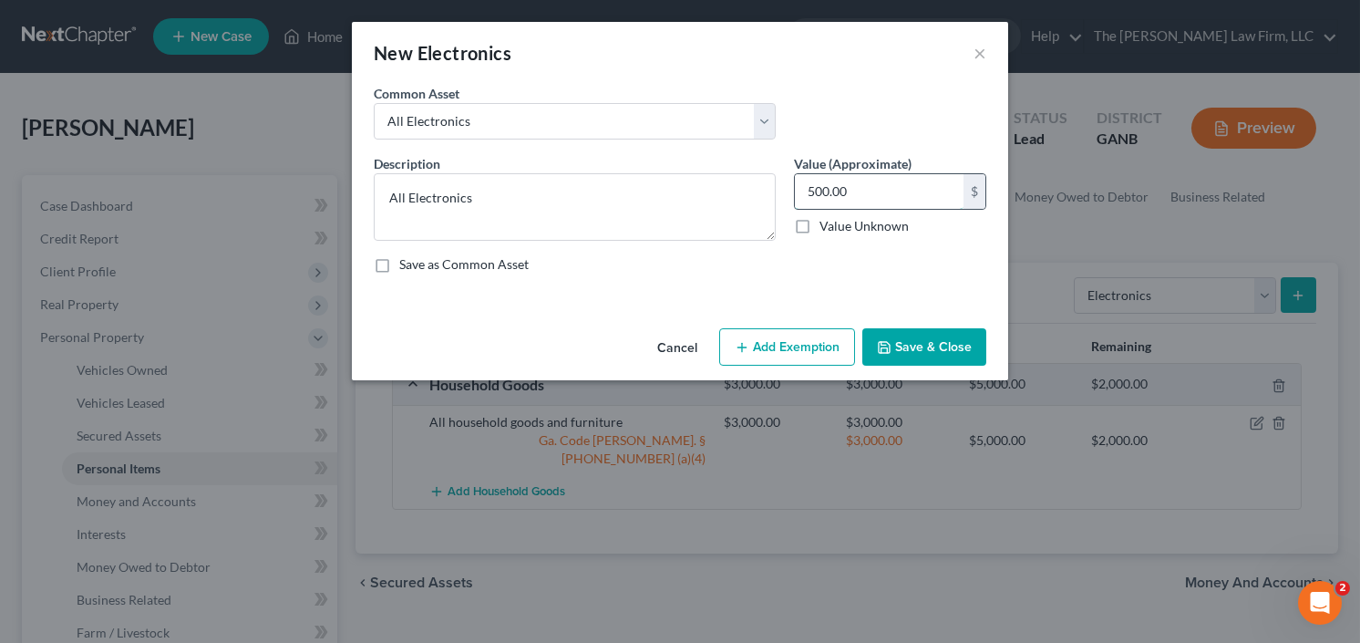
click at [871, 185] on input "500.00" at bounding box center [879, 191] width 169 height 35
type input "1,500"
click at [757, 346] on button "Add Exemption" at bounding box center [787, 347] width 136 height 38
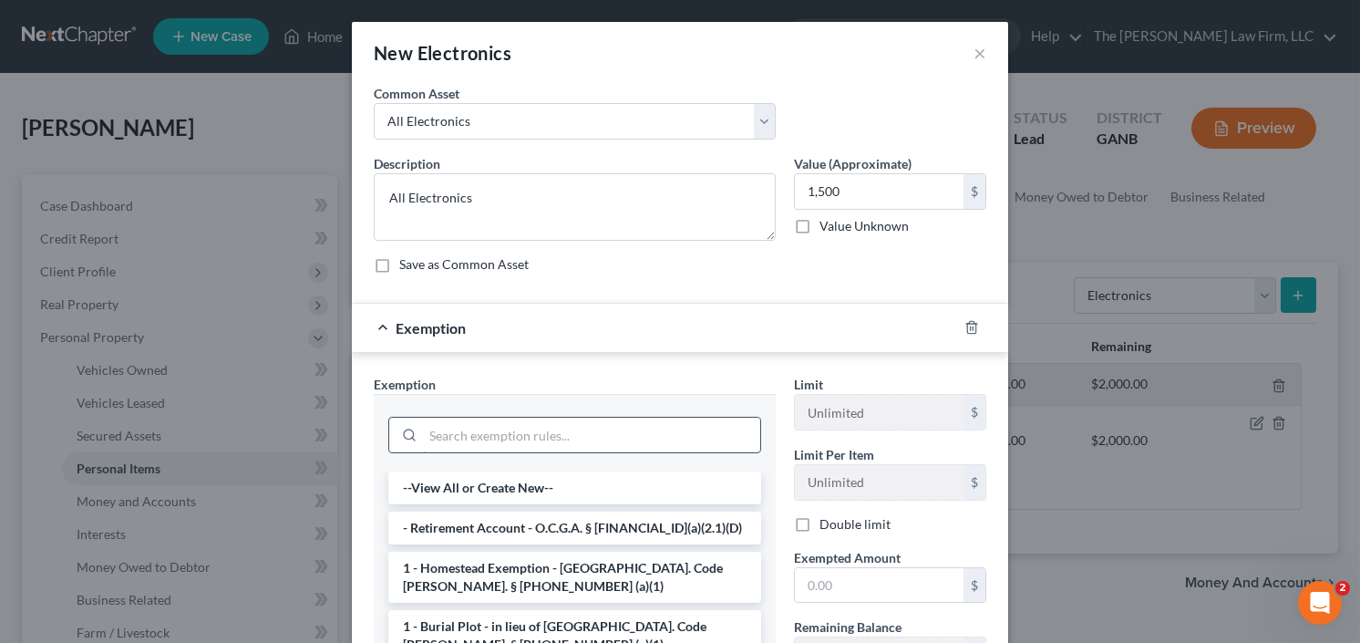
click at [545, 441] on input "search" at bounding box center [591, 435] width 337 height 35
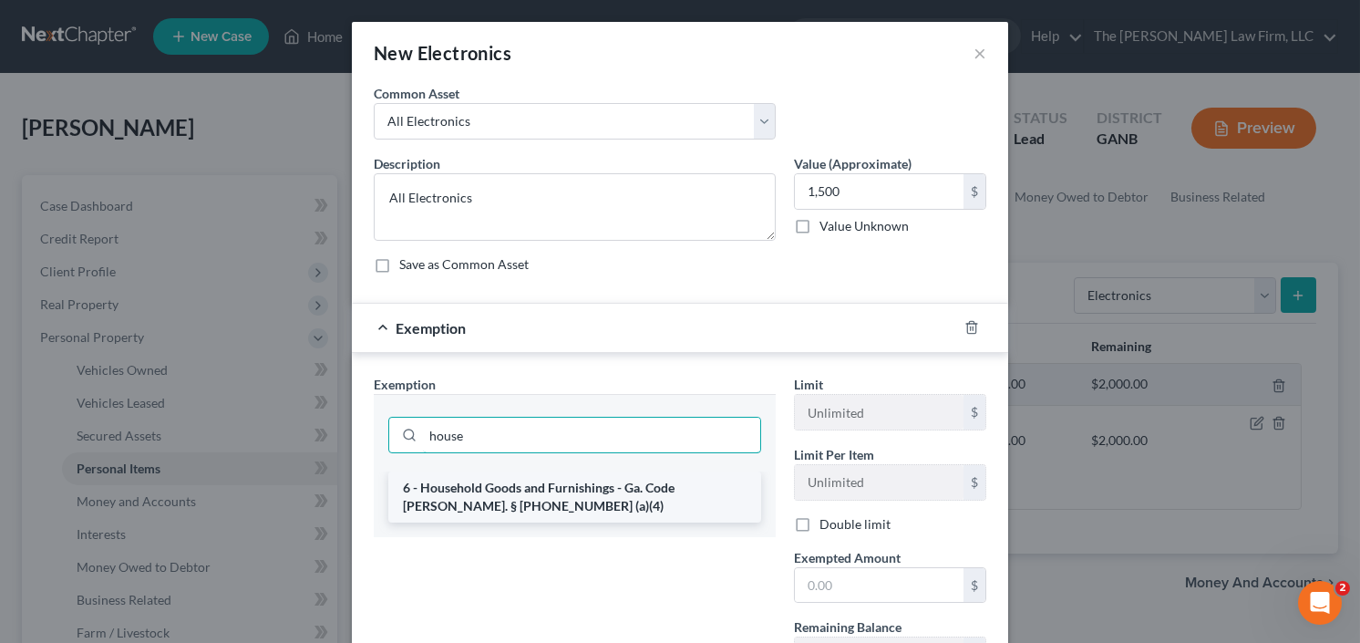
type input "house"
click at [435, 500] on li "6 - Household Goods and Furnishings - Ga. Code Ann. § 44-13-100 (a)(4)" at bounding box center [574, 496] width 373 height 51
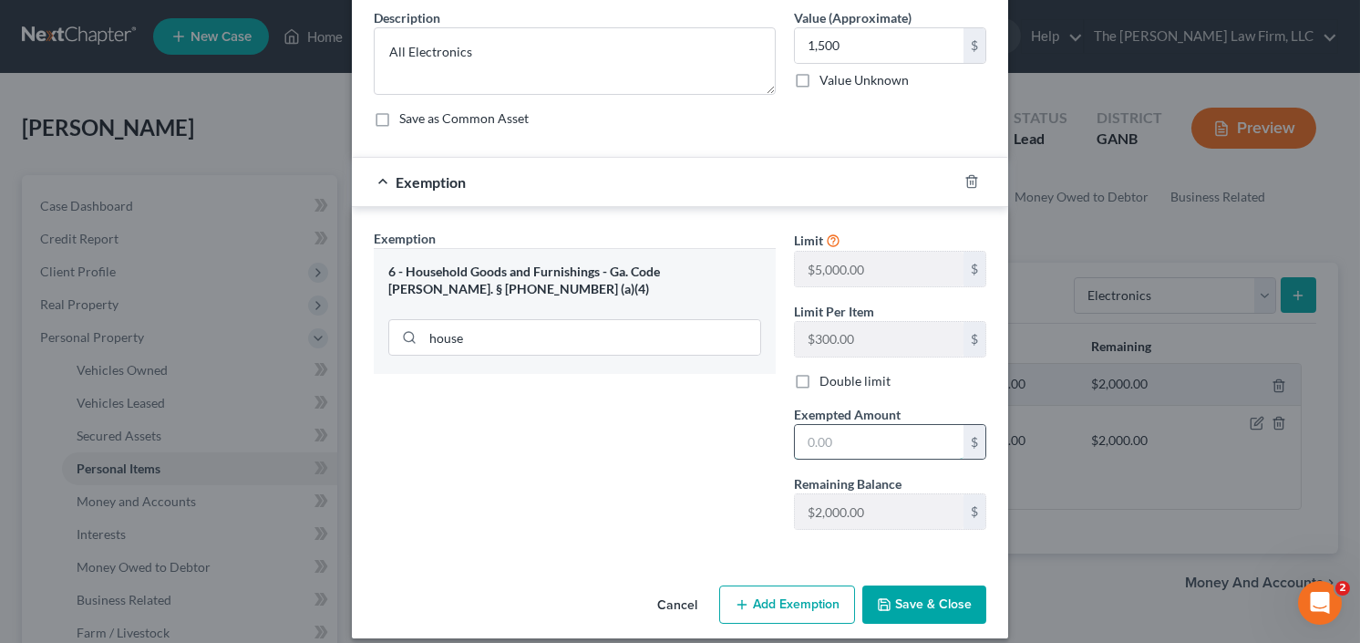
click at [886, 441] on input "text" at bounding box center [879, 442] width 169 height 35
type input "1,500.00"
click at [913, 622] on div "Cancel Add Exemption Save & Close" at bounding box center [680, 608] width 656 height 60
click at [913, 621] on div "Cancel Add Exemption Save & Close" at bounding box center [680, 608] width 656 height 60
click at [923, 605] on button "Save & Close" at bounding box center [924, 604] width 124 height 38
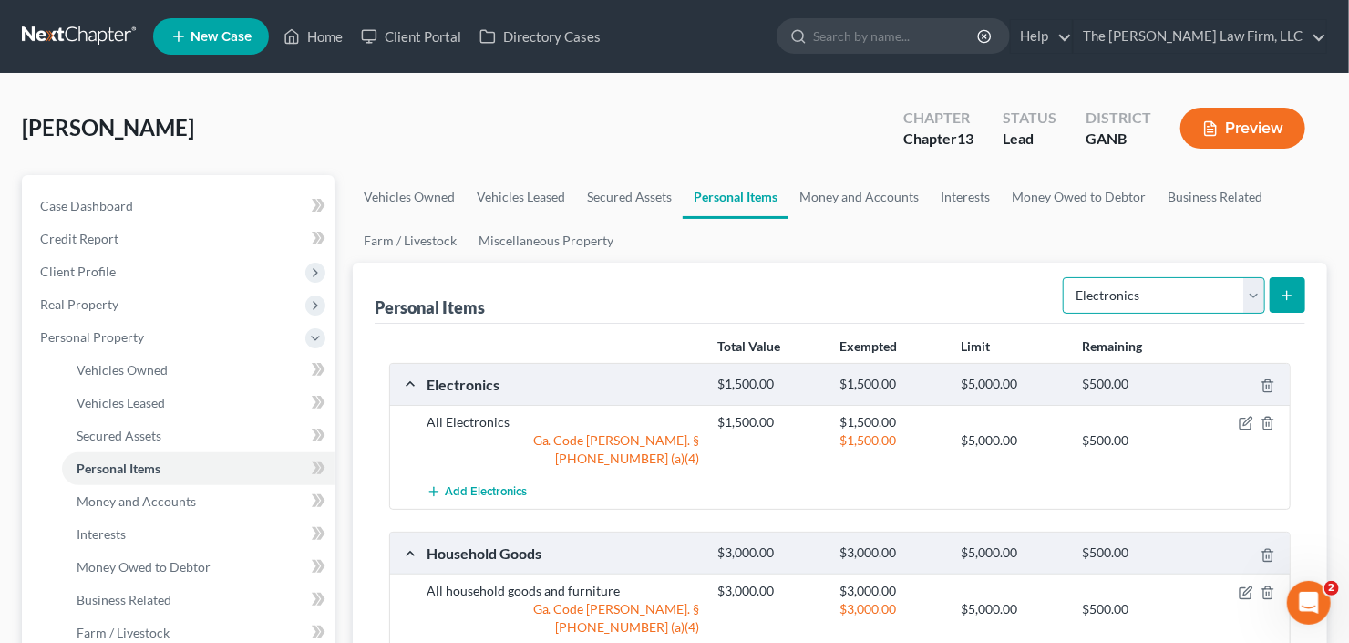
click at [1217, 303] on select "Select Item Type Clothing Collectibles Of Value Electronics Firearms Household …" at bounding box center [1164, 295] width 202 height 36
select select "clothing"
click at [1066, 277] on select "Select Item Type Clothing Collectibles Of Value Electronics Firearms Household …" at bounding box center [1164, 295] width 202 height 36
click at [1300, 294] on button "submit" at bounding box center [1288, 295] width 36 height 36
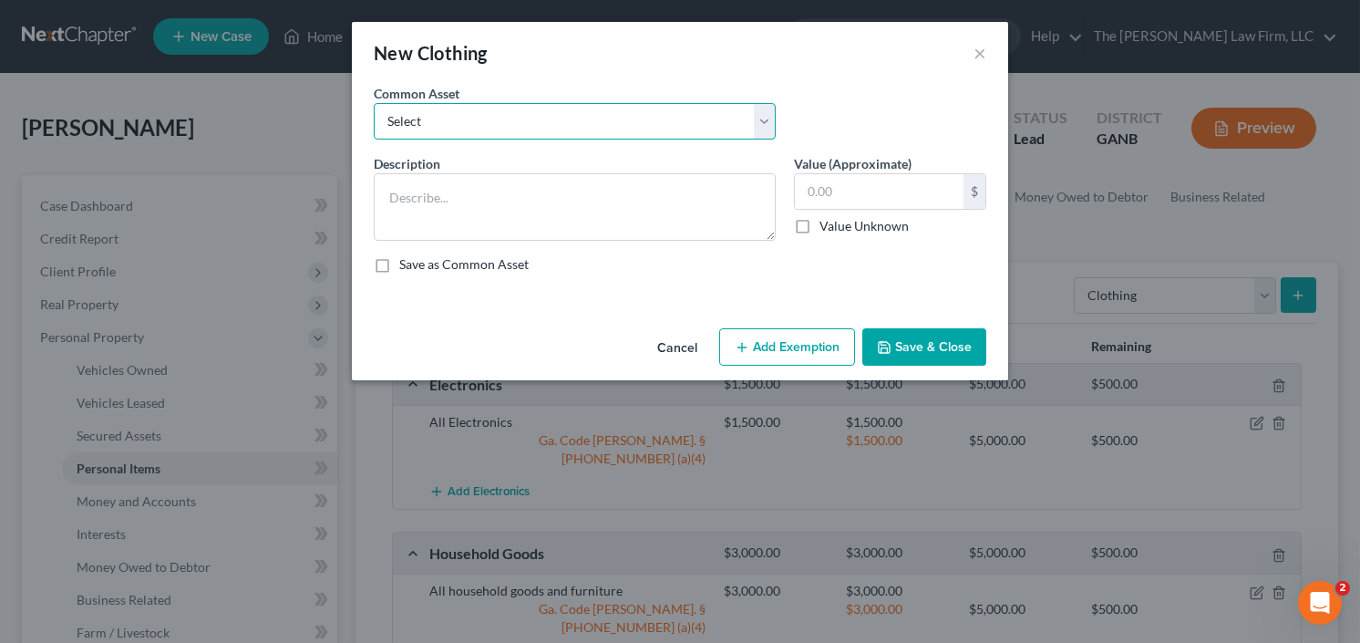
click at [510, 114] on select "Select All clothing and shoes All clothing and shoes All clothing and shoes" at bounding box center [575, 121] width 402 height 36
select select "0"
click at [374, 103] on select "Select All clothing and shoes All clothing and shoes All clothing and shoes" at bounding box center [575, 121] width 402 height 36
type textarea "All clothing and shoes"
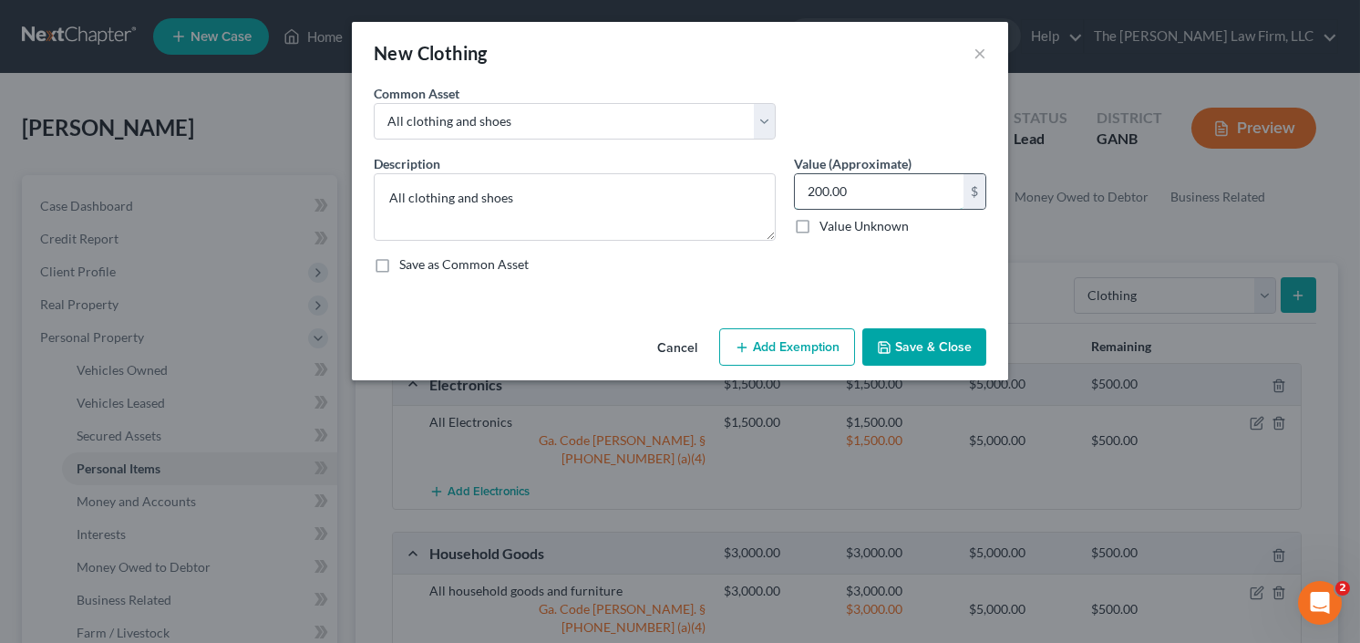
click at [882, 188] on input "200.00" at bounding box center [879, 191] width 169 height 35
type input "2,000.00"
click at [808, 341] on button "Add Exemption" at bounding box center [787, 347] width 136 height 38
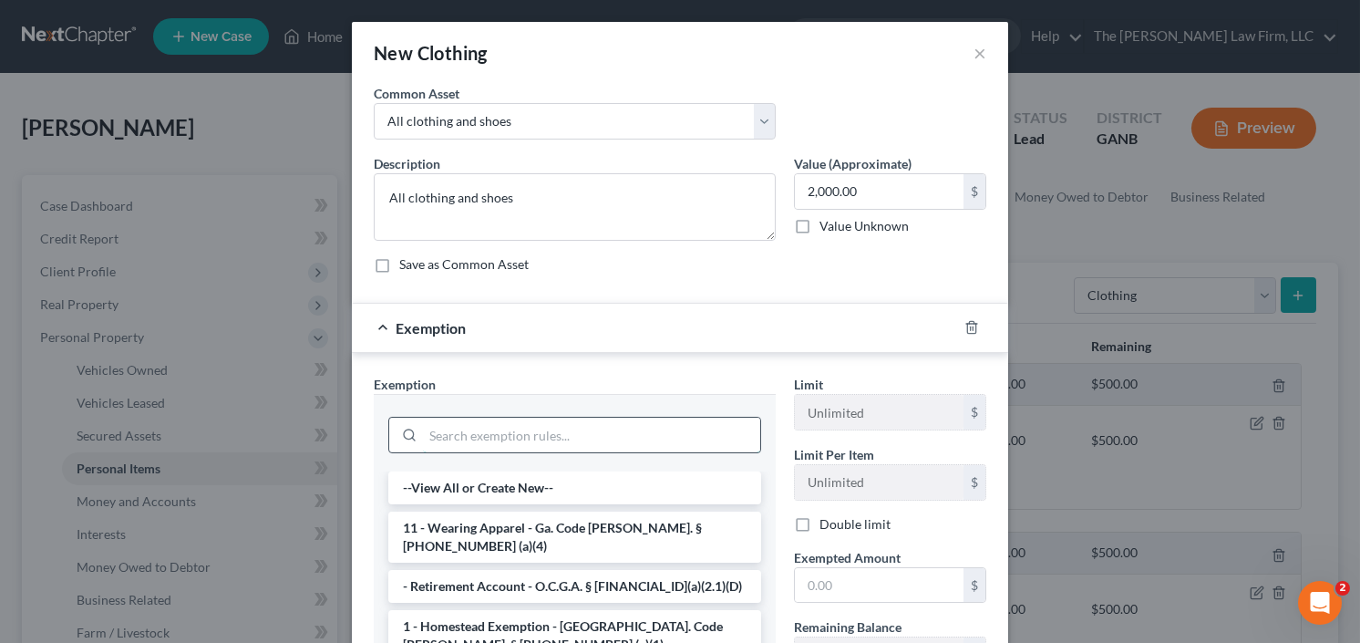
click at [532, 441] on input "search" at bounding box center [591, 435] width 337 height 35
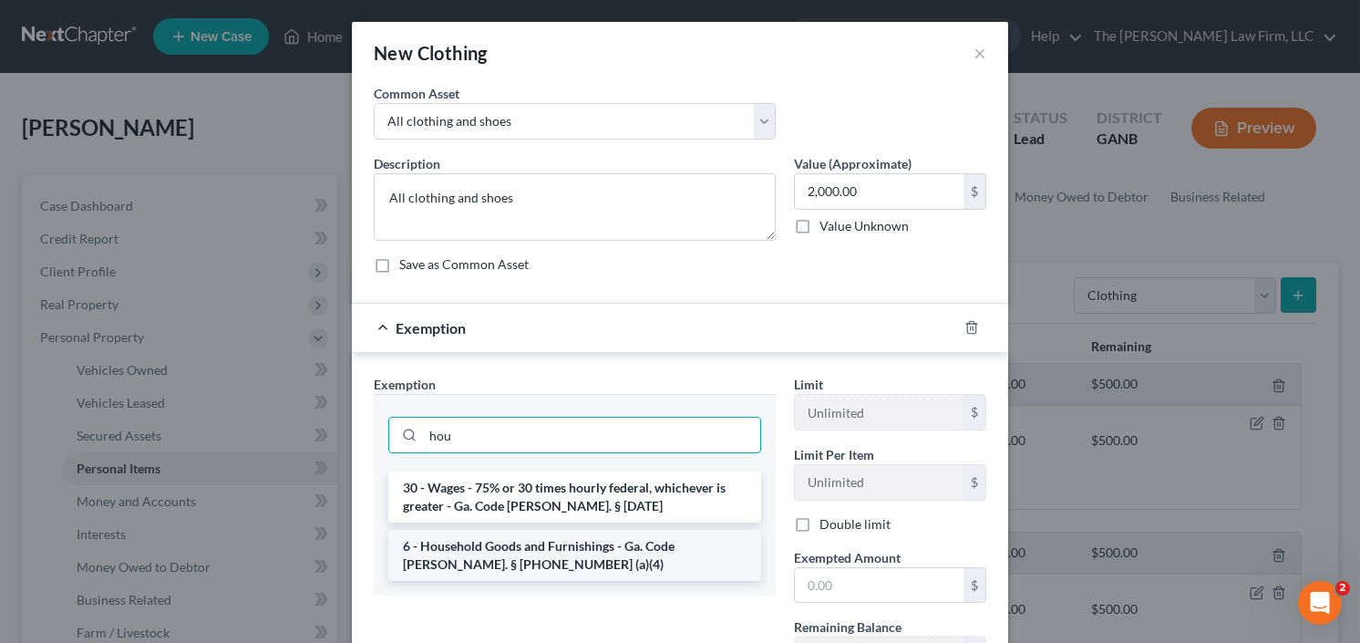
type input "hou"
click at [535, 543] on li "6 - Household Goods and Furnishings - Ga. Code Ann. § 44-13-100 (a)(4)" at bounding box center [574, 555] width 373 height 51
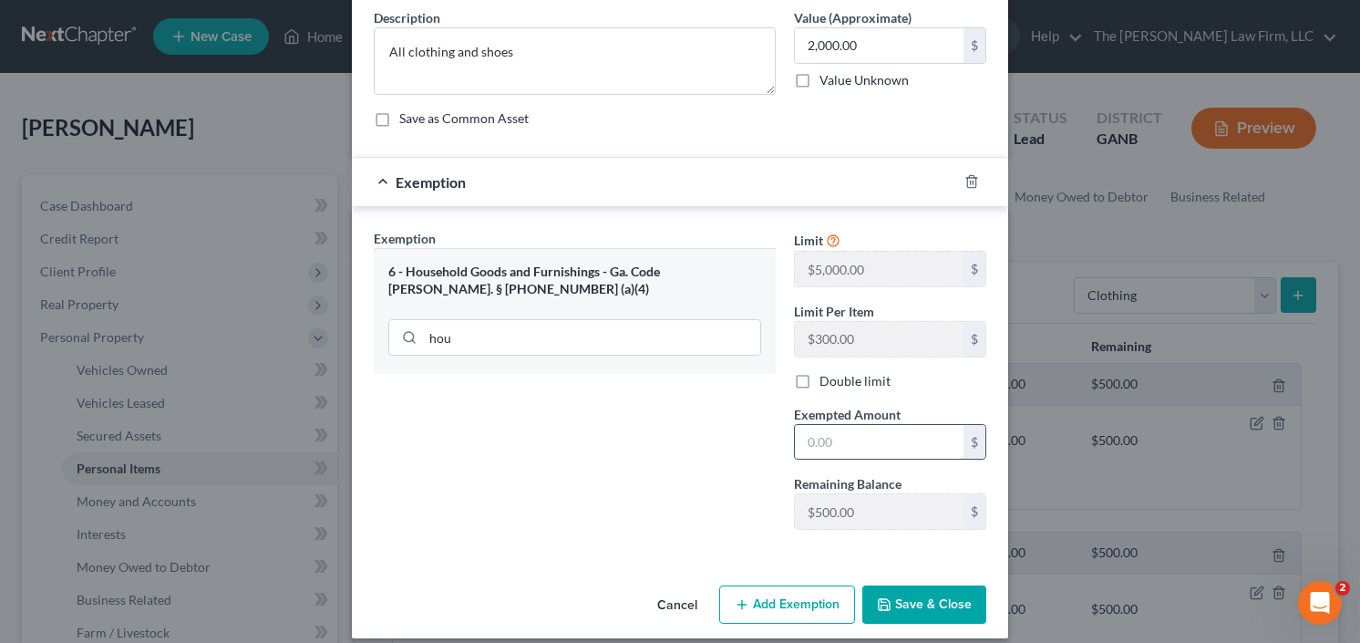
click at [830, 445] on input "text" at bounding box center [879, 442] width 169 height 35
type input "500.00"
click at [923, 603] on button "Save & Close" at bounding box center [924, 604] width 124 height 38
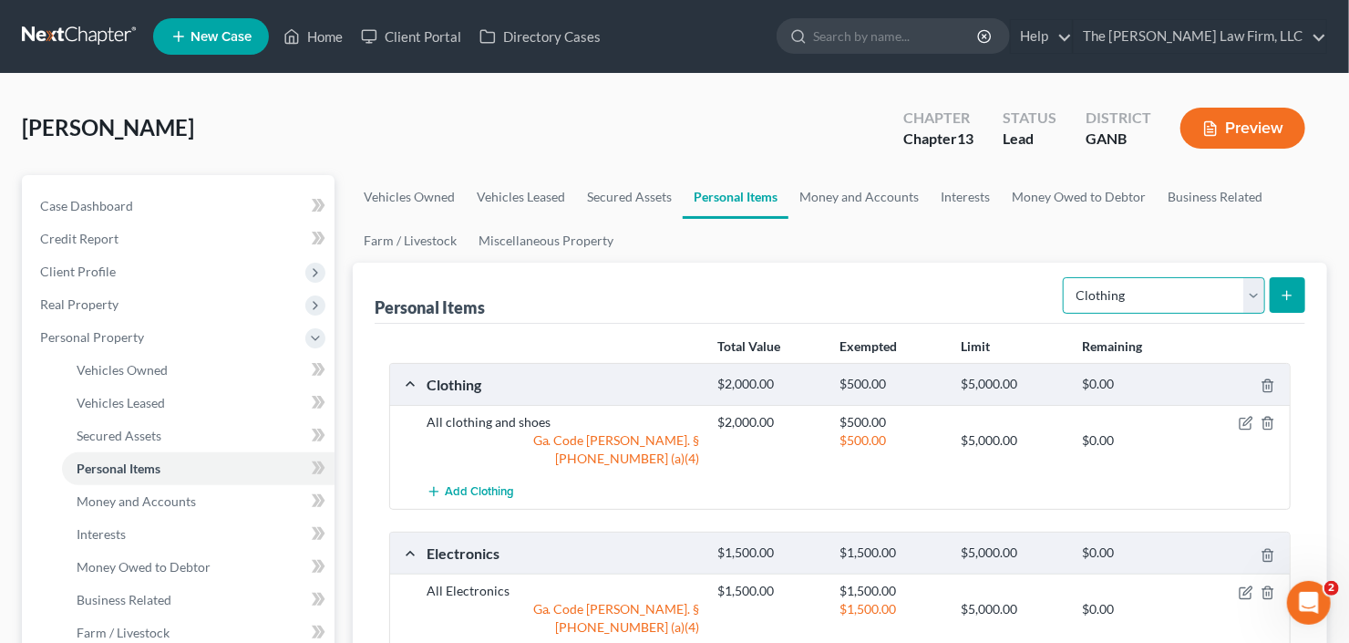
click at [1162, 297] on select "Select Item Type Clothing Collectibles Of Value Electronics Firearms Household …" at bounding box center [1164, 295] width 202 height 36
select select "jewelry"
click at [1066, 277] on select "Select Item Type Clothing Collectibles Of Value Electronics Firearms Household …" at bounding box center [1164, 295] width 202 height 36
click at [1294, 290] on button "submit" at bounding box center [1288, 295] width 36 height 36
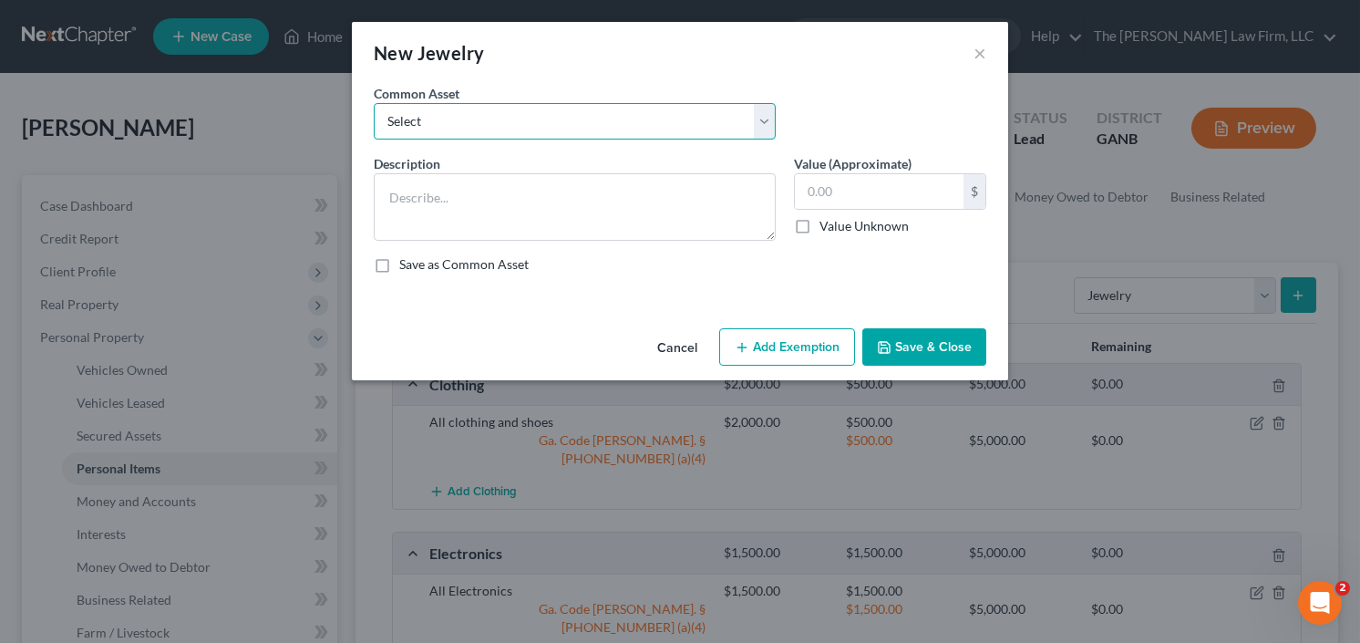
click at [510, 103] on select "Select Jewelry Costume Jewelry" at bounding box center [575, 121] width 402 height 36
select select "0"
click at [374, 103] on select "Select Jewelry Costume Jewelry" at bounding box center [575, 121] width 402 height 36
type textarea "Jewelry"
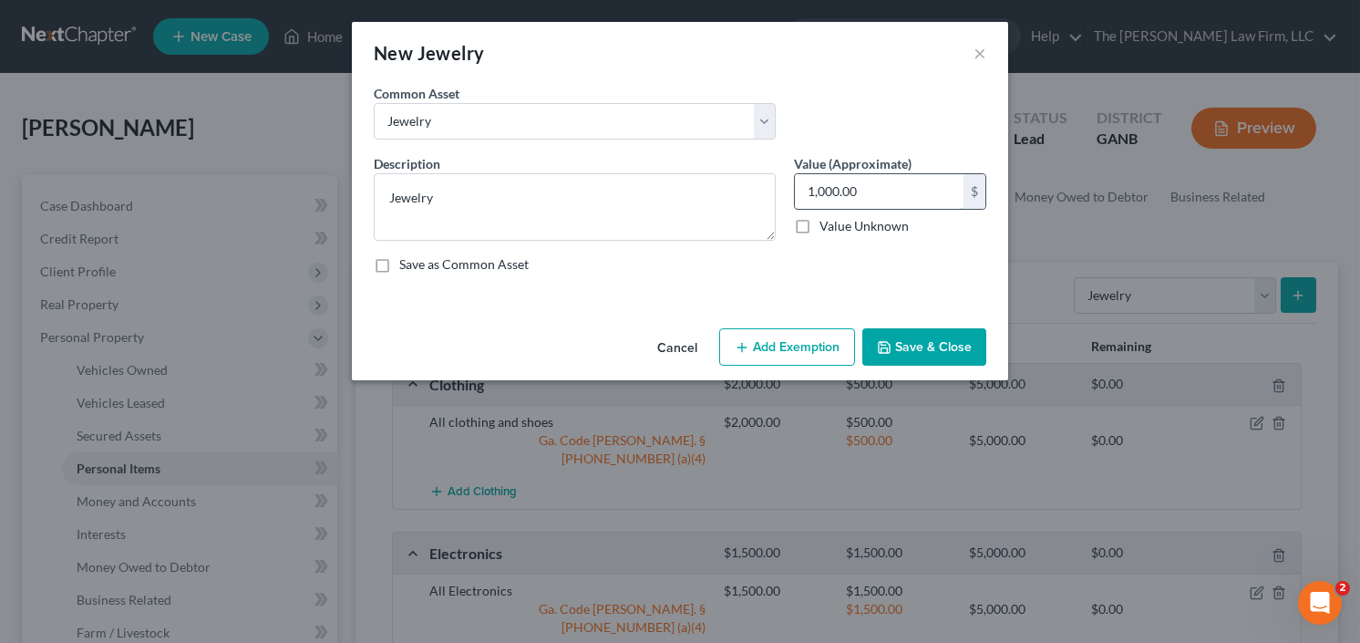
click at [868, 202] on input "1,000.00" at bounding box center [879, 191] width 169 height 35
click at [865, 208] on div "1,000.00 $ Value Unknown" at bounding box center [890, 204] width 192 height 62
click at [878, 183] on input "1,000.00" at bounding box center [879, 191] width 169 height 35
type input "2,000.00"
click at [946, 339] on button "Save & Close" at bounding box center [924, 347] width 124 height 38
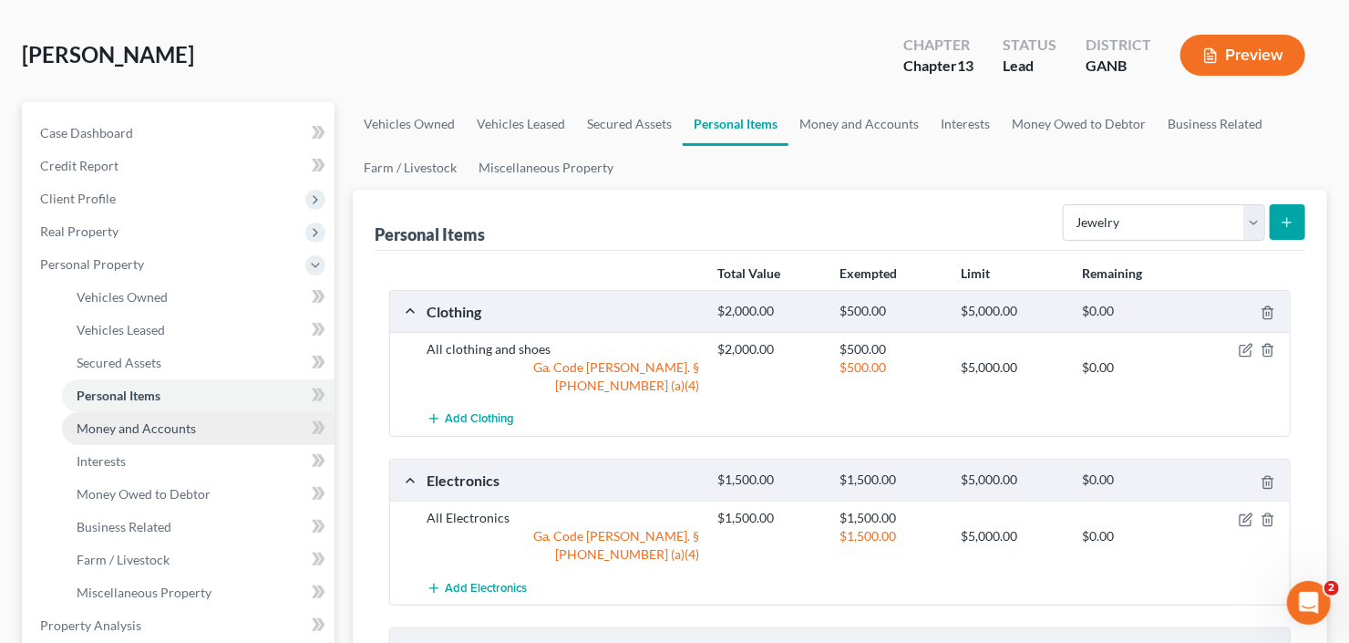
click at [159, 434] on link "Money and Accounts" at bounding box center [198, 428] width 273 height 33
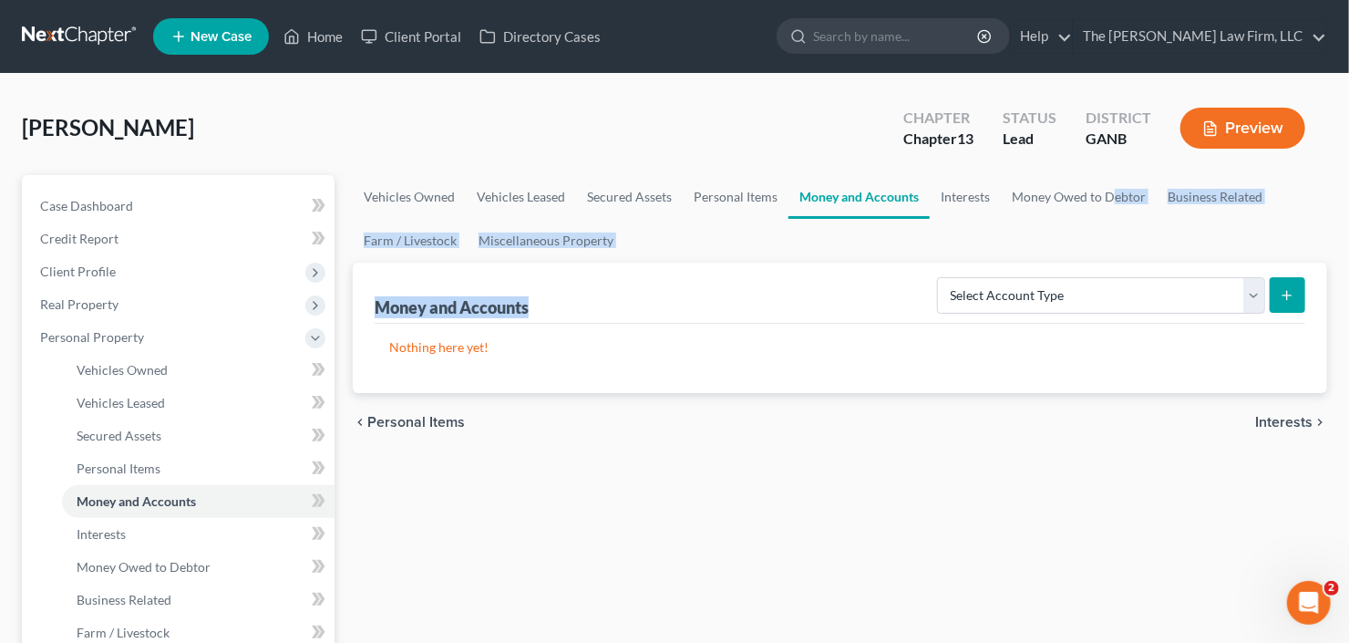
click at [1109, 261] on ui-view "Vehicles Owned Vehicles Leased Secured Assets Personal Items Money and Accounts…" at bounding box center [840, 313] width 974 height 276
click at [1094, 301] on select "Select Account Type Brokerage Cash on Hand Certificates of Deposit Checking Acc…" at bounding box center [1101, 295] width 328 height 36
select select "checking"
click at [942, 277] on select "Select Account Type Brokerage Cash on Hand Certificates of Deposit Checking Acc…" at bounding box center [1101, 295] width 328 height 36
click at [1289, 288] on icon "submit" at bounding box center [1287, 295] width 15 height 15
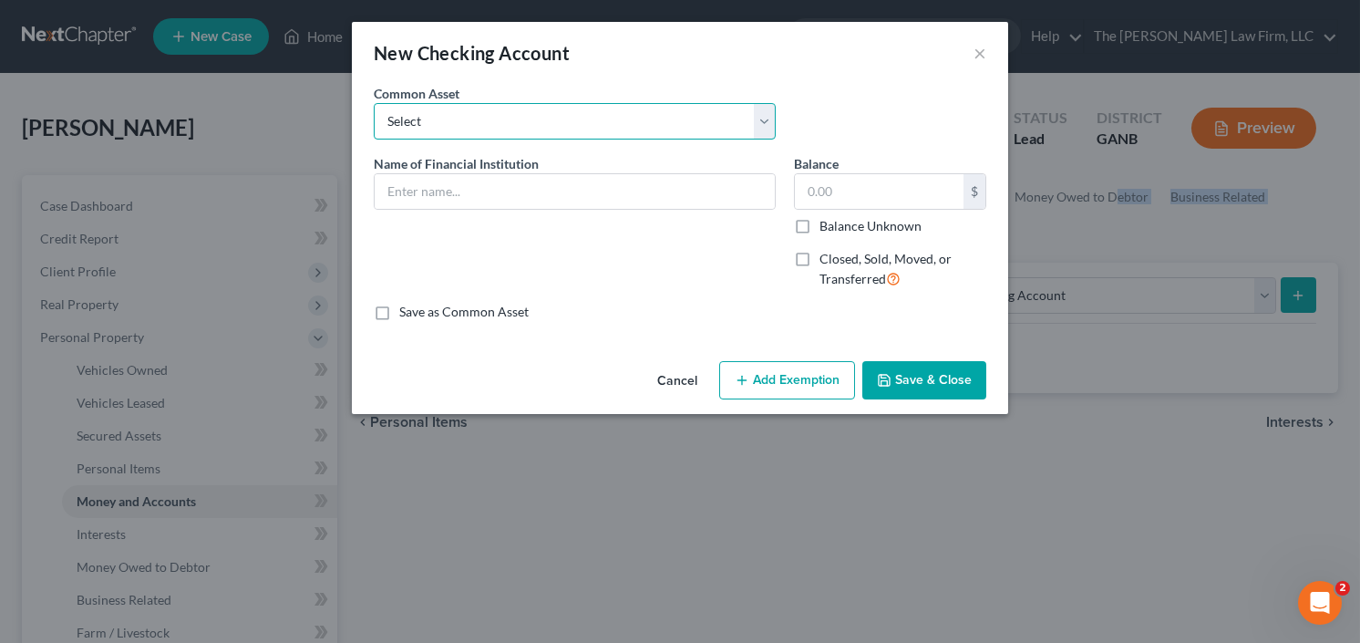
click at [465, 123] on select "Select PNC Credit Union of Georgia Discover Bank Atlanta Postal Credit Union Am…" at bounding box center [575, 121] width 402 height 36
select select "8"
click at [374, 103] on select "Select PNC Credit Union of Georgia Discover Bank Atlanta Postal Credit Union Am…" at bounding box center [575, 121] width 402 height 36
type input "Truist"
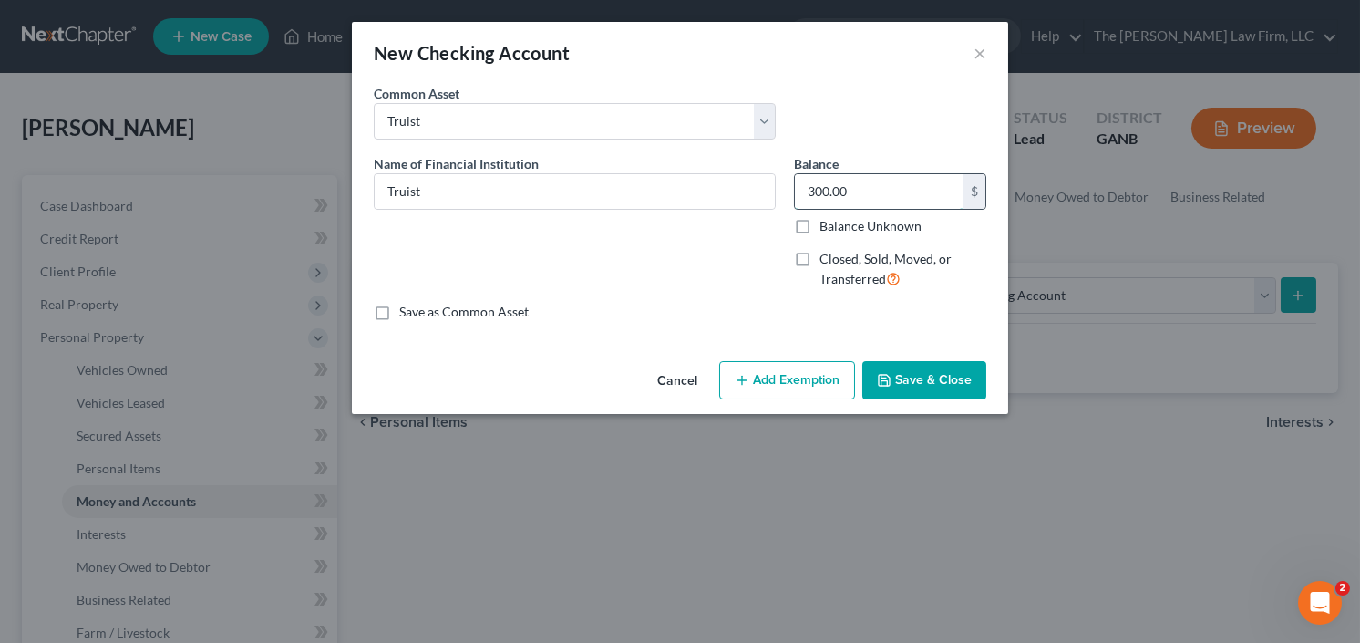
click at [848, 179] on input "300.00" at bounding box center [879, 191] width 169 height 35
type input "860"
click at [914, 387] on button "Save & Close" at bounding box center [924, 380] width 124 height 38
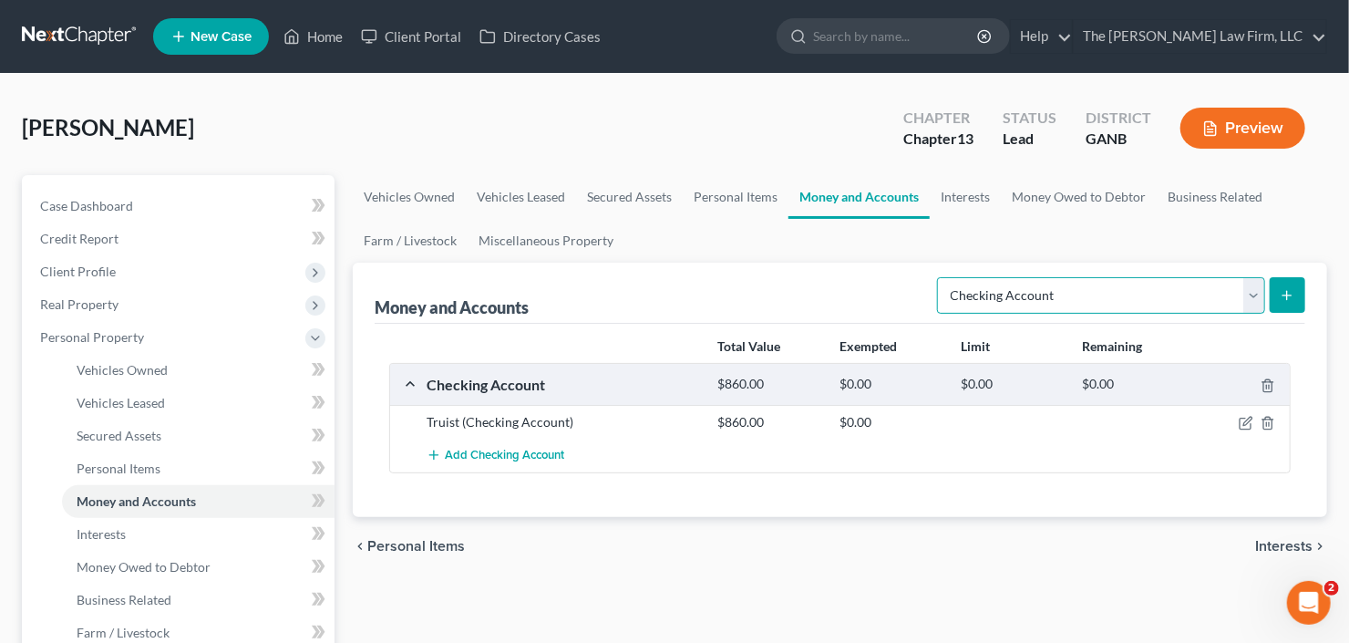
click at [1046, 293] on select "Select Account Type Brokerage Cash on Hand Certificates of Deposit Checking Acc…" at bounding box center [1101, 295] width 328 height 36
select select "savings"
click at [942, 277] on select "Select Account Type Brokerage Cash on Hand Certificates of Deposit Checking Acc…" at bounding box center [1101, 295] width 328 height 36
click at [1292, 297] on icon "submit" at bounding box center [1287, 295] width 15 height 15
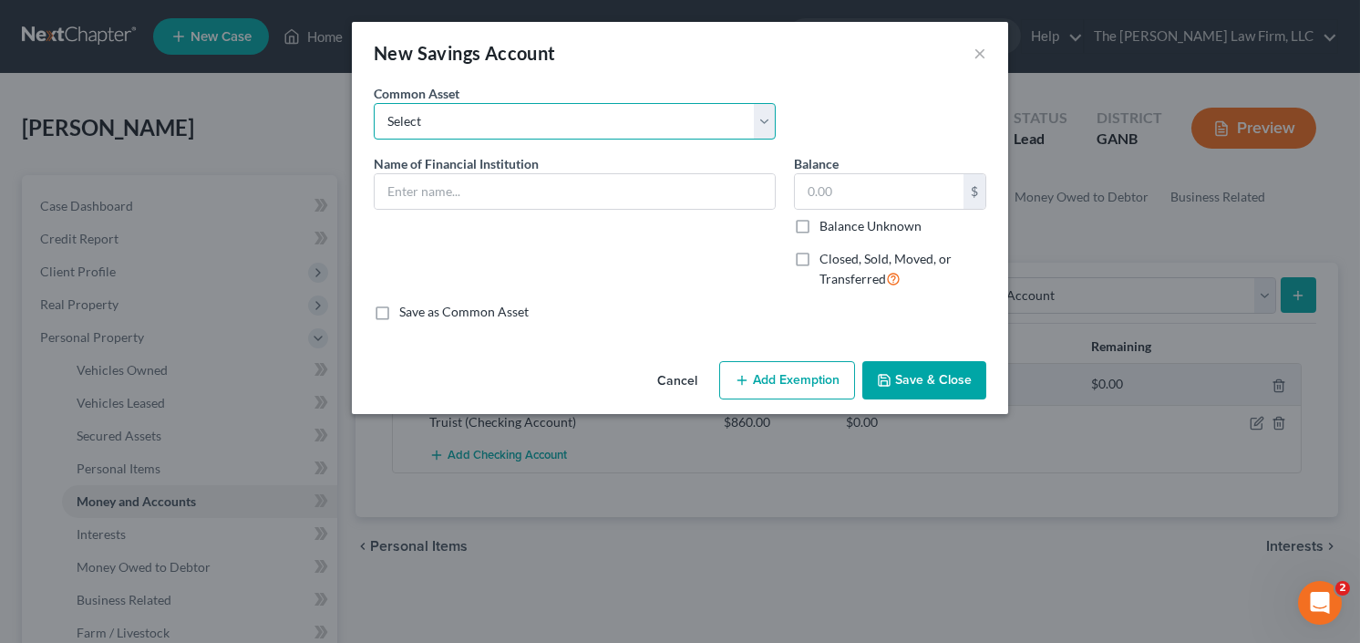
click at [475, 121] on select "Select Wells Fargo Discover Bank Truist Chase Huntington National Bank Fidelity…" at bounding box center [575, 121] width 402 height 36
click at [494, 121] on select "Select Wells Fargo Discover Bank Truist Chase Huntington National Bank Fidelity…" at bounding box center [575, 121] width 402 height 36
select select "11"
click at [374, 103] on select "Select Wells Fargo Discover Bank Truist Chase Huntington National Bank Fidelity…" at bounding box center [575, 121] width 402 height 36
type input "Navy Federal Credit Union"
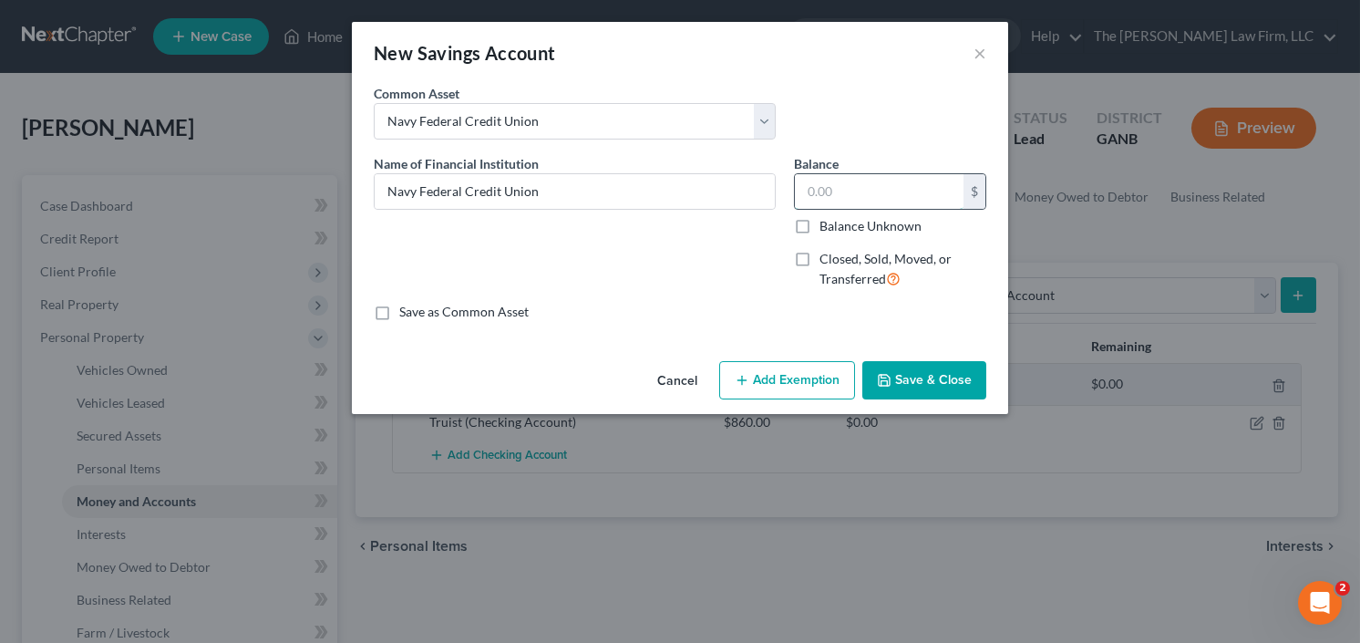
click at [960, 195] on input "text" at bounding box center [879, 191] width 169 height 35
type input "100.0"
click at [936, 387] on button "Save & Close" at bounding box center [924, 380] width 124 height 38
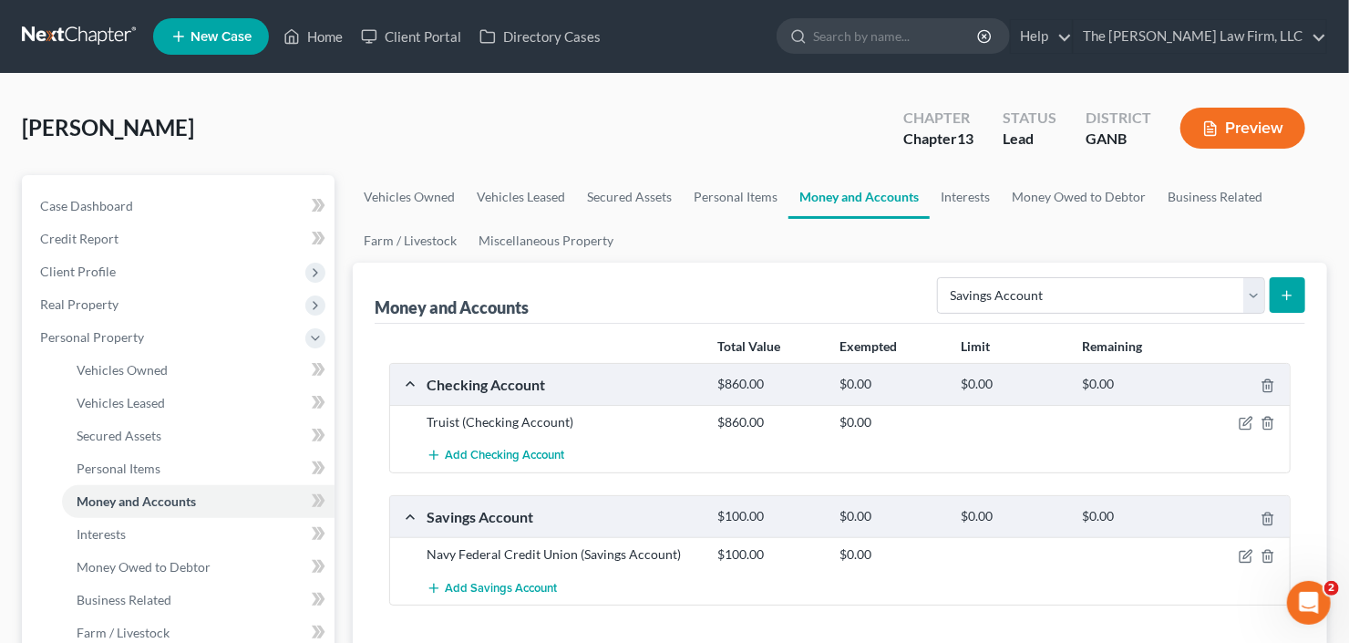
click at [1287, 294] on icon "submit" at bounding box center [1287, 295] width 15 height 15
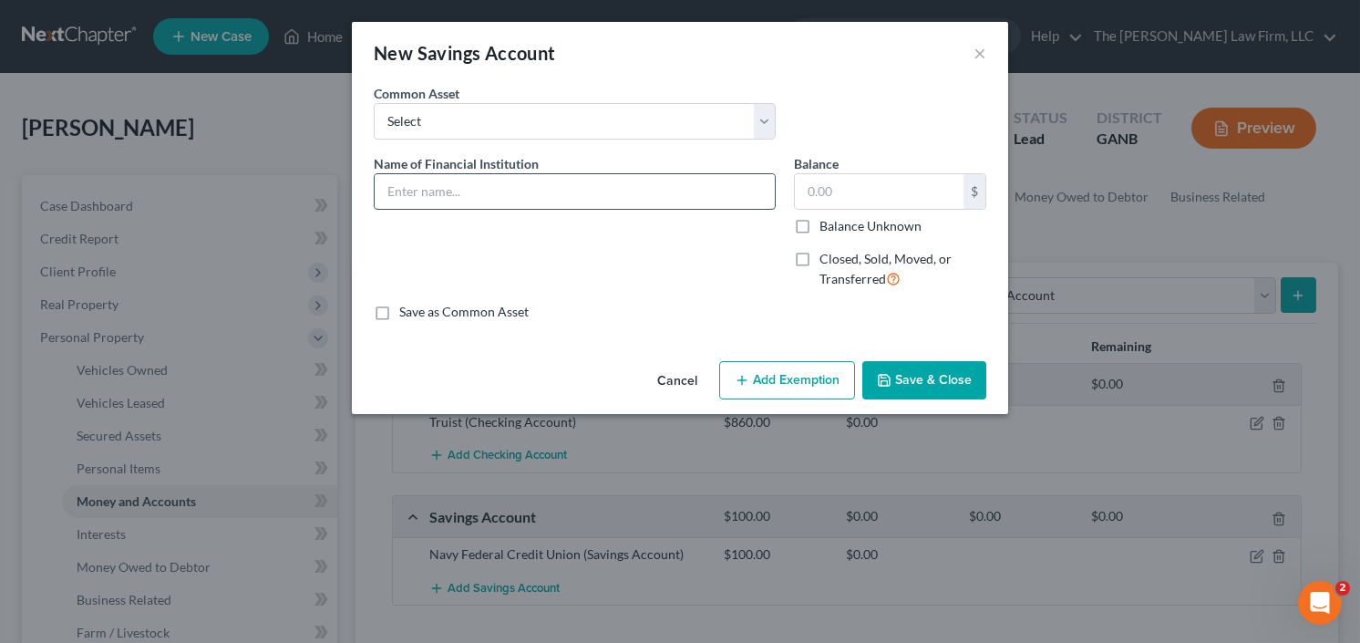
click at [493, 200] on input "text" at bounding box center [575, 191] width 400 height 35
type input "BASK"
type input "3,000"
drag, startPoint x: 879, startPoint y: 352, endPoint x: 910, endPoint y: 381, distance: 42.6
click at [910, 381] on button "Save & Close" at bounding box center [924, 380] width 124 height 38
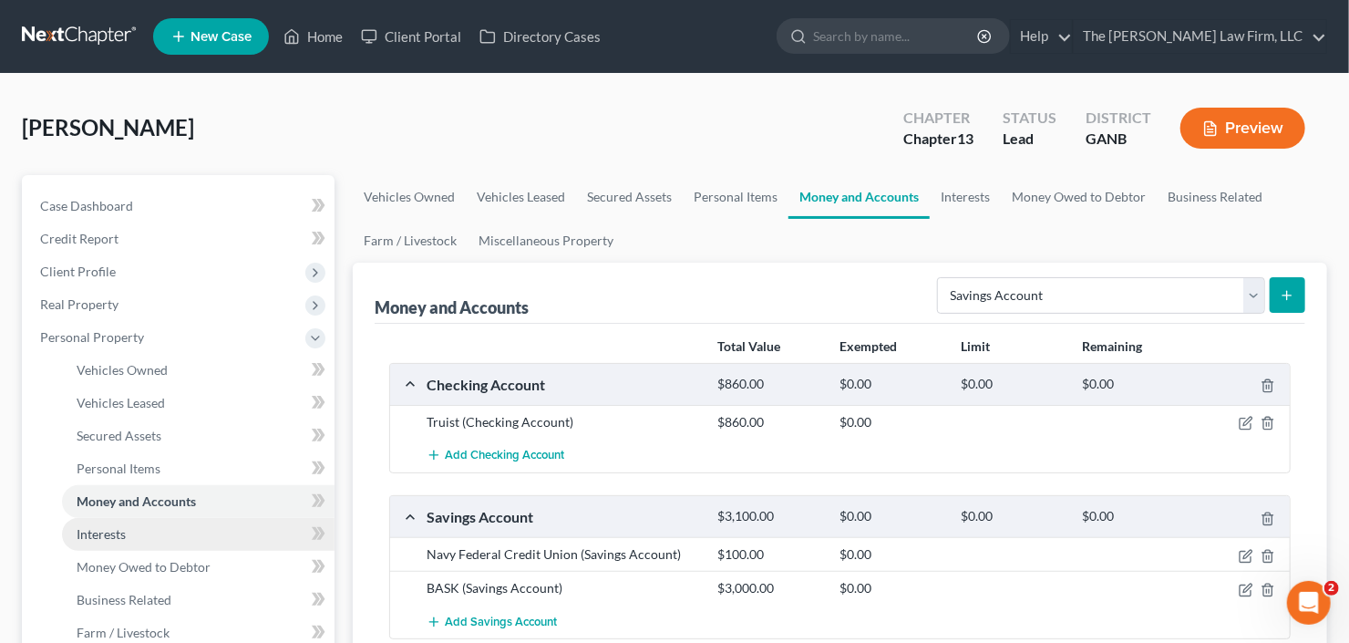
click at [91, 538] on span "Interests" at bounding box center [101, 533] width 49 height 15
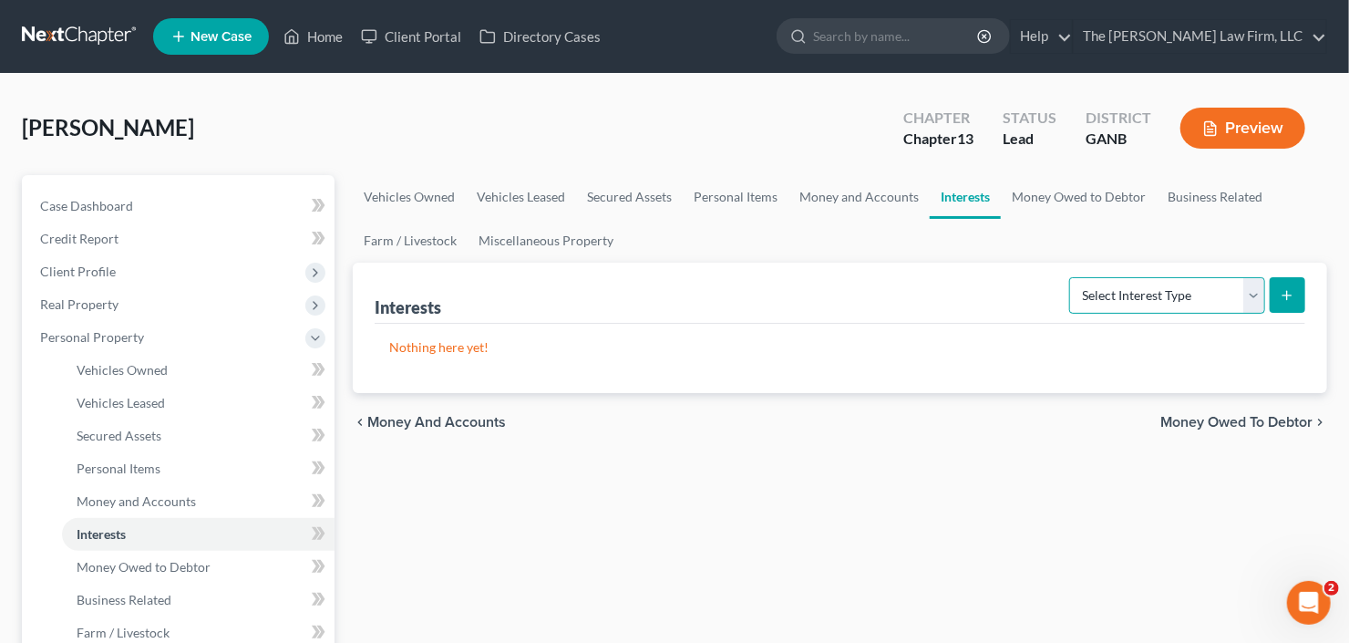
click at [1106, 304] on select "Select Interest Type 401K Annuity Bond Education IRA Government Bond Government…" at bounding box center [1167, 295] width 196 height 36
select select "incorporated_business"
click at [1072, 277] on select "Select Interest Type 401K Annuity Bond Education IRA Government Bond Government…" at bounding box center [1167, 295] width 196 height 36
click at [1291, 301] on button "submit" at bounding box center [1288, 295] width 36 height 36
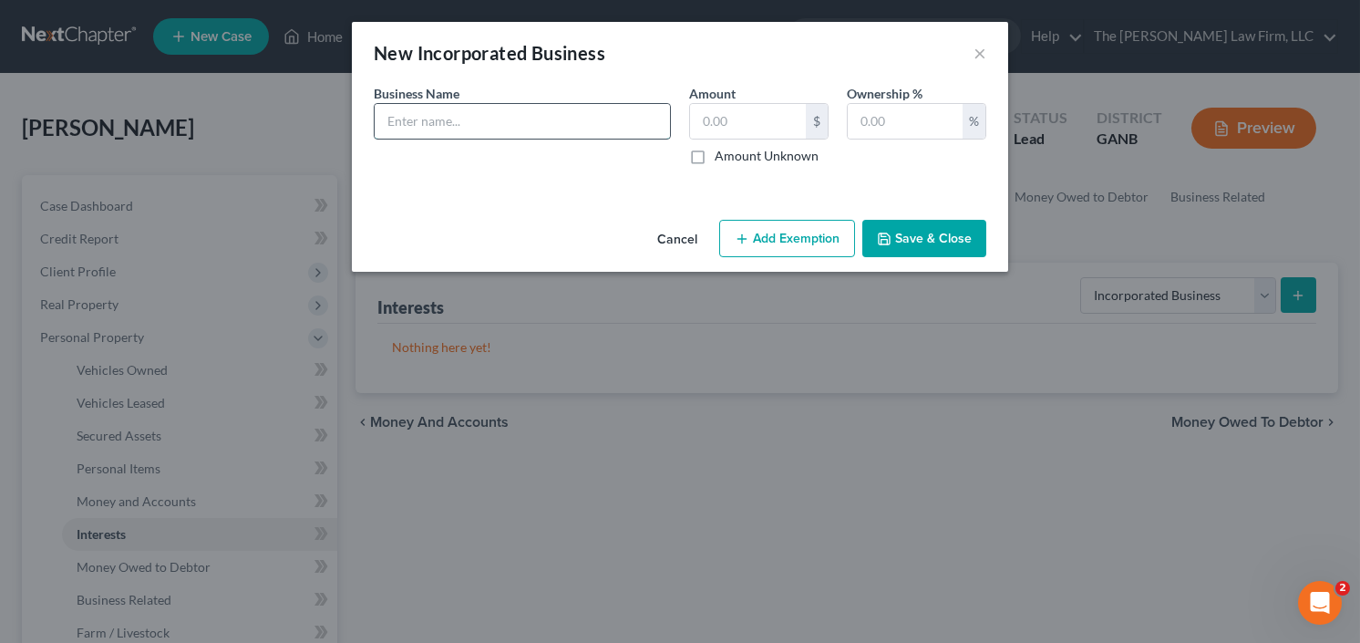
click at [488, 132] on input "text" at bounding box center [522, 121] width 295 height 35
drag, startPoint x: 504, startPoint y: 124, endPoint x: 531, endPoint y: 119, distance: 27.0
click at [531, 119] on input "All 1 Family Health inc" at bounding box center [522, 121] width 295 height 35
type input "All 1 Family Health Inc"
type input "0"
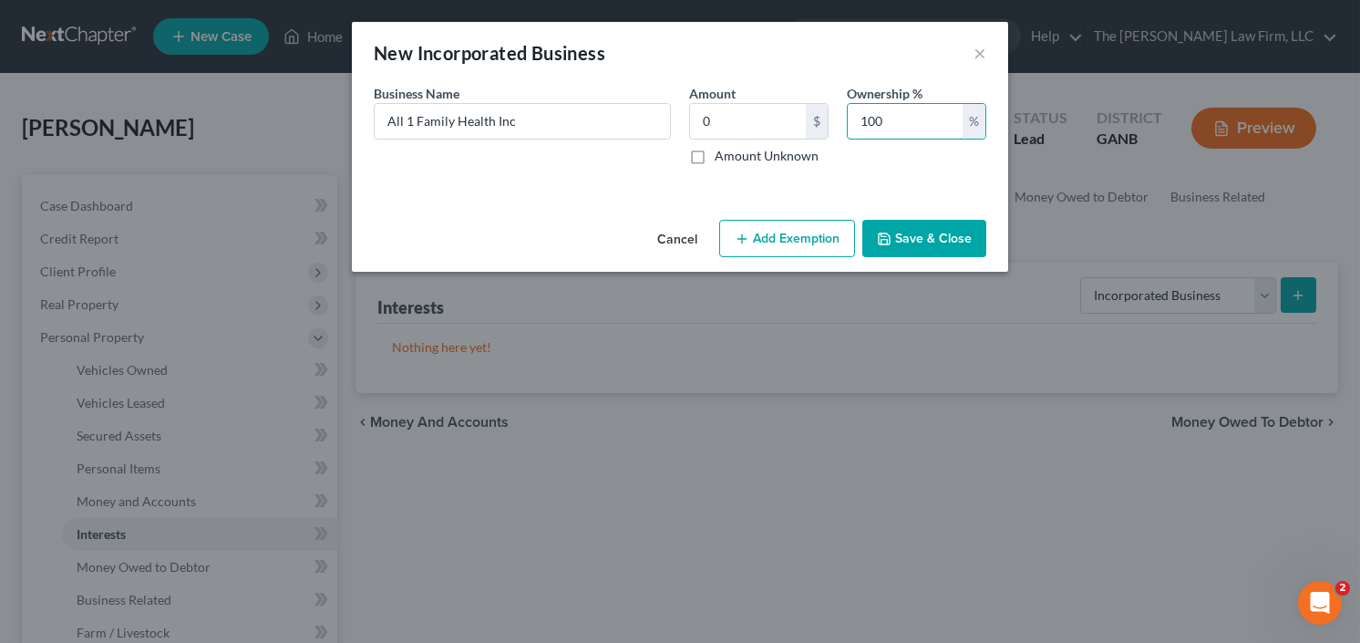
type input "100"
click at [919, 235] on button "Save & Close" at bounding box center [924, 239] width 124 height 38
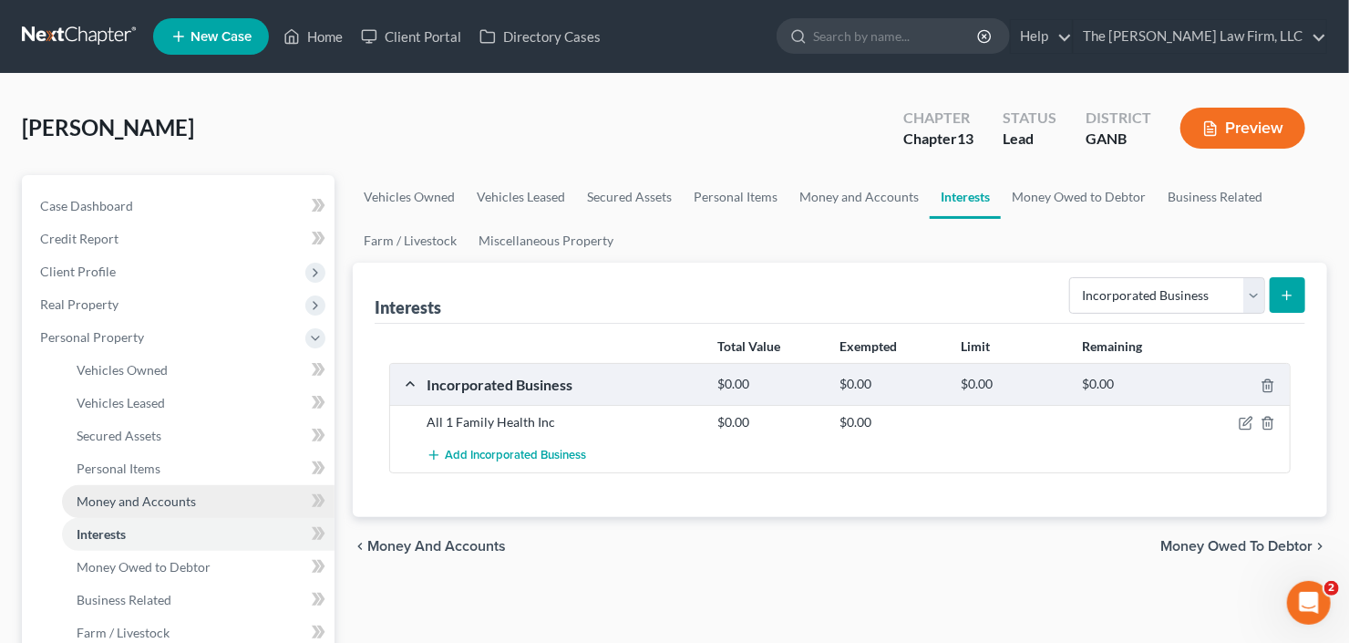
drag, startPoint x: 145, startPoint y: 498, endPoint x: 223, endPoint y: 493, distance: 78.5
click at [145, 498] on span "Money and Accounts" at bounding box center [136, 500] width 119 height 15
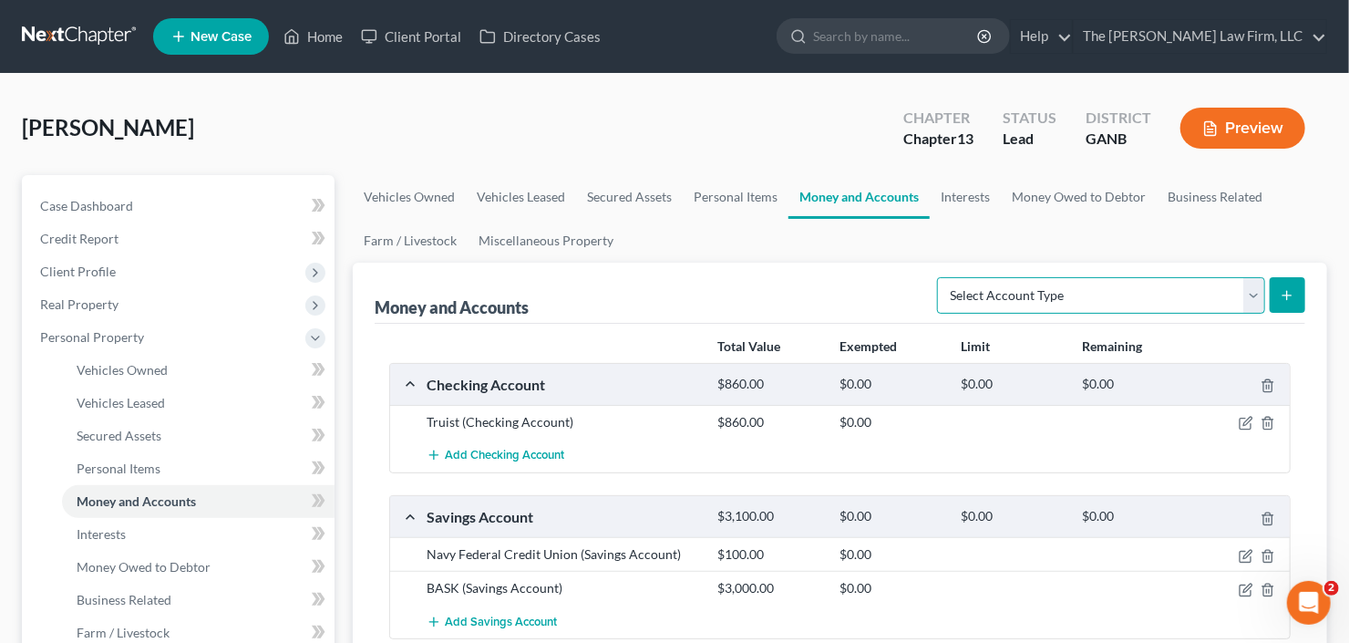
click at [1167, 280] on select "Select Account Type Brokerage Cash on Hand Certificates of Deposit Checking Acc…" at bounding box center [1101, 295] width 328 height 36
click at [793, 289] on div "Money and Accounts Select Account Type Brokerage Cash on Hand Certificates of D…" at bounding box center [840, 293] width 931 height 61
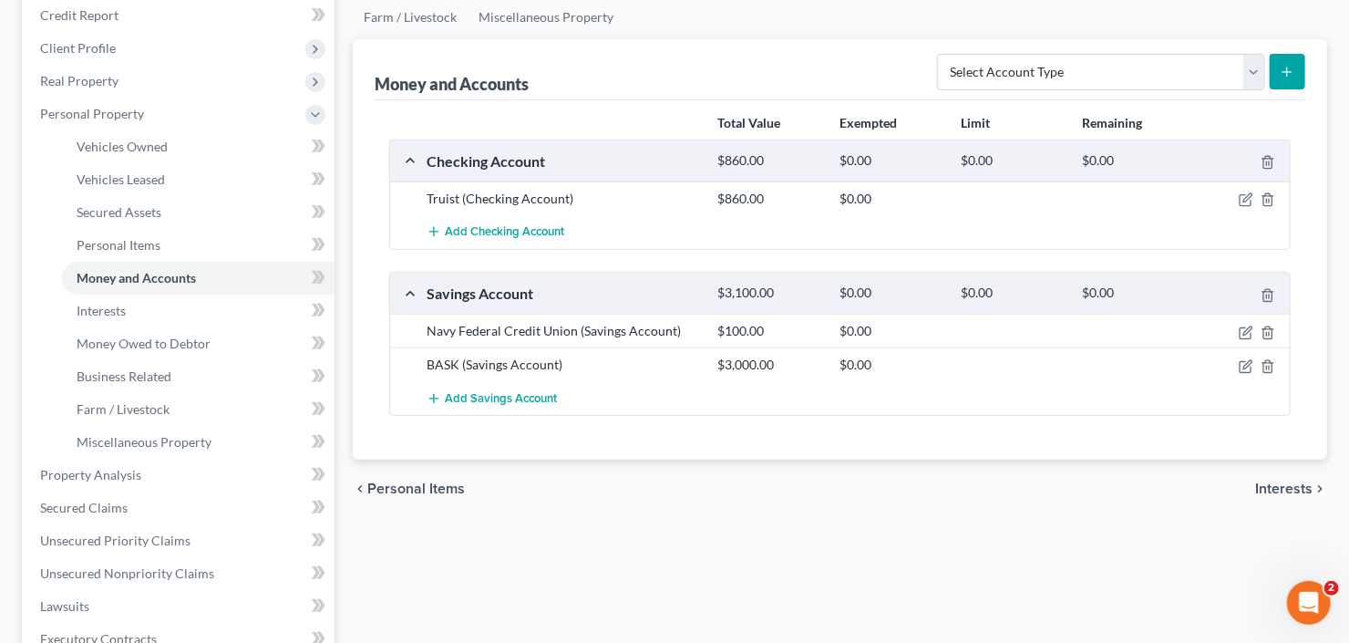
scroll to position [292, 0]
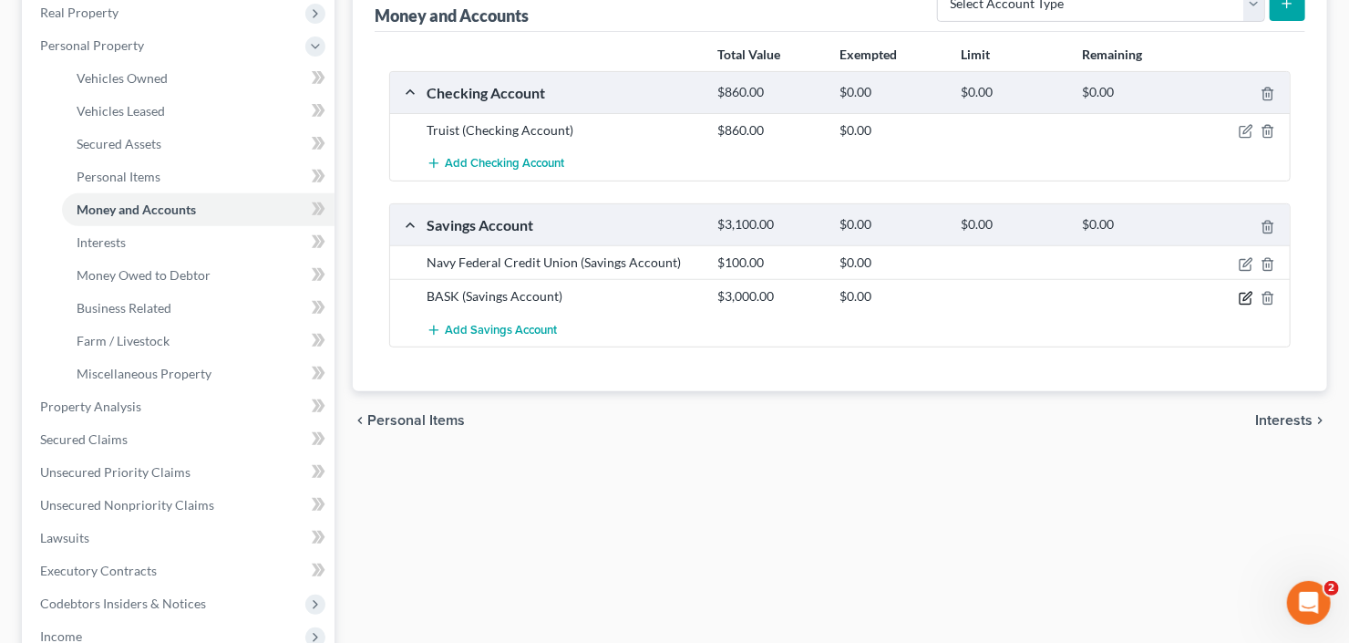
click at [1243, 291] on icon "button" at bounding box center [1246, 298] width 15 height 15
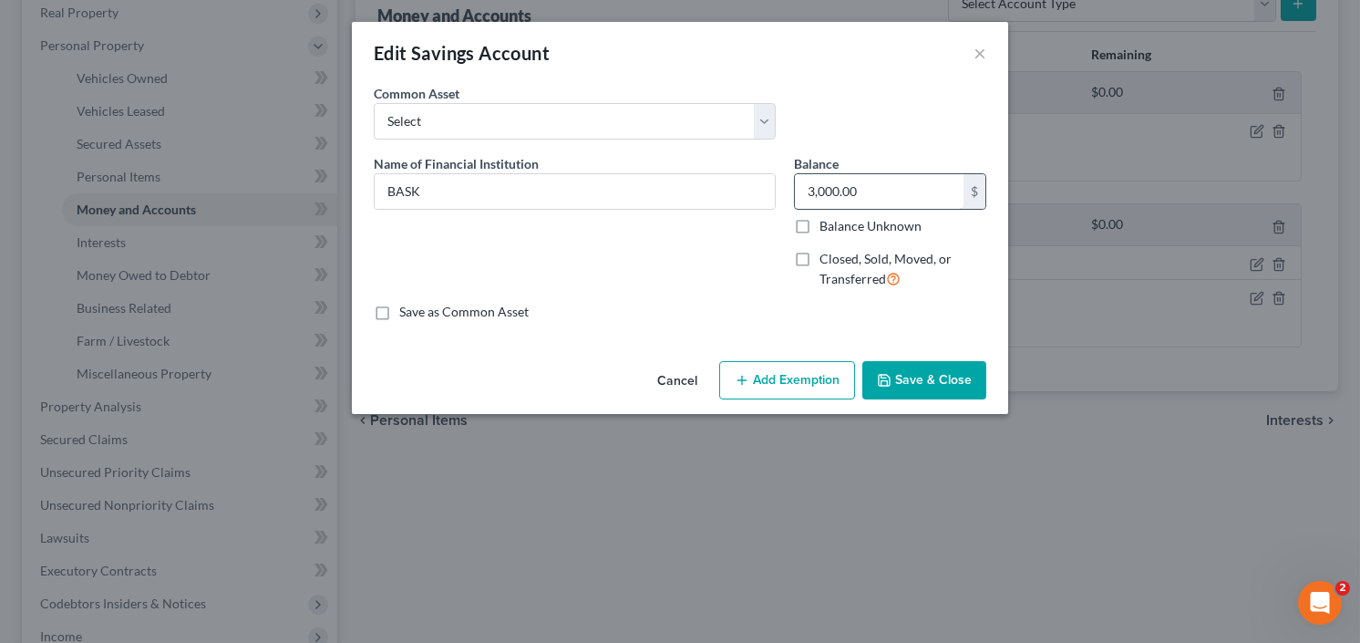
click at [855, 187] on input "3,000.00" at bounding box center [879, 191] width 169 height 35
type input "2,000.00"
click at [906, 394] on button "Save & Close" at bounding box center [924, 380] width 124 height 38
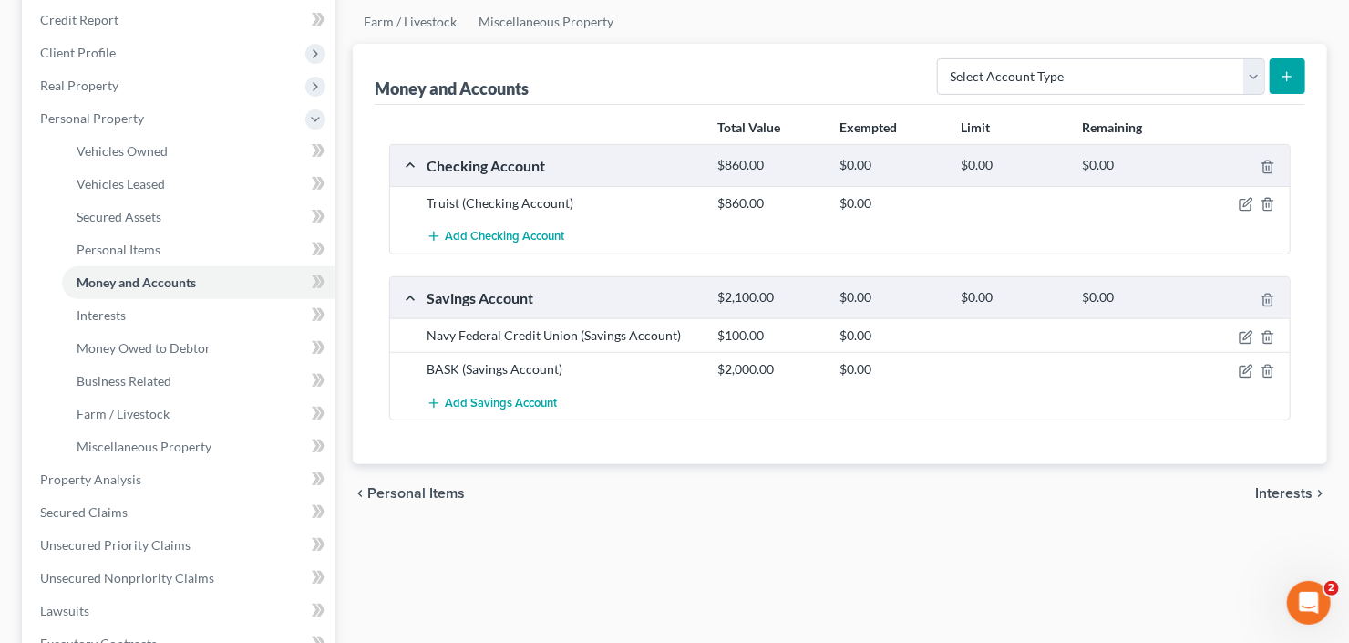
scroll to position [0, 0]
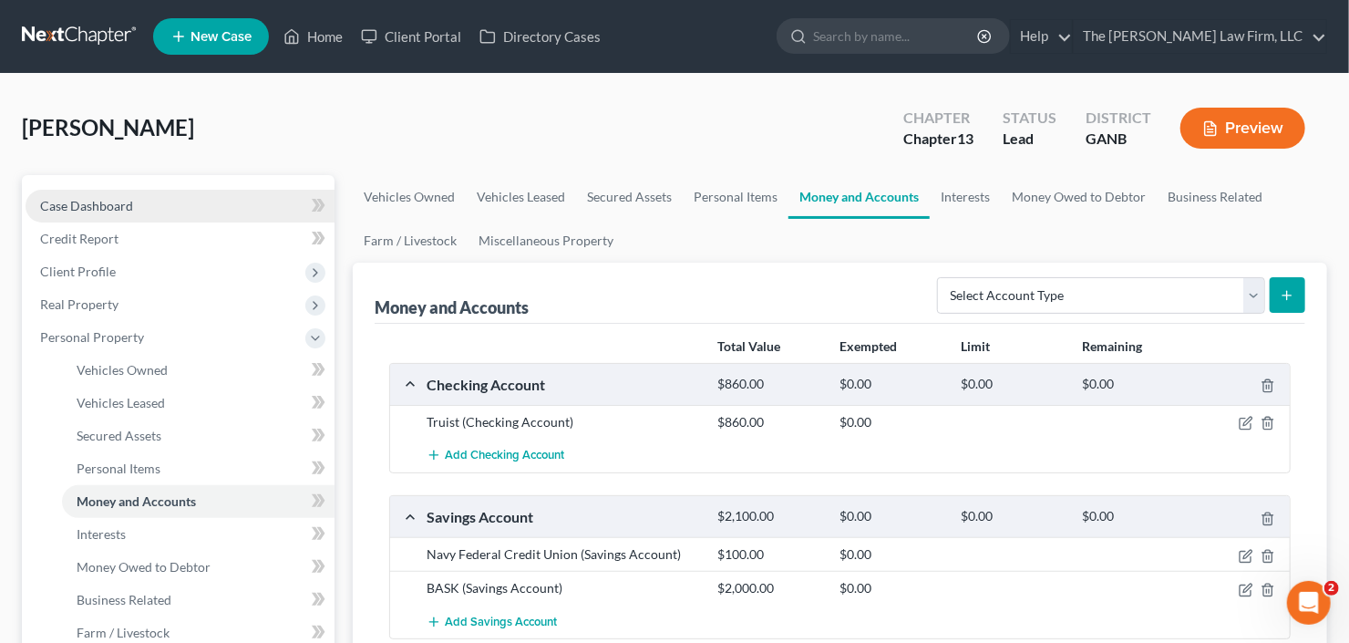
click at [87, 198] on span "Case Dashboard" at bounding box center [86, 205] width 93 height 15
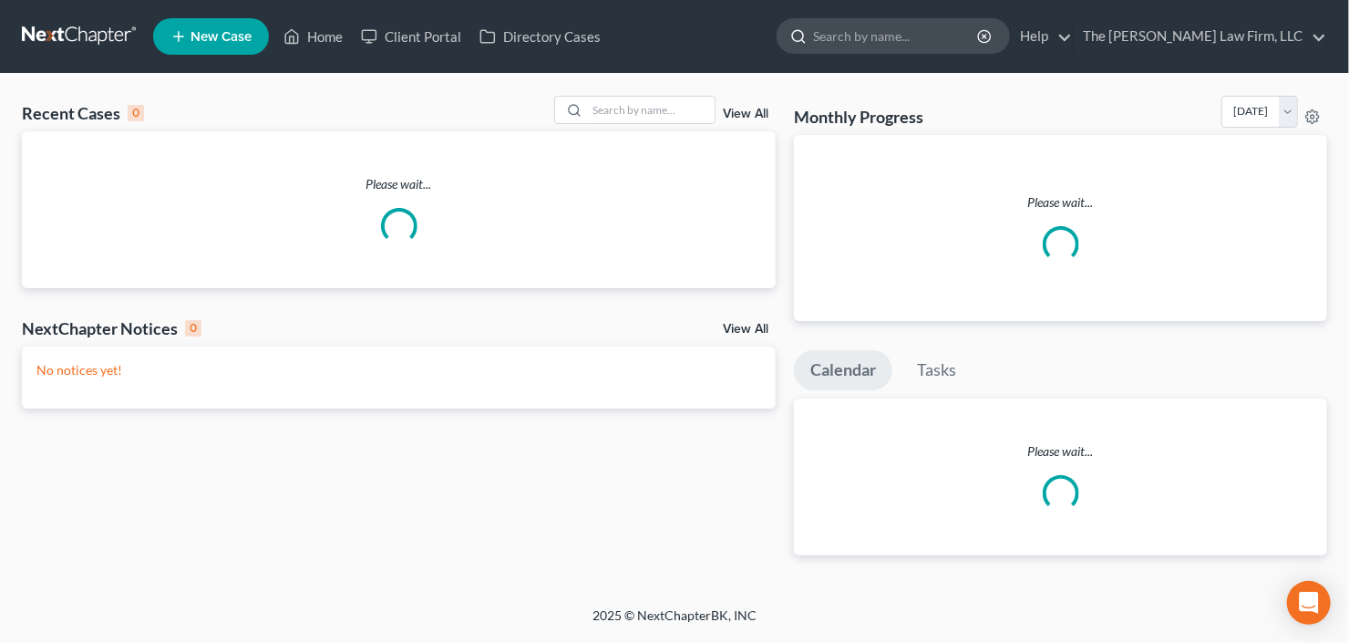
click at [951, 30] on input "search" at bounding box center [896, 36] width 167 height 34
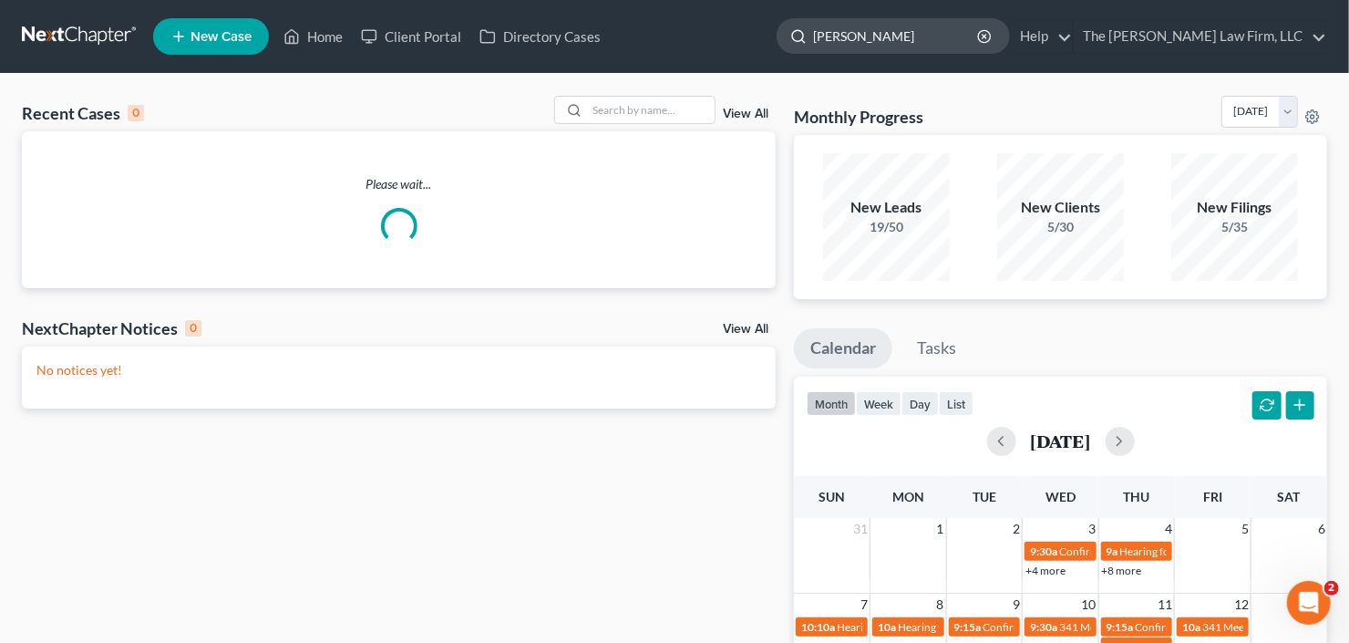
type input "jaynes"
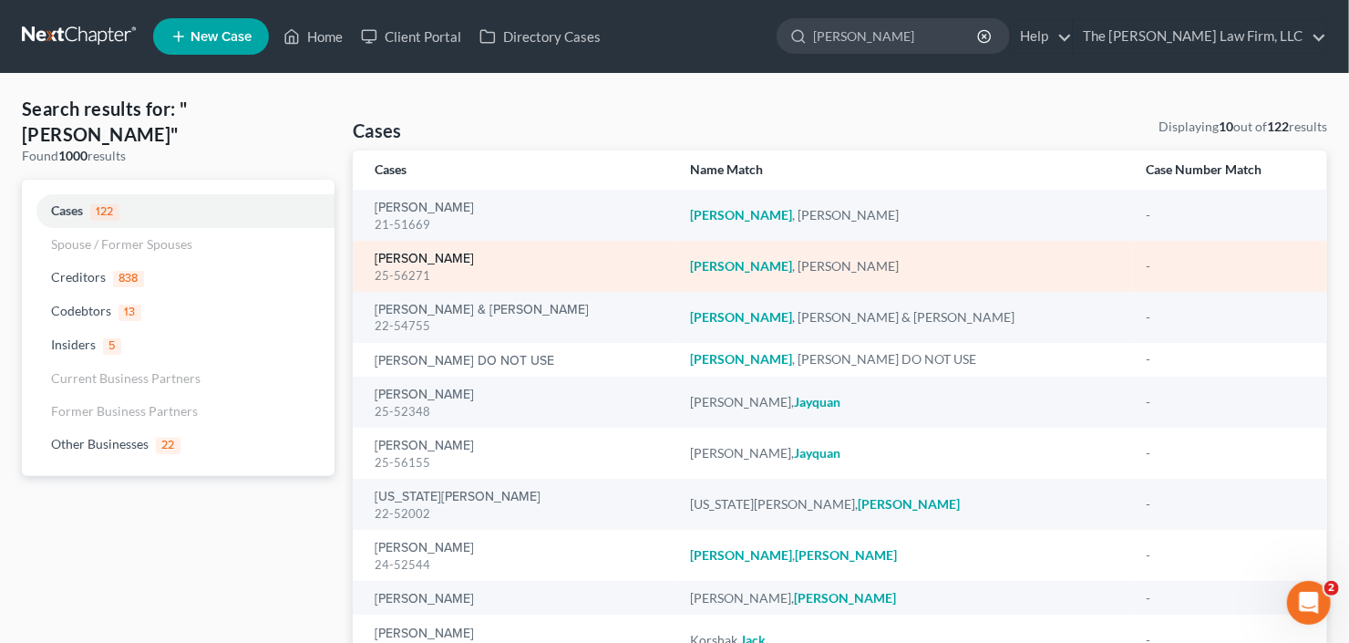
click at [416, 261] on link "Jaynes, William" at bounding box center [424, 259] width 99 height 13
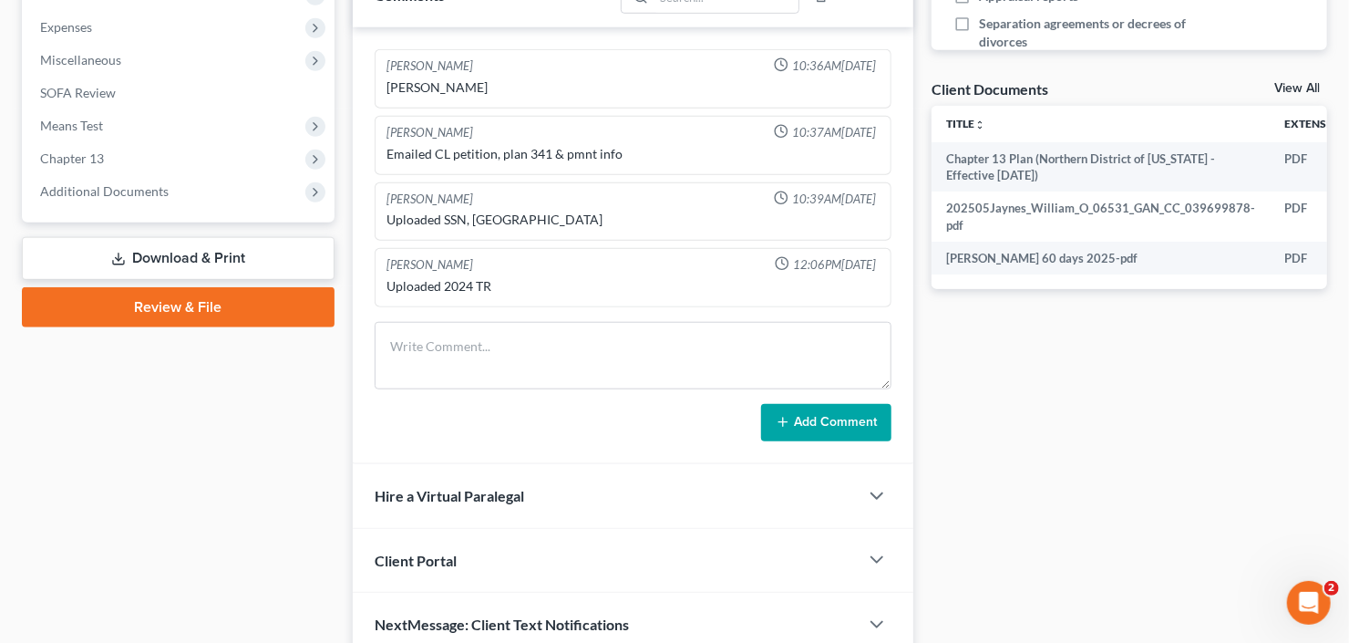
scroll to position [682, 0]
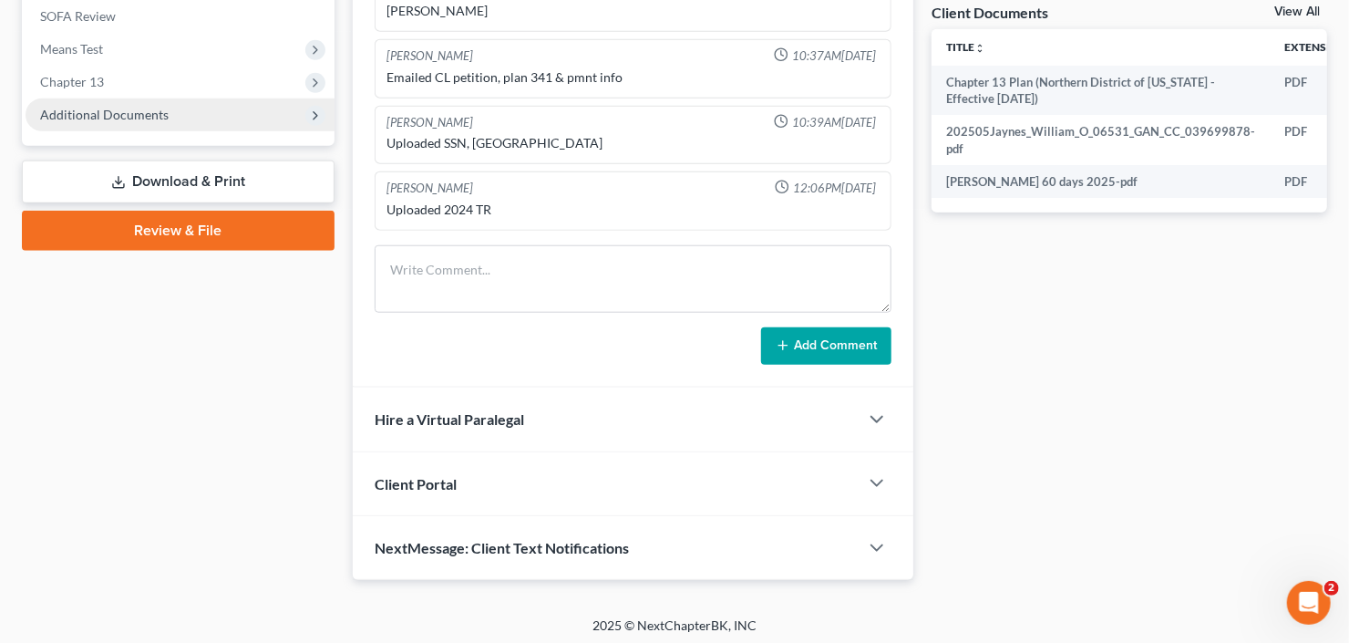
click at [136, 119] on span "Additional Documents" at bounding box center [180, 114] width 309 height 33
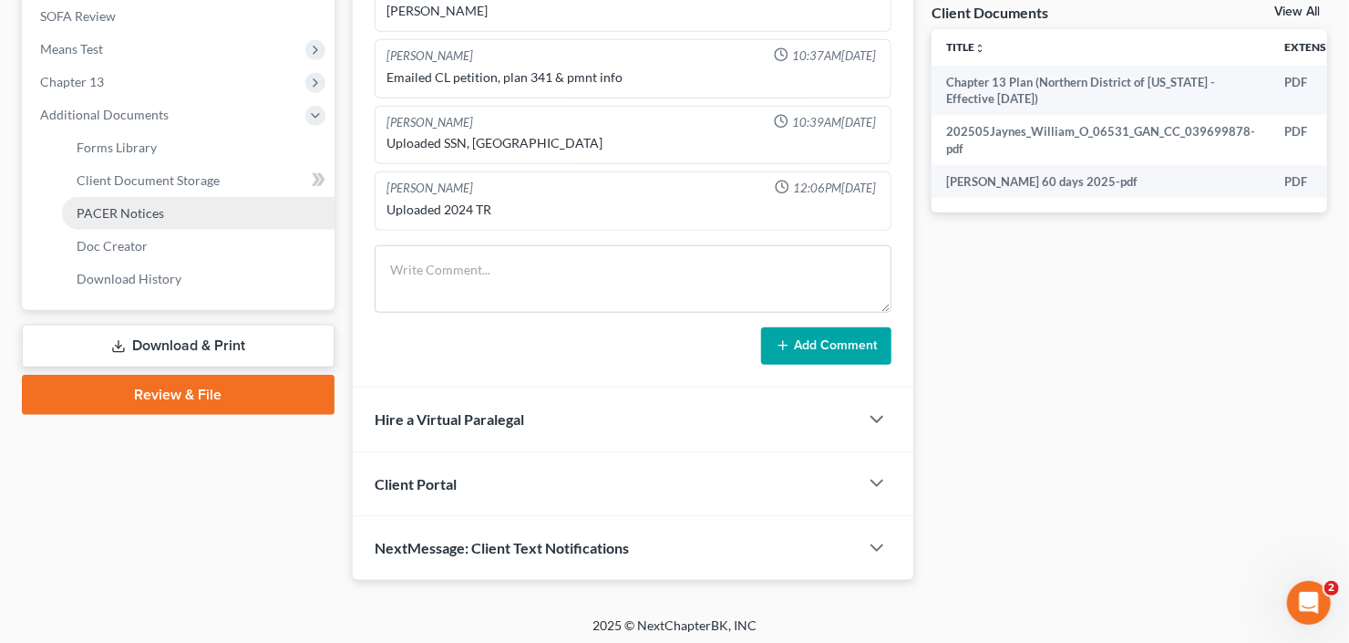
click at [123, 210] on span "PACER Notices" at bounding box center [121, 212] width 88 height 15
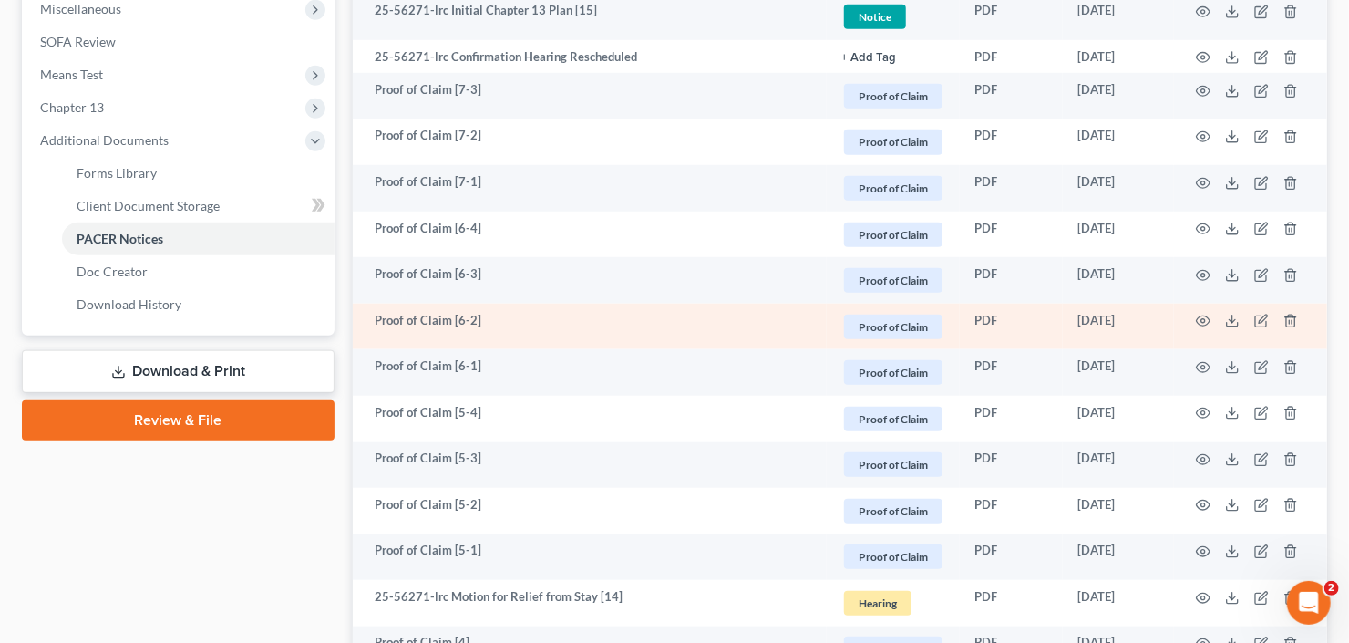
scroll to position [875, 0]
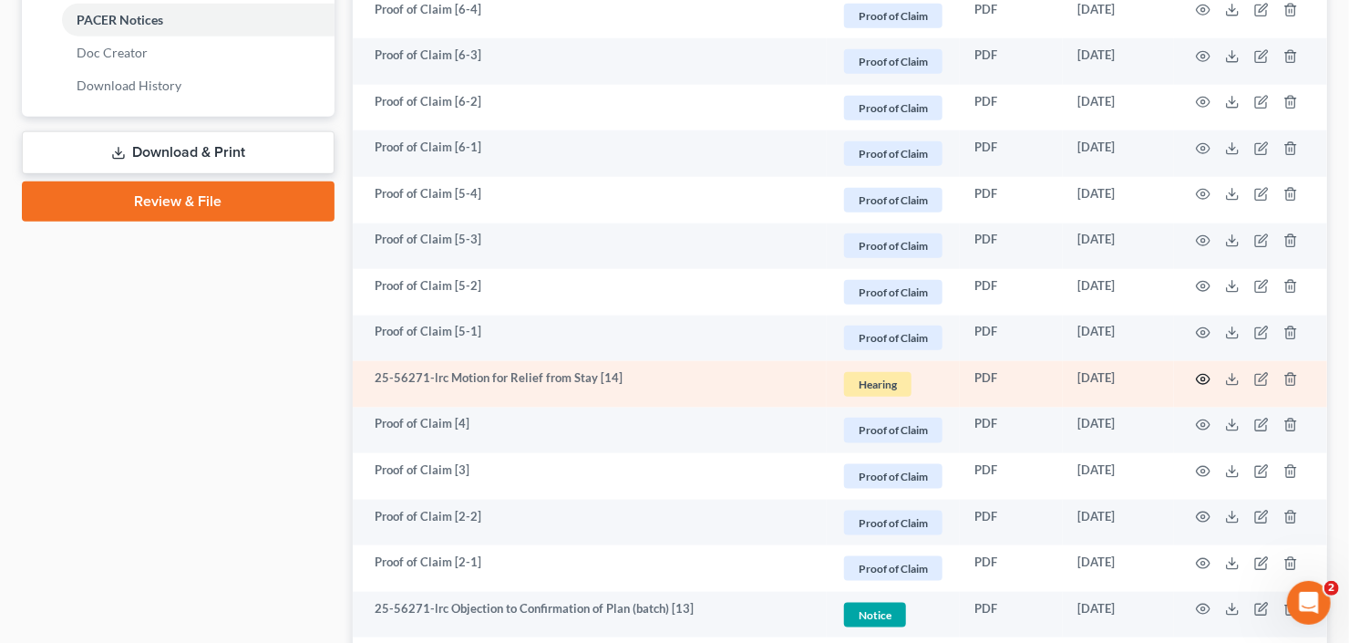
click at [1198, 380] on icon "button" at bounding box center [1203, 379] width 15 height 15
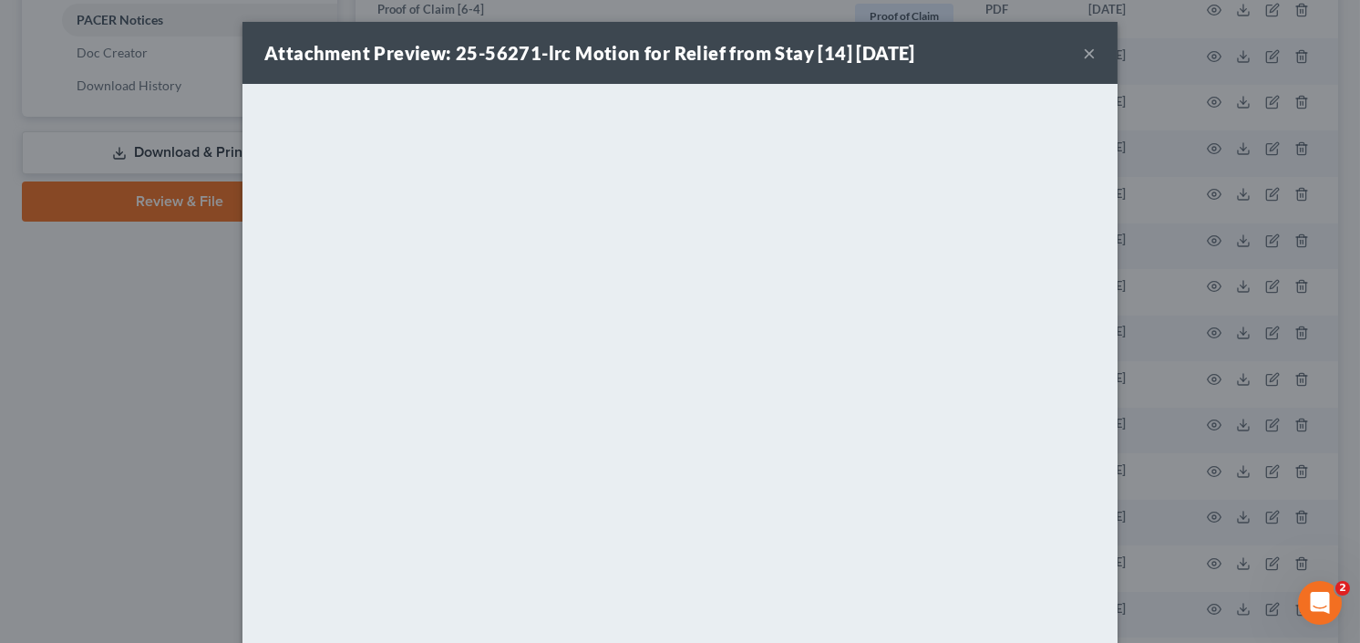
click at [1086, 48] on button "×" at bounding box center [1089, 53] width 13 height 22
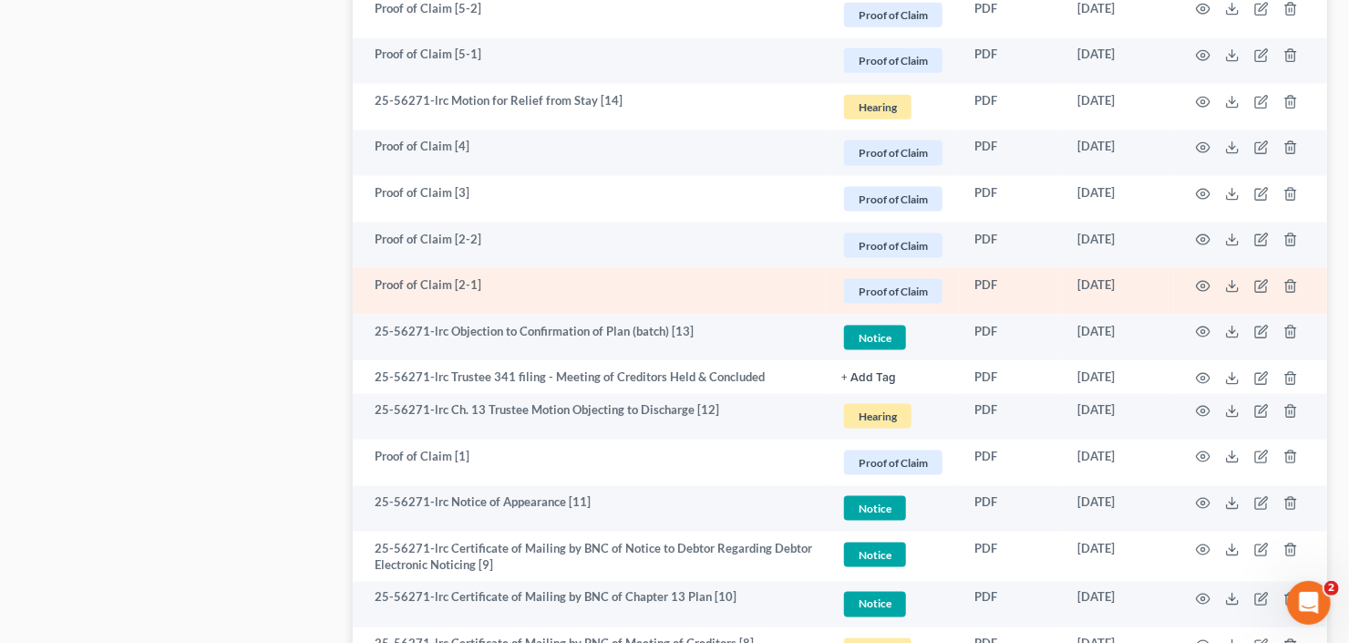
scroll to position [1167, 0]
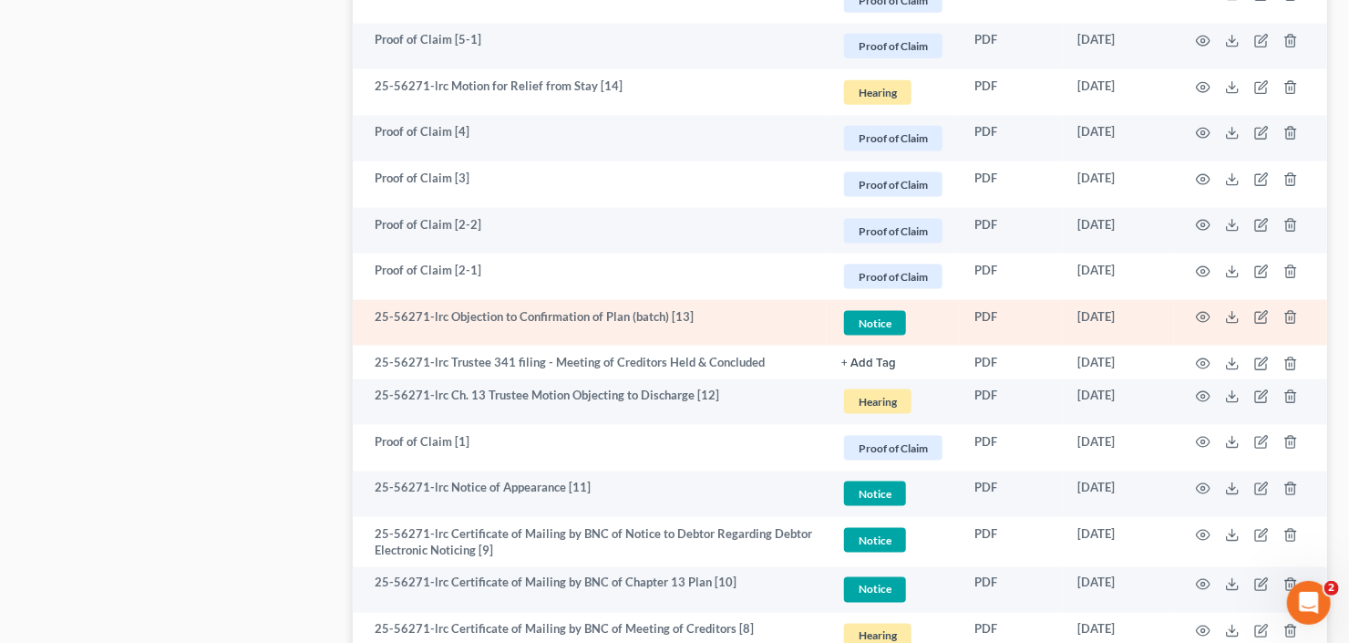
click at [1240, 312] on td at bounding box center [1250, 323] width 153 height 46
click at [1237, 315] on icon at bounding box center [1232, 317] width 15 height 15
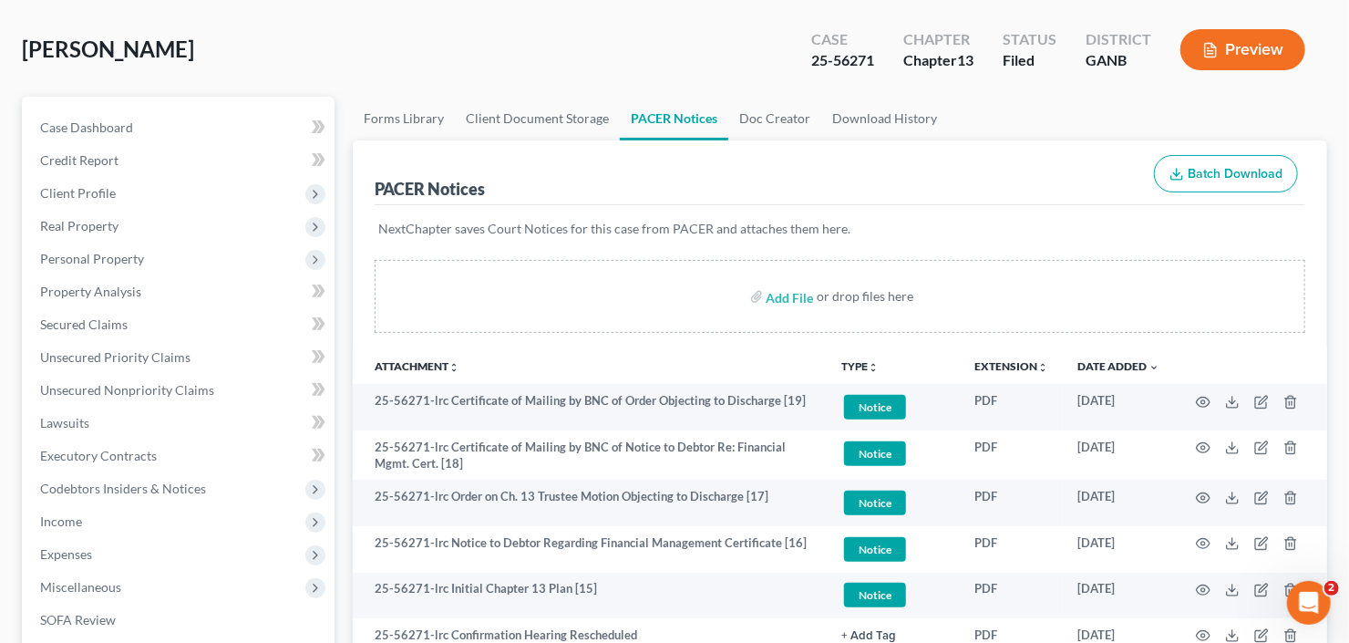
scroll to position [0, 0]
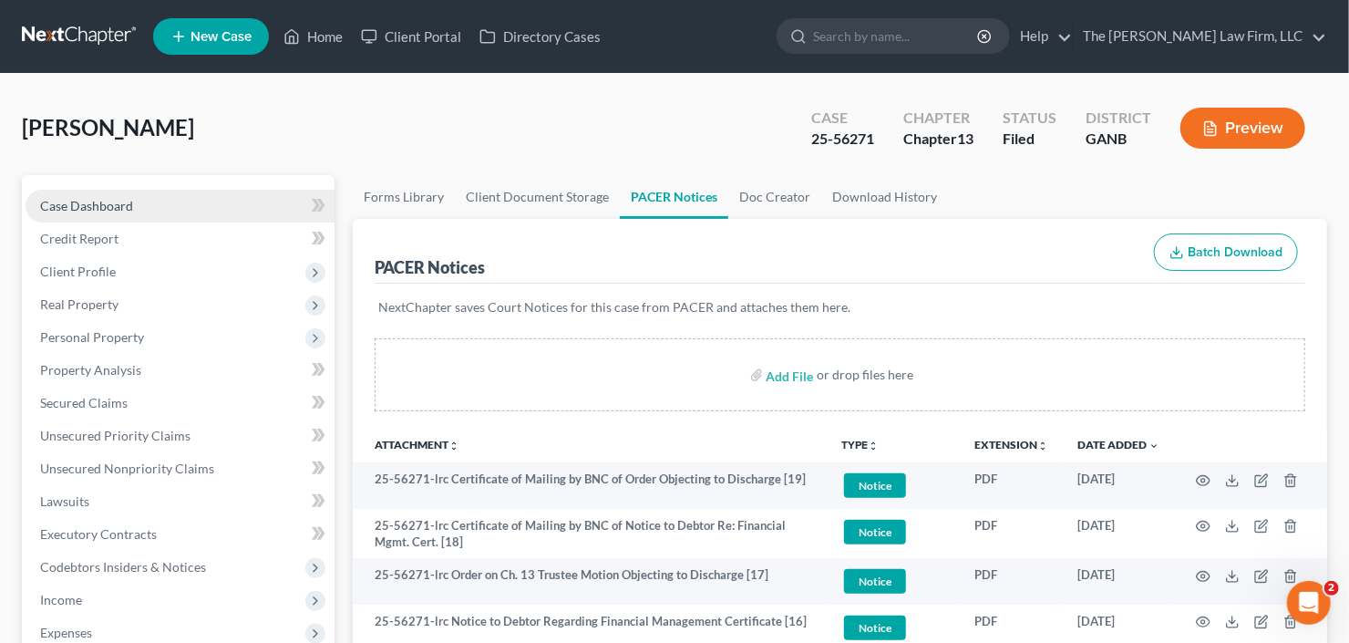
click at [91, 201] on span "Case Dashboard" at bounding box center [86, 205] width 93 height 15
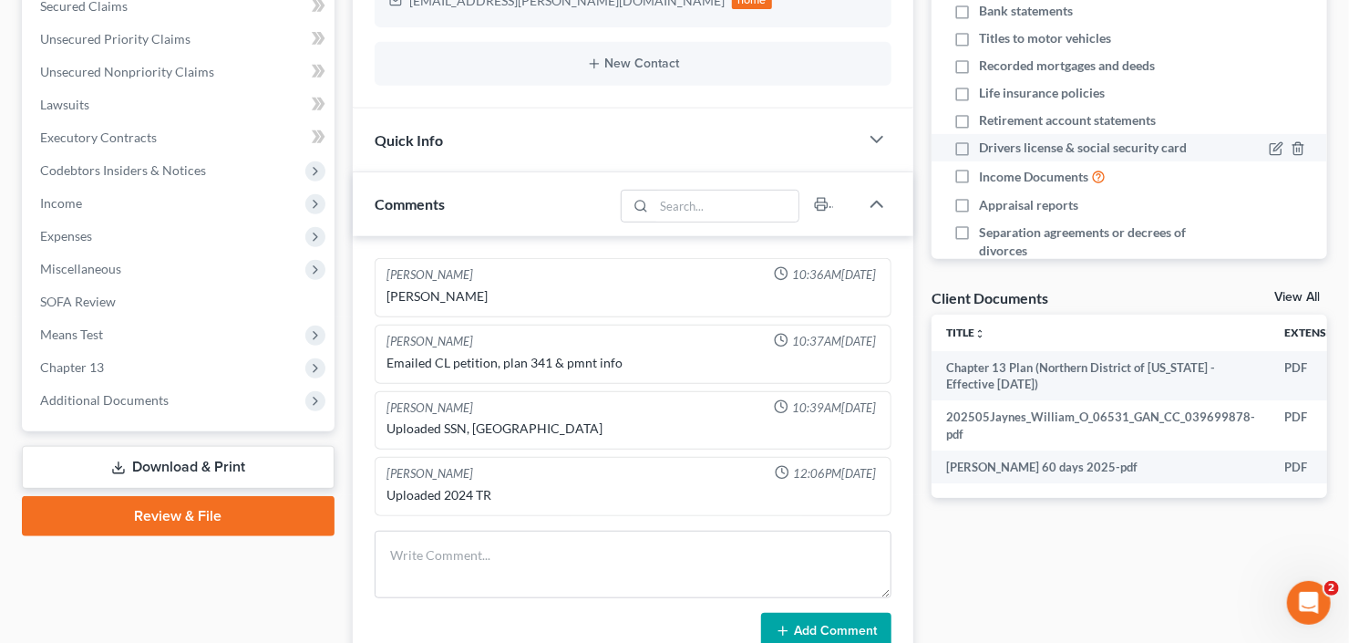
scroll to position [390, 0]
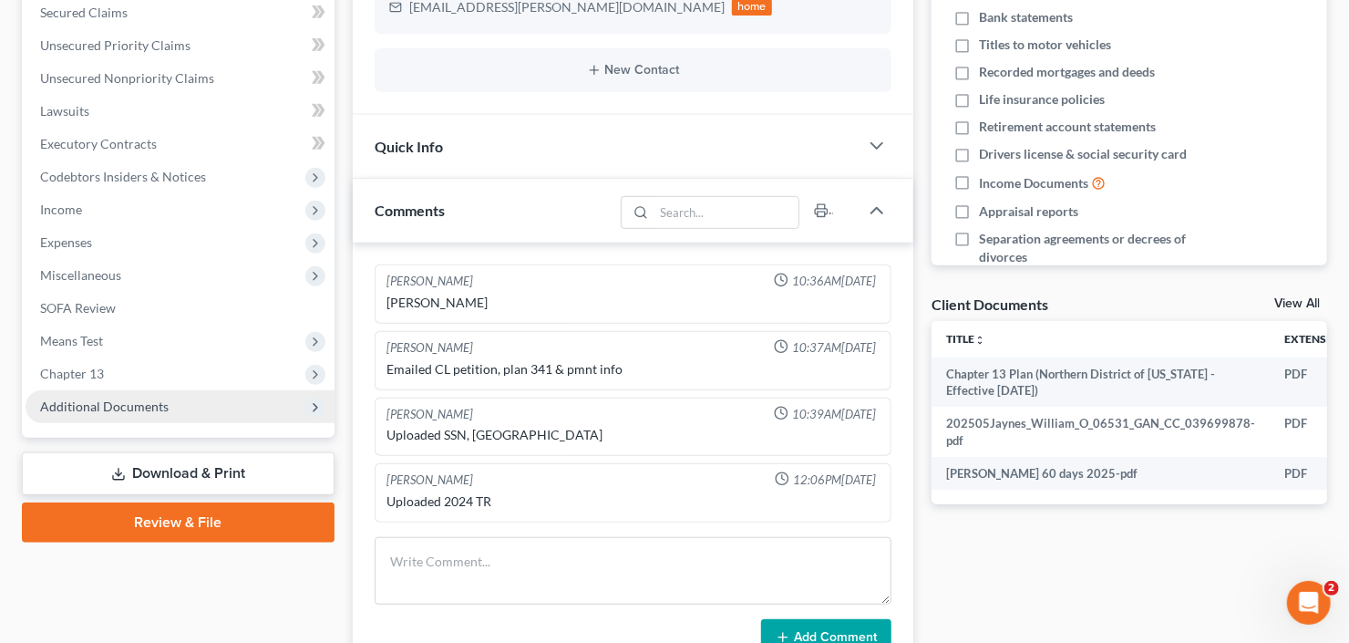
click at [127, 409] on span "Additional Documents" at bounding box center [104, 405] width 129 height 15
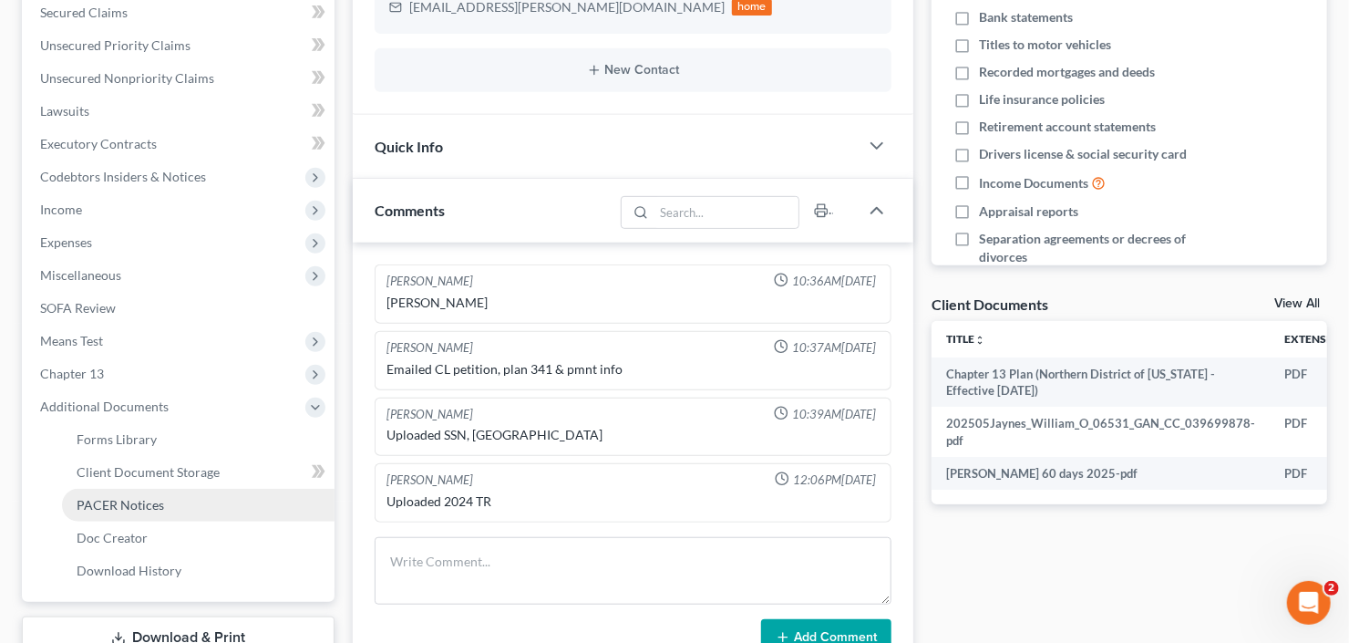
click at [123, 505] on span "PACER Notices" at bounding box center [121, 504] width 88 height 15
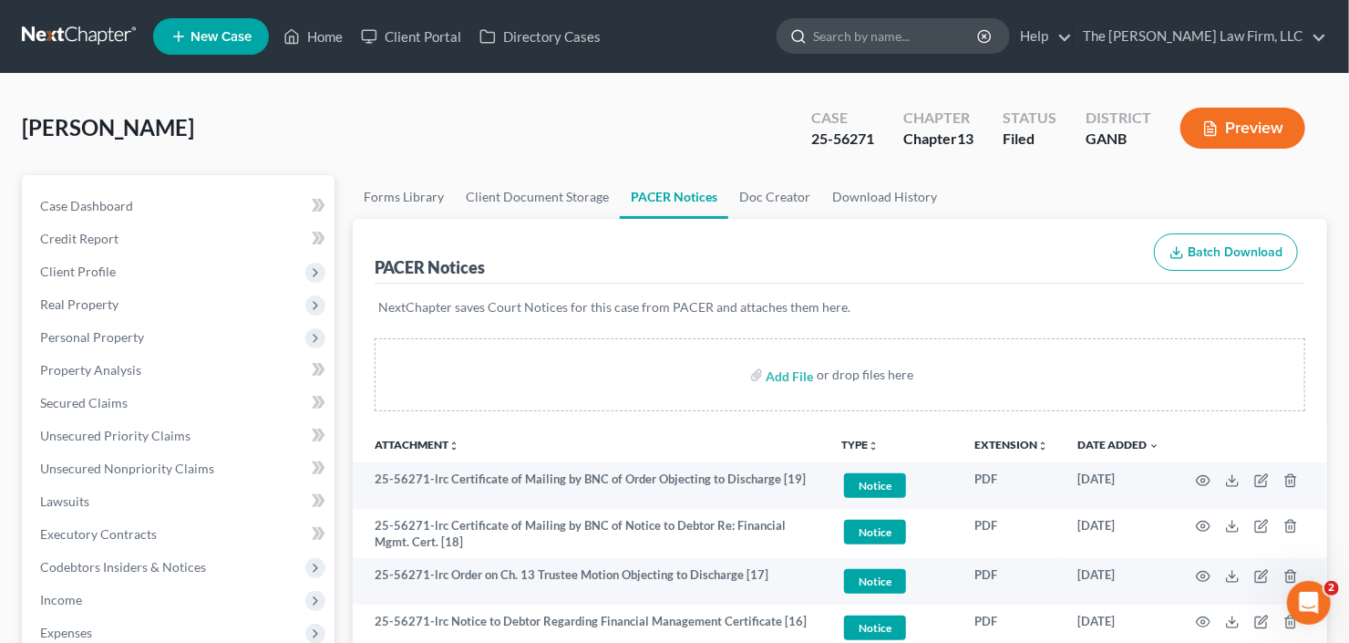
click at [912, 36] on input "search" at bounding box center [896, 36] width 167 height 34
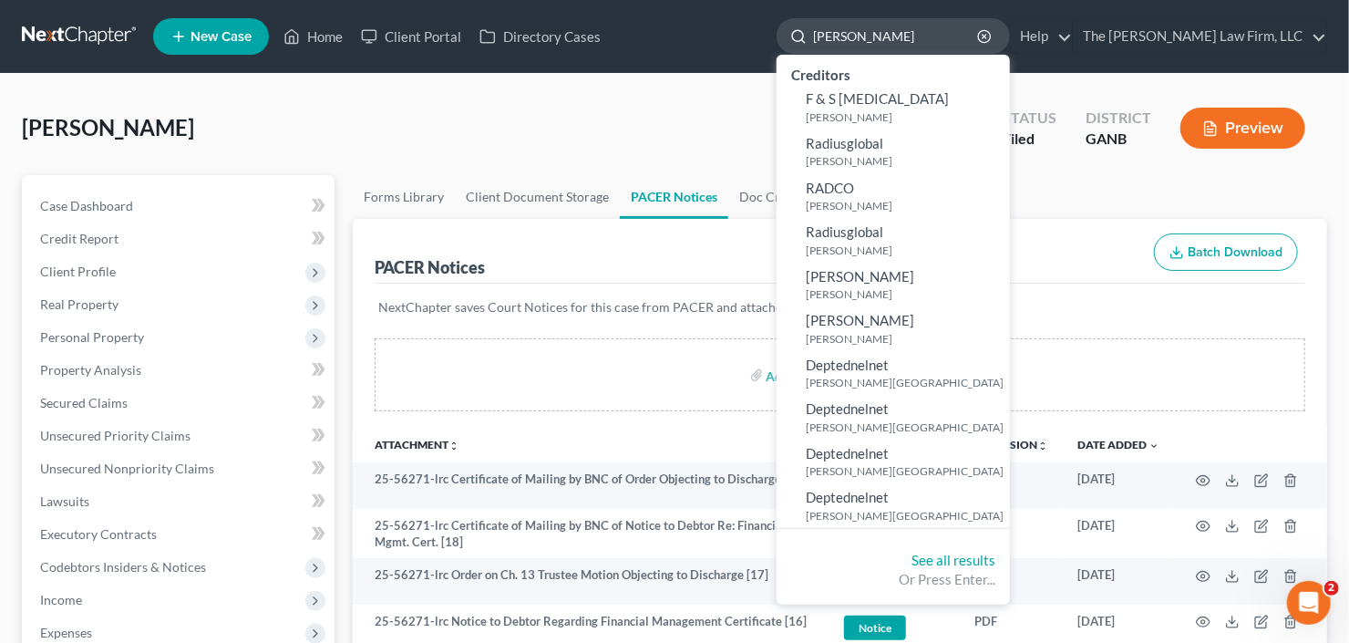
type input "radford"
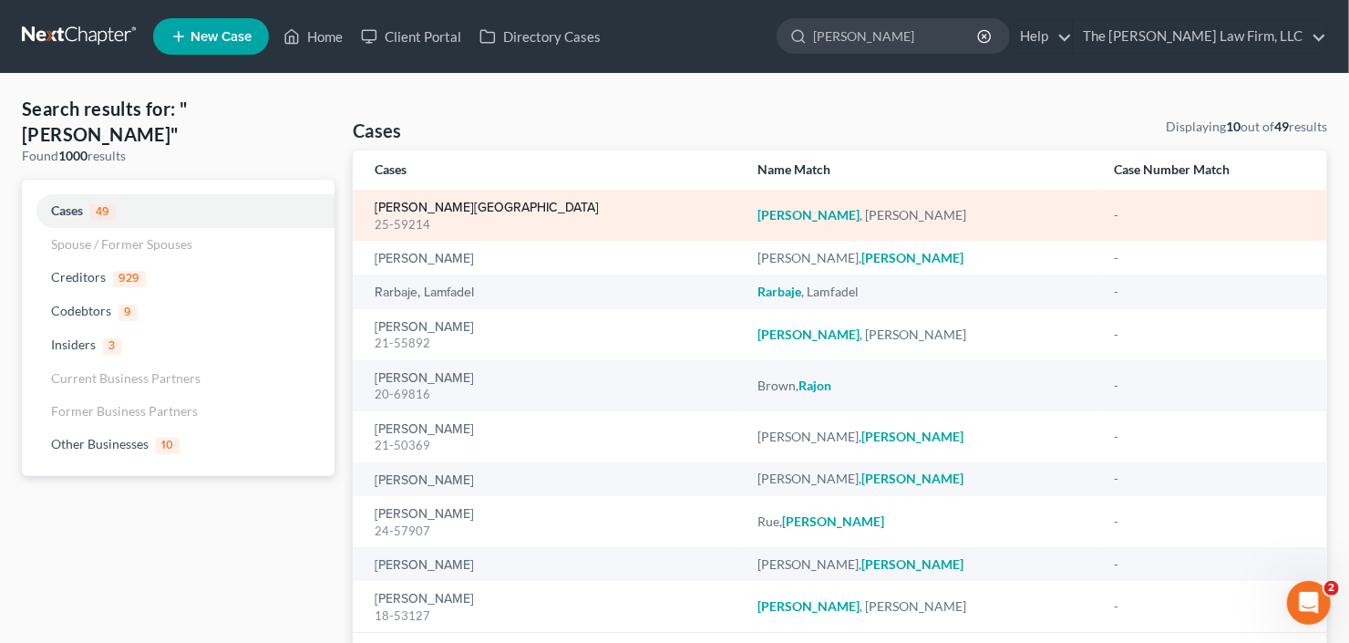
click at [440, 211] on link "Radford, Shalonda" at bounding box center [487, 207] width 224 height 13
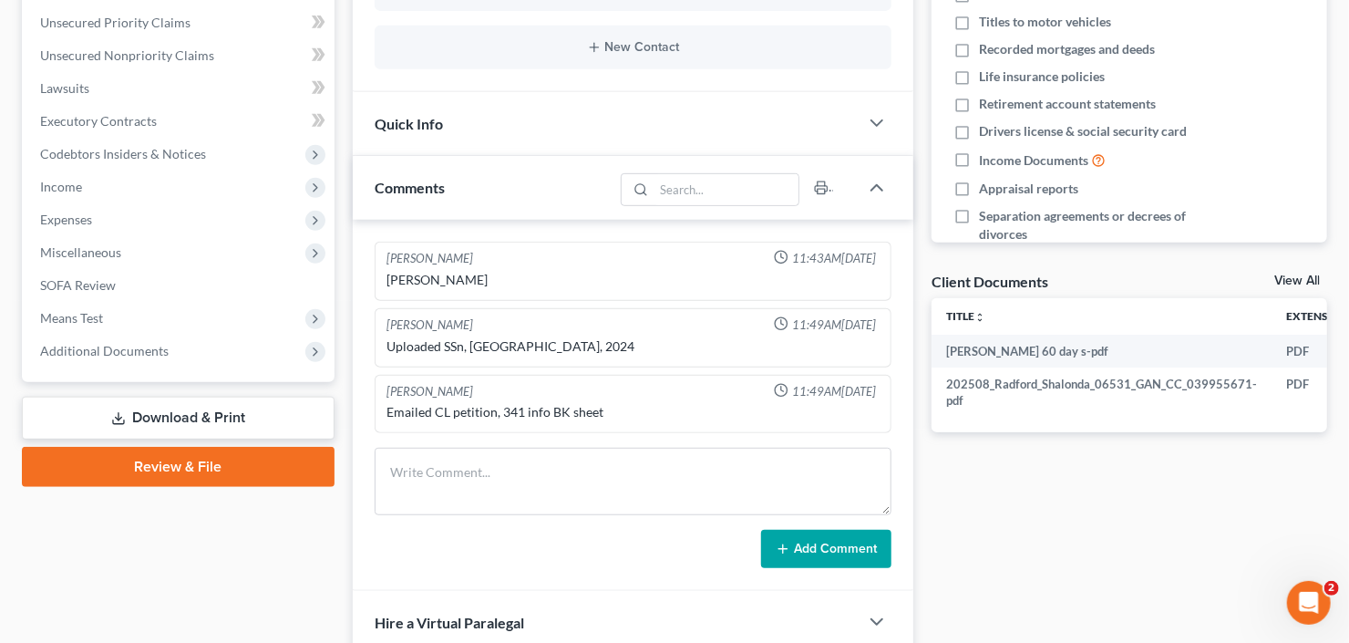
scroll to position [510, 0]
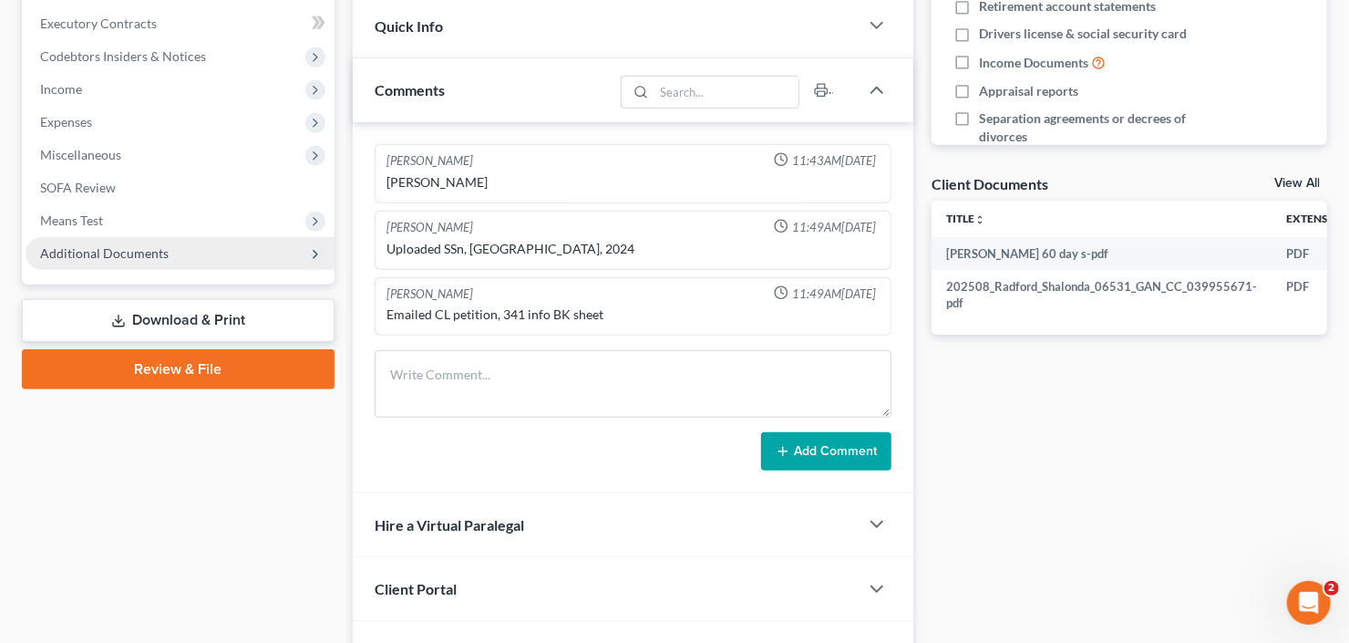
click at [80, 249] on span "Additional Documents" at bounding box center [104, 252] width 129 height 15
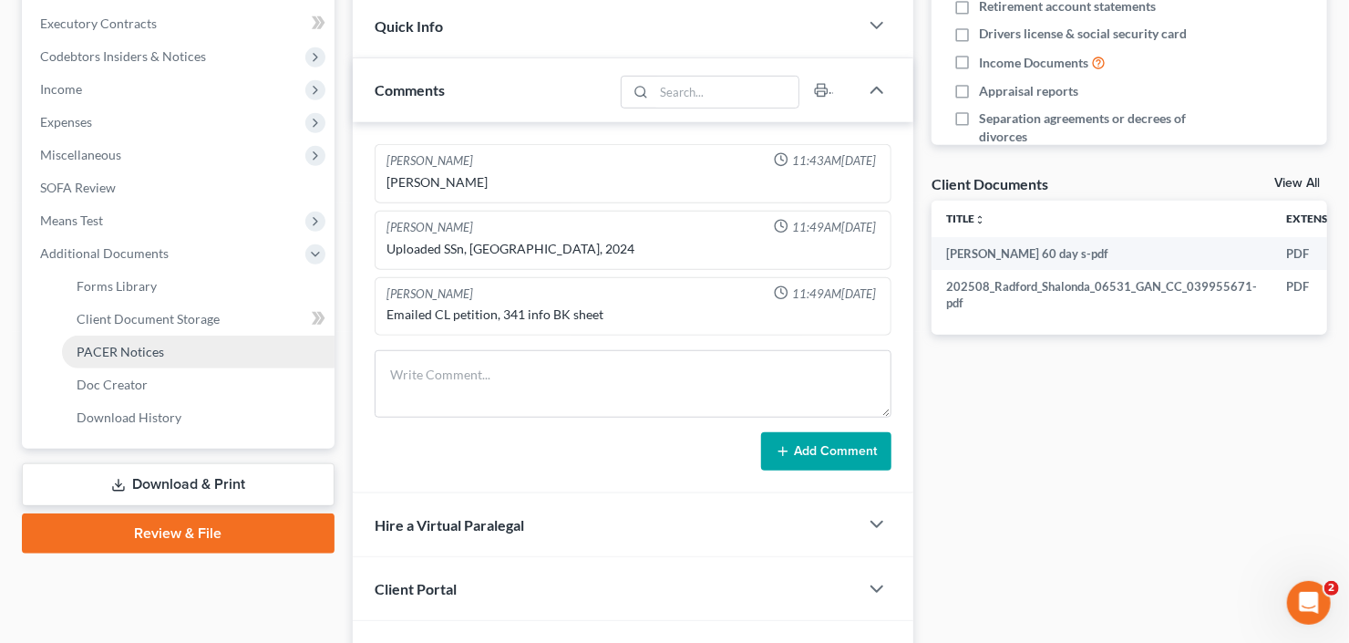
click at [98, 356] on span "PACER Notices" at bounding box center [121, 351] width 88 height 15
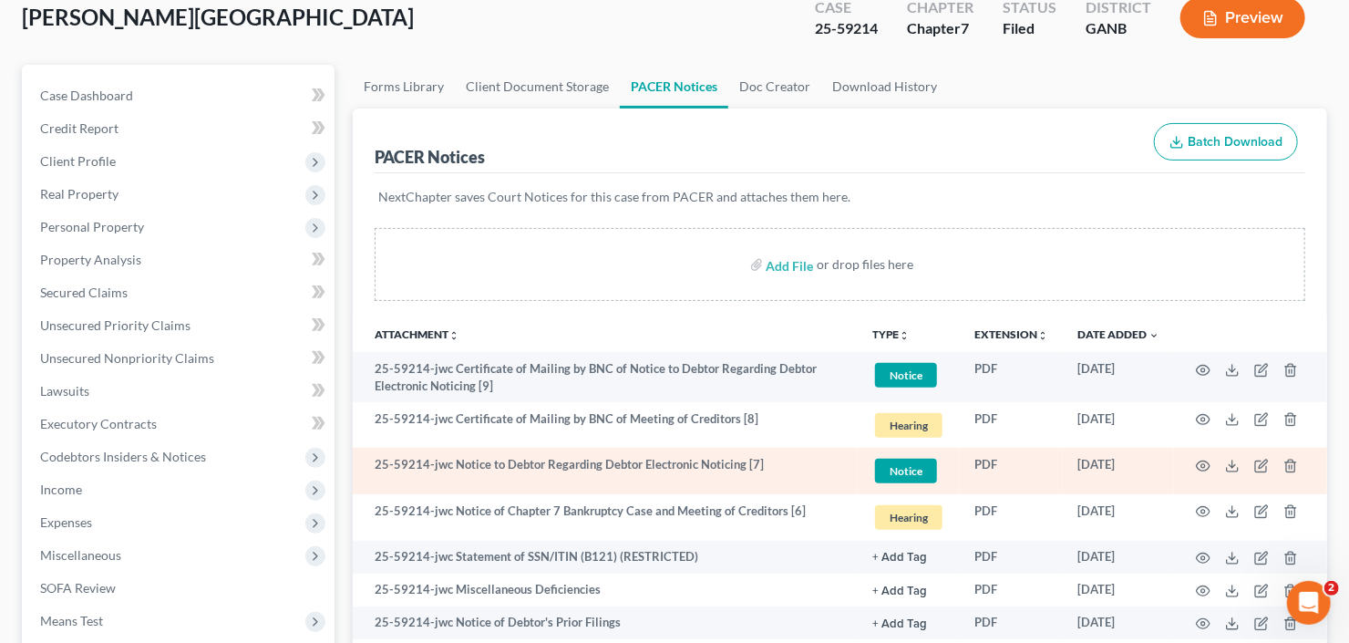
scroll to position [73, 0]
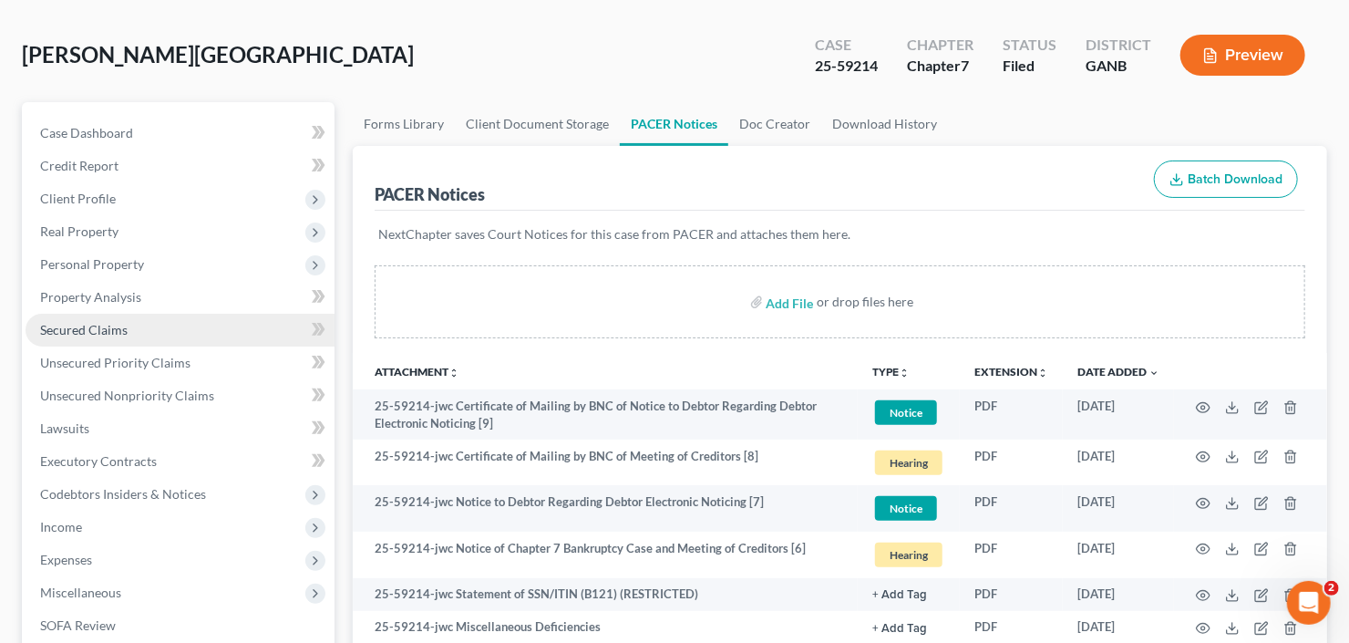
click at [93, 330] on span "Secured Claims" at bounding box center [84, 329] width 88 height 15
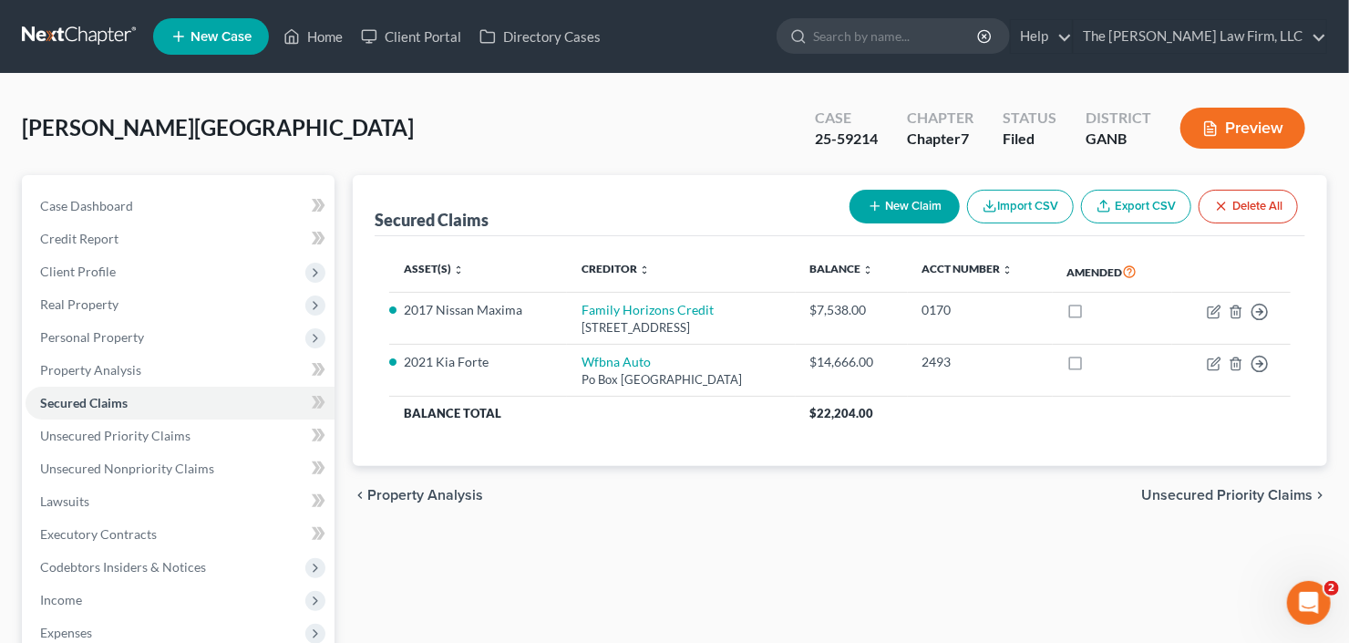
drag, startPoint x: 62, startPoint y: 277, endPoint x: 67, endPoint y: 289, distance: 12.7
click at [62, 276] on span "Client Profile" at bounding box center [180, 271] width 309 height 33
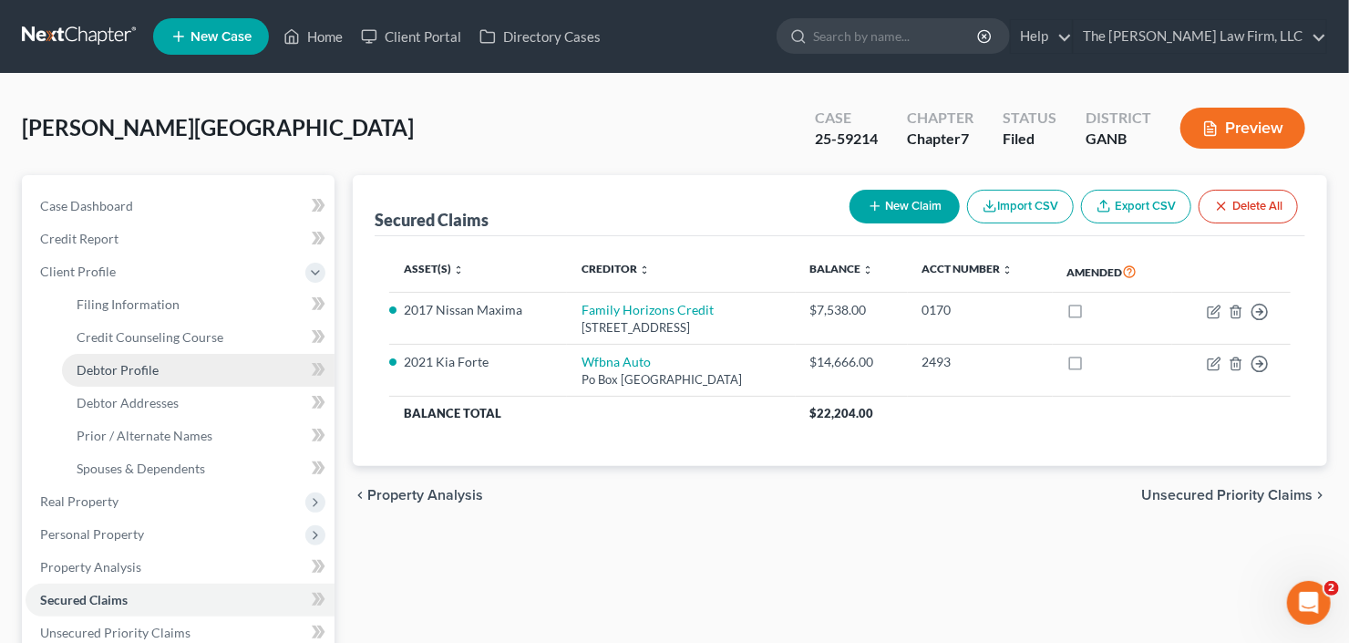
click at [95, 366] on span "Debtor Profile" at bounding box center [118, 369] width 82 height 15
select select "0"
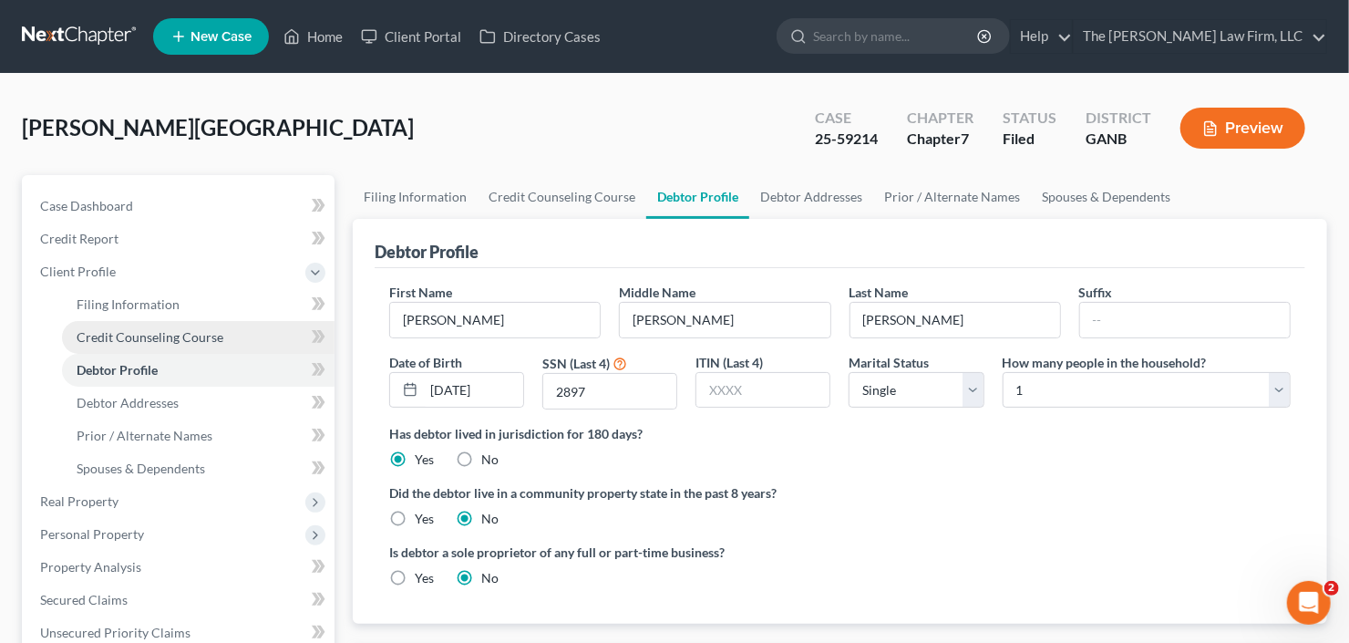
click at [111, 332] on span "Credit Counseling Course" at bounding box center [150, 336] width 147 height 15
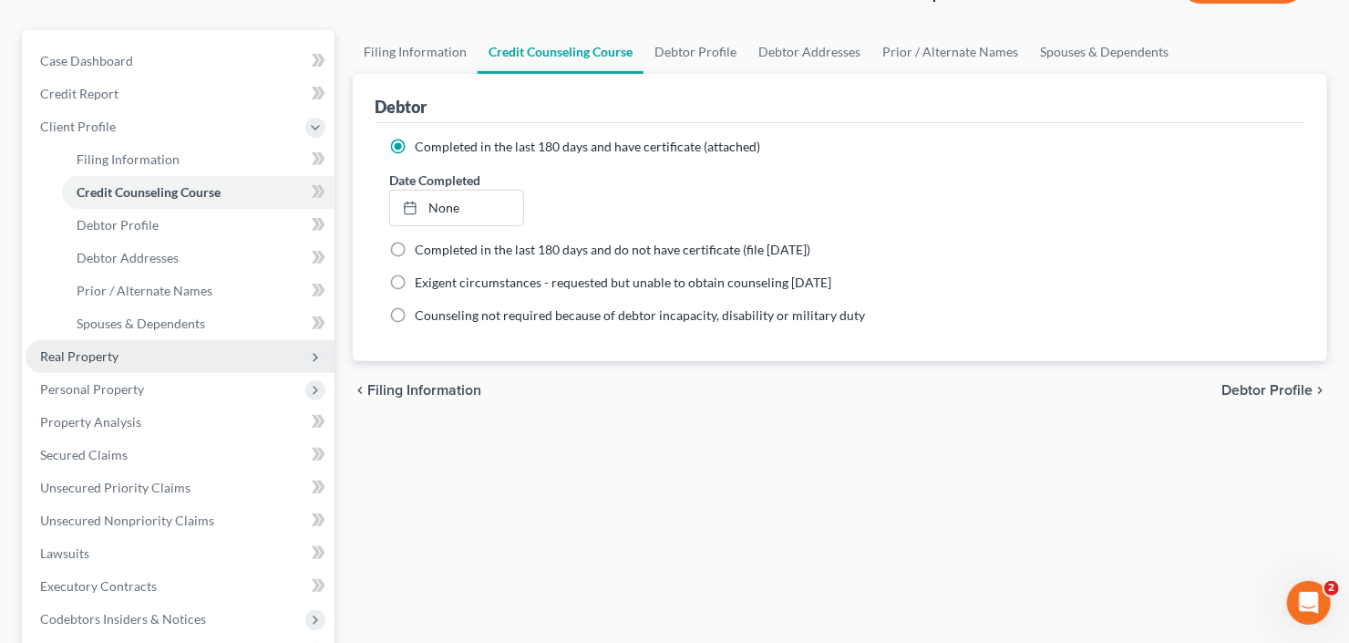
scroll to position [146, 0]
click at [110, 348] on span "Real Property" at bounding box center [79, 354] width 78 height 15
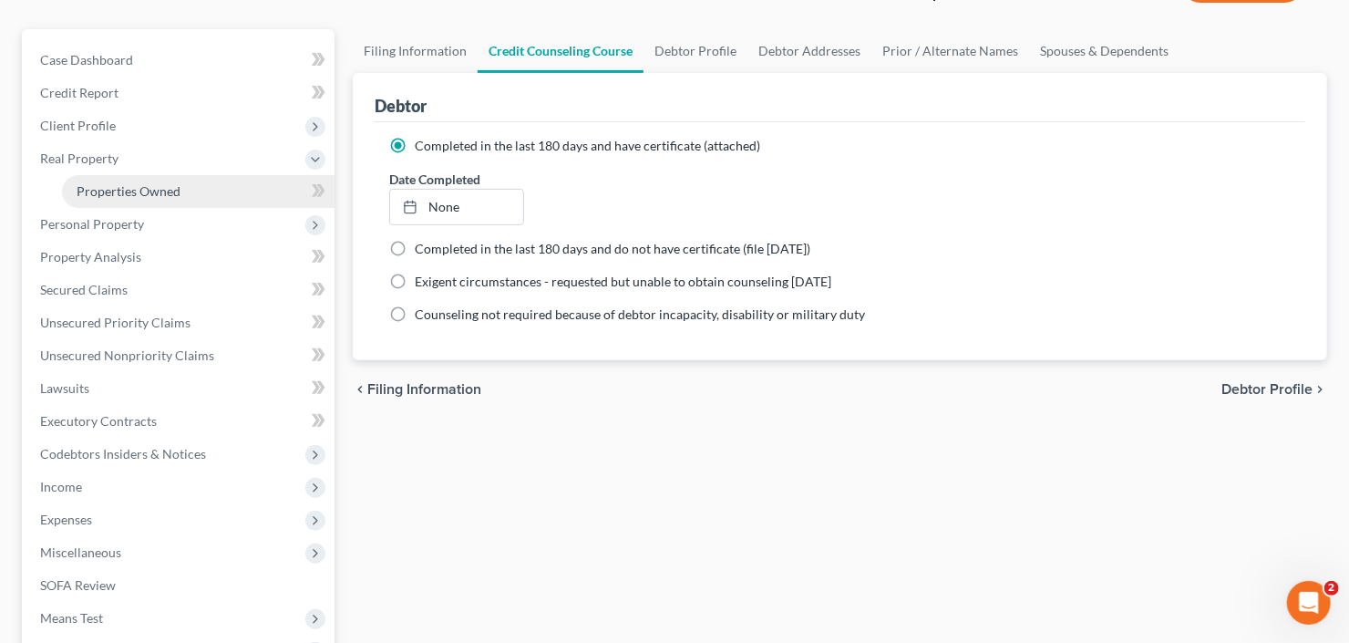
click at [129, 186] on span "Properties Owned" at bounding box center [129, 190] width 104 height 15
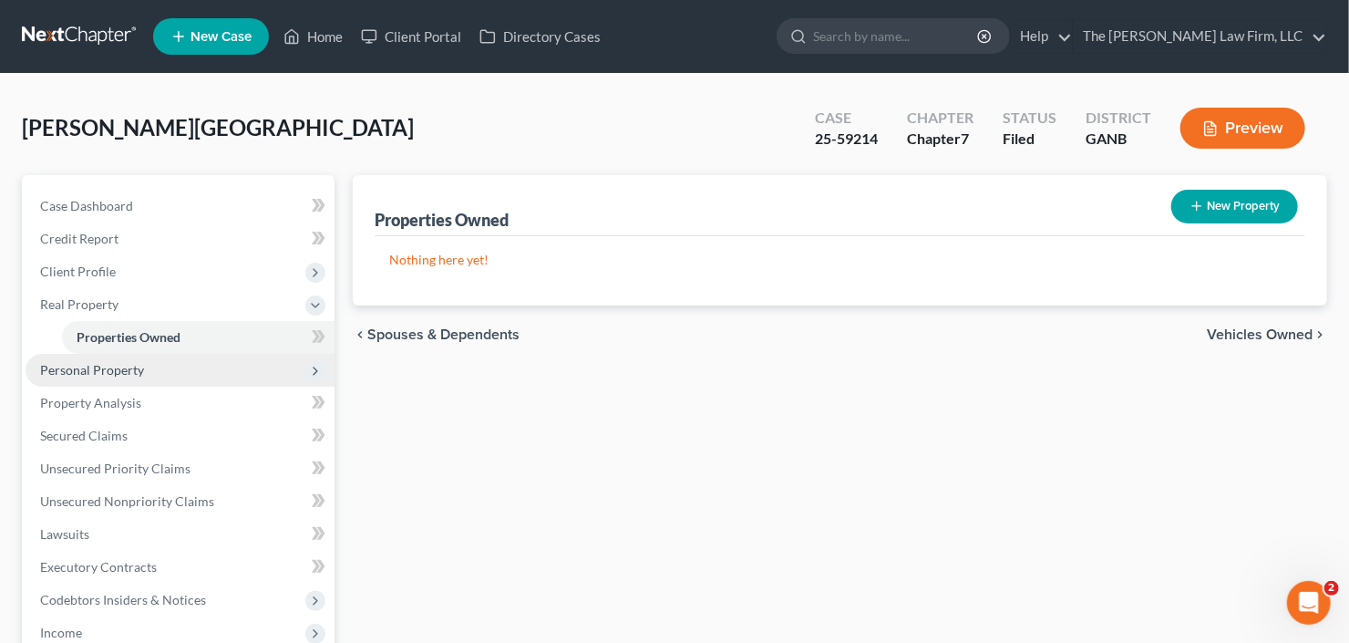
click at [89, 369] on span "Personal Property" at bounding box center [92, 369] width 104 height 15
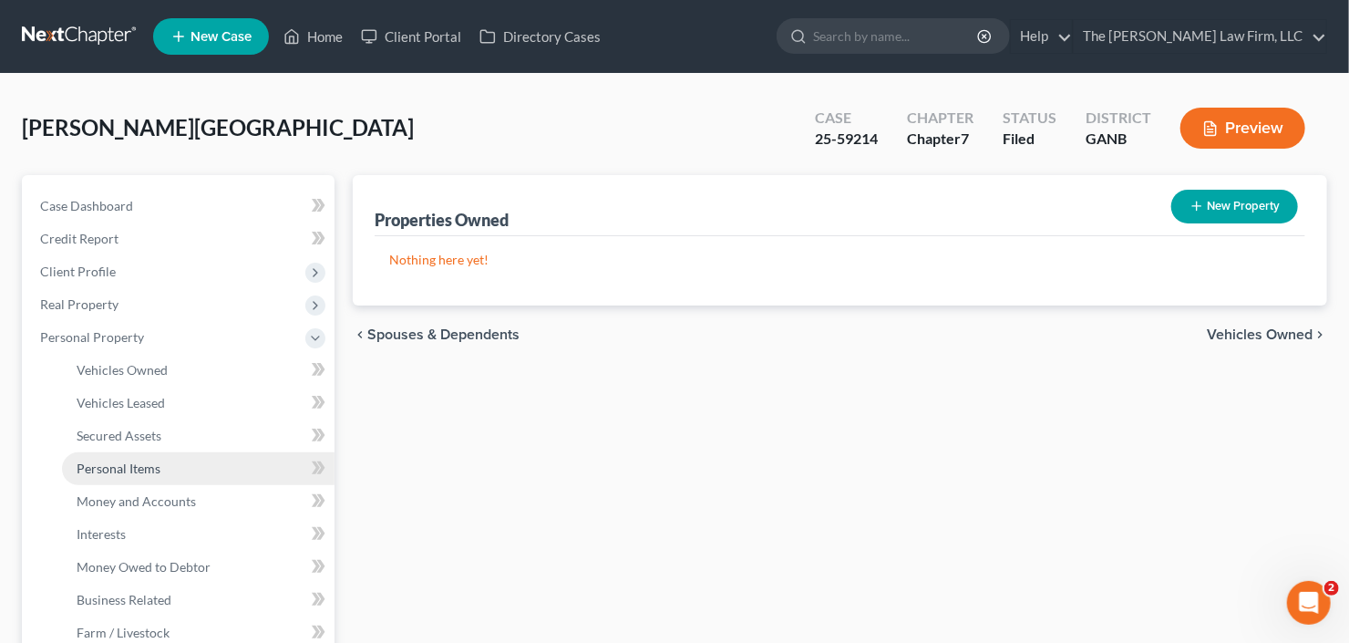
click at [114, 460] on span "Personal Items" at bounding box center [119, 467] width 84 height 15
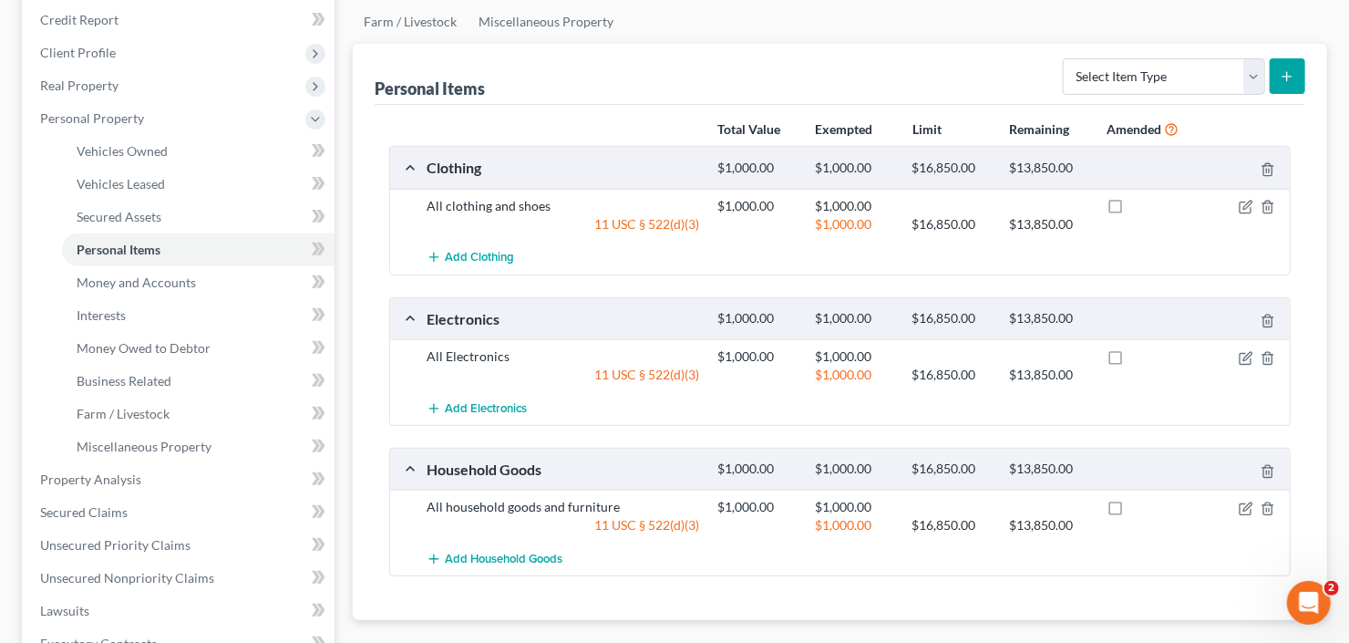
scroll to position [292, 0]
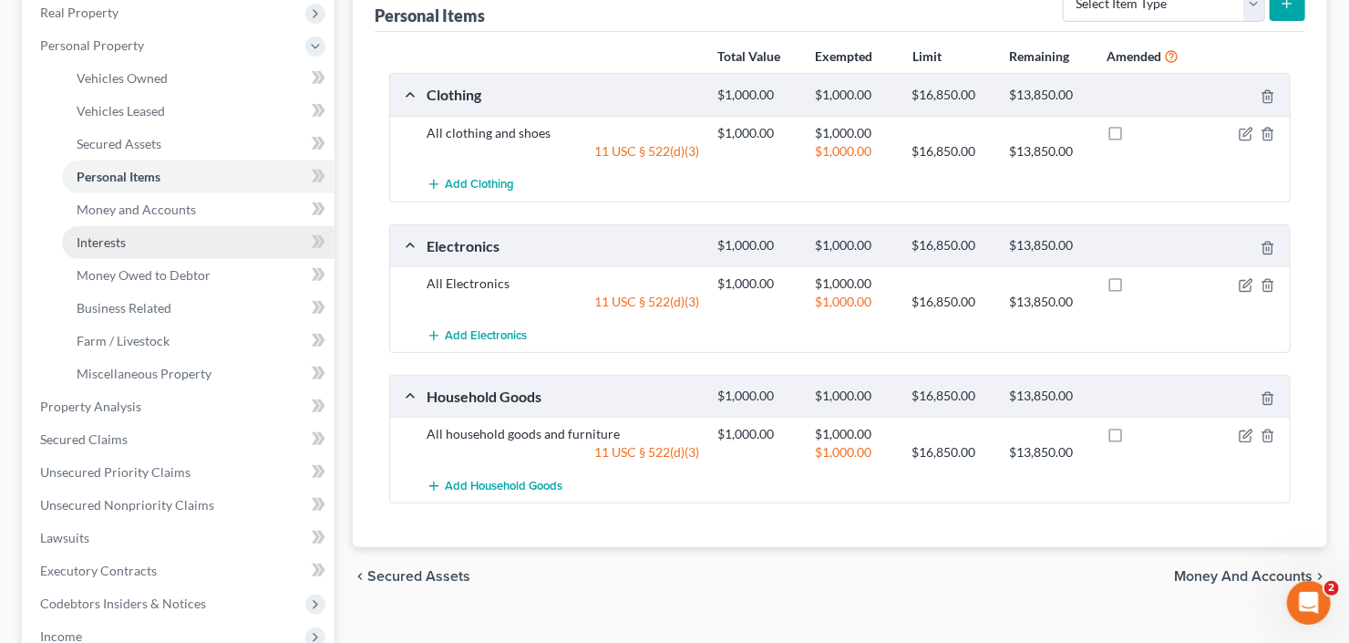
click at [89, 235] on span "Interests" at bounding box center [101, 241] width 49 height 15
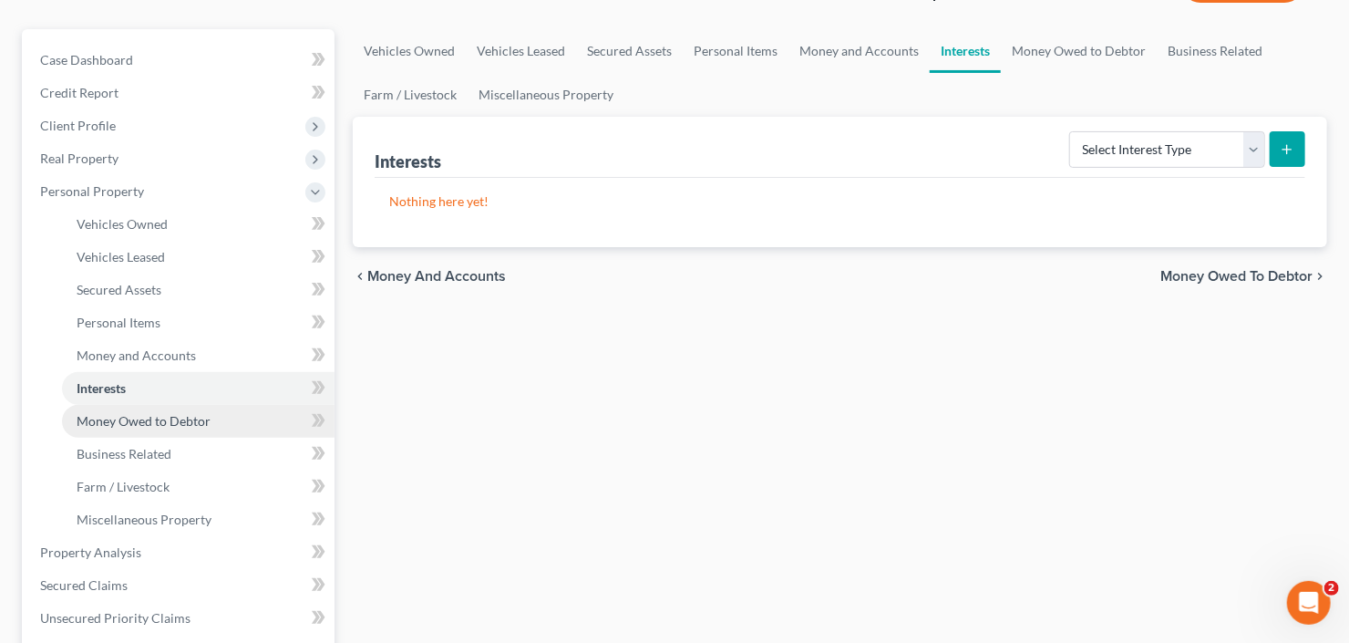
click at [104, 429] on link "Money Owed to Debtor" at bounding box center [198, 421] width 273 height 33
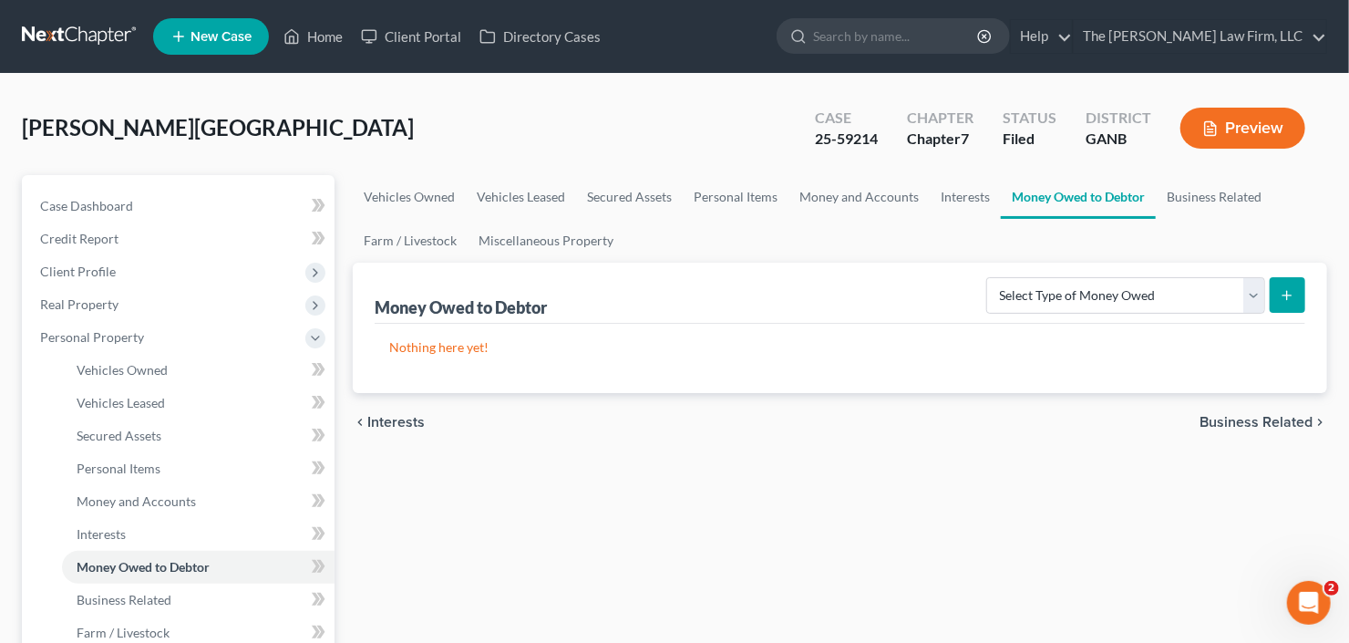
scroll to position [146, 0]
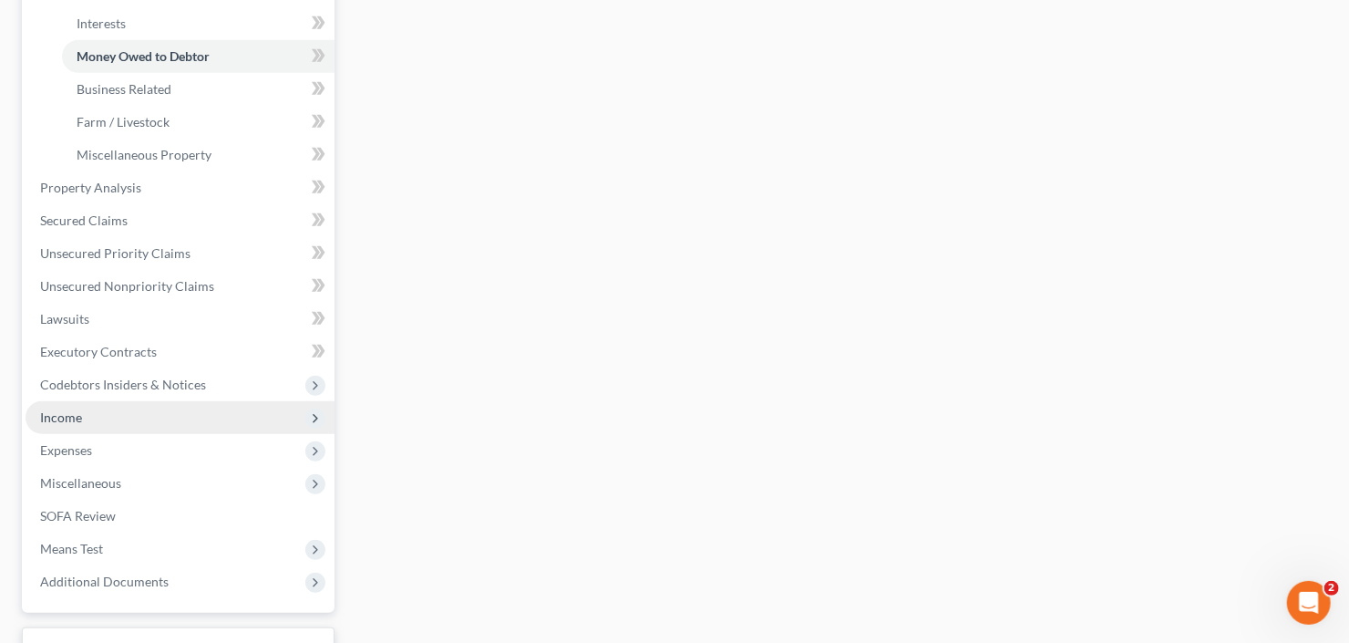
click at [74, 409] on span "Income" at bounding box center [61, 416] width 42 height 15
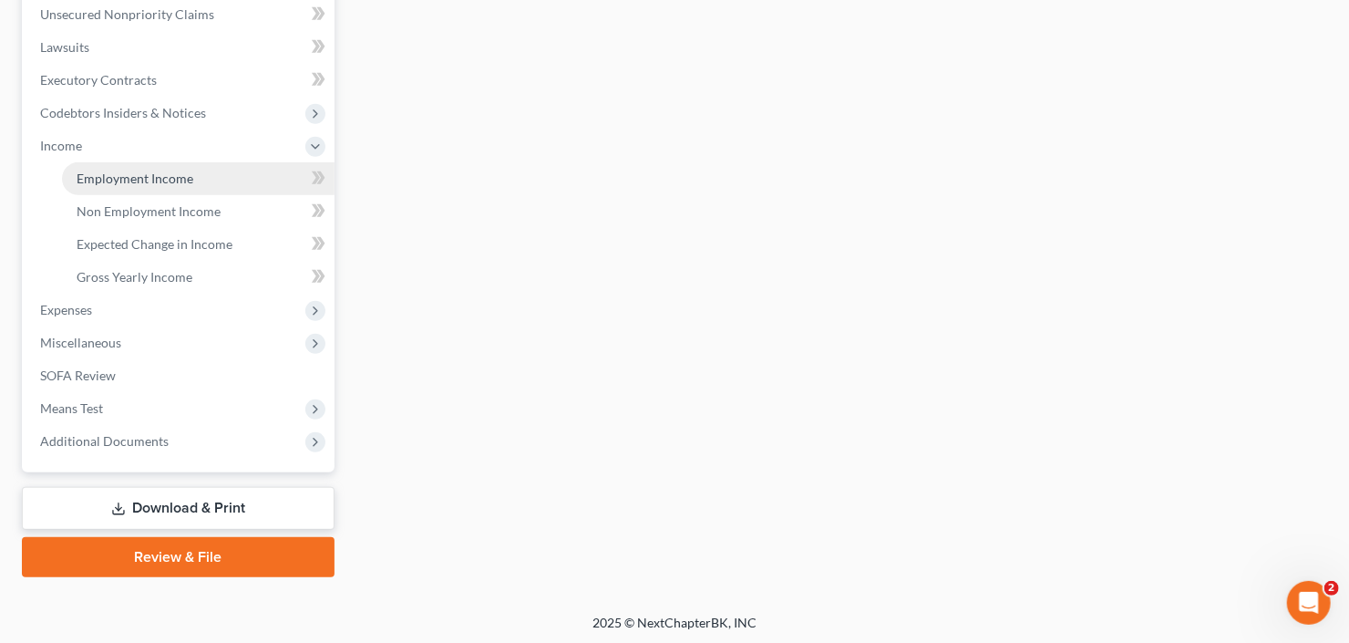
click at [113, 170] on span "Employment Income" at bounding box center [135, 177] width 117 height 15
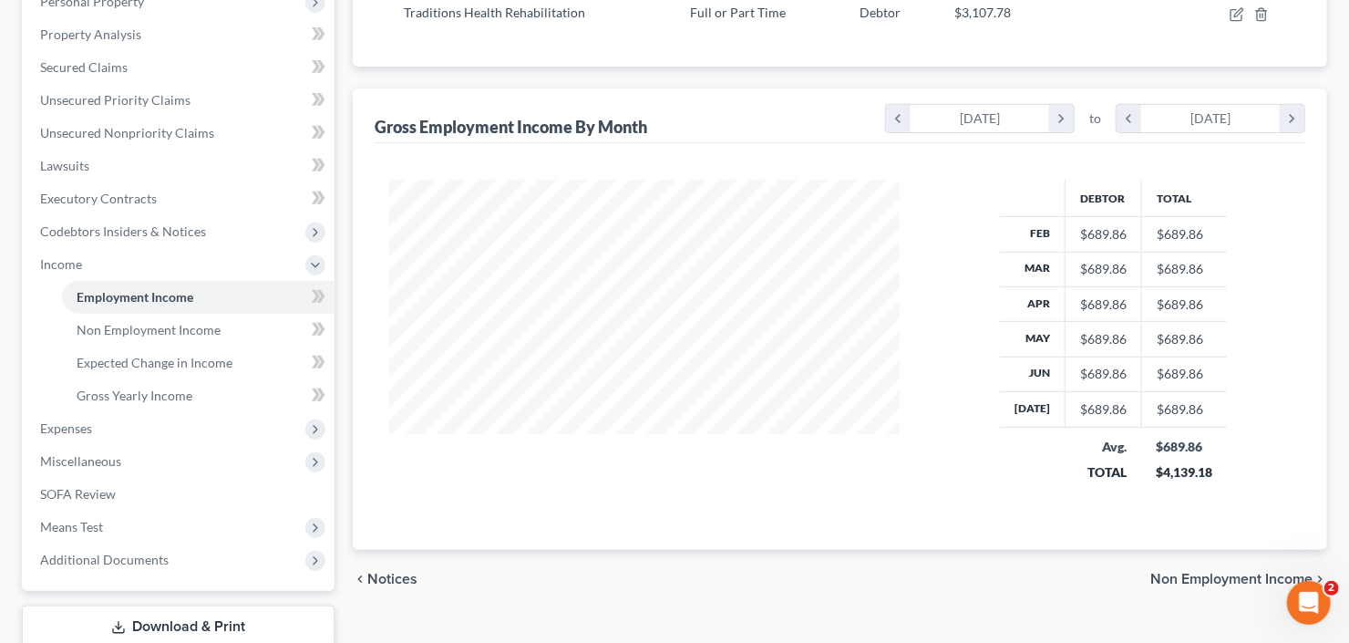
scroll to position [438, 0]
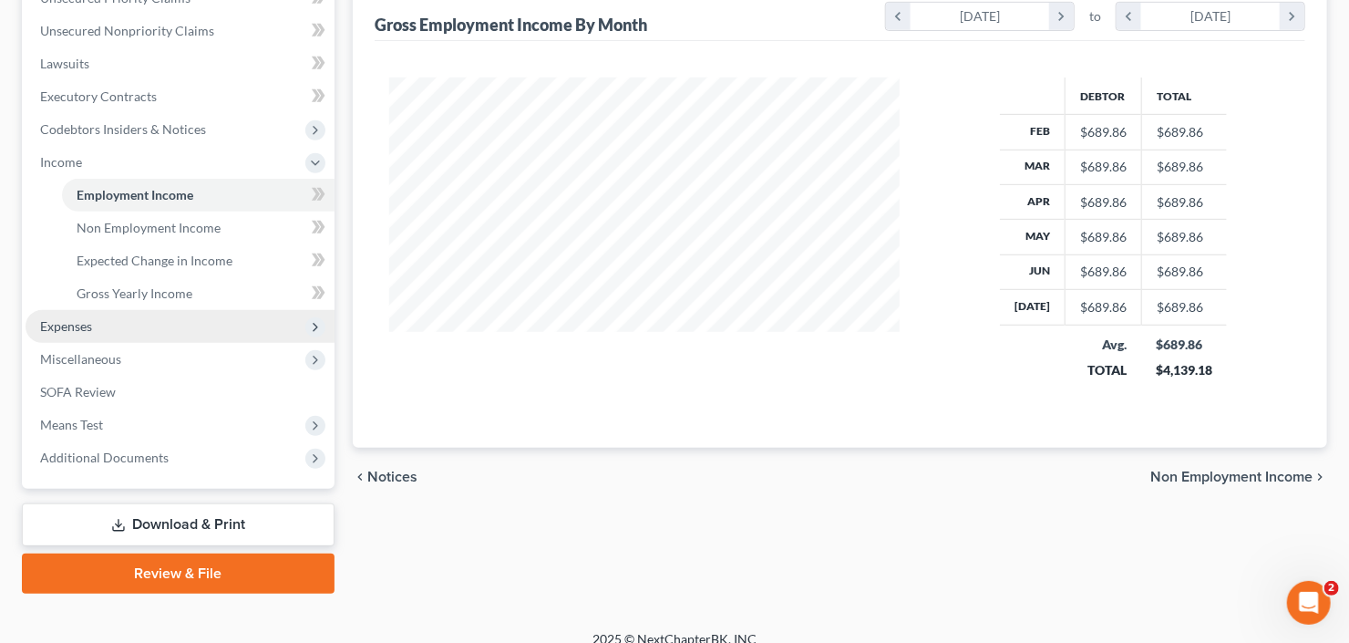
click at [79, 331] on span "Expenses" at bounding box center [66, 325] width 52 height 15
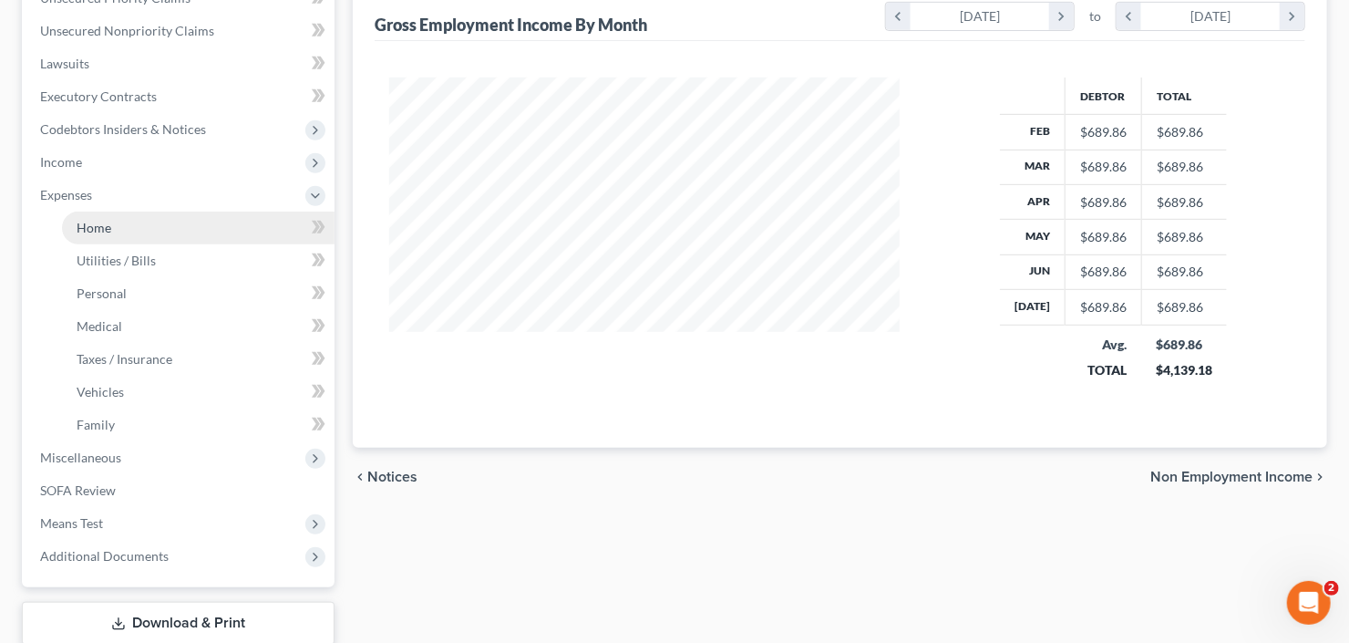
click at [98, 233] on link "Home" at bounding box center [198, 227] width 273 height 33
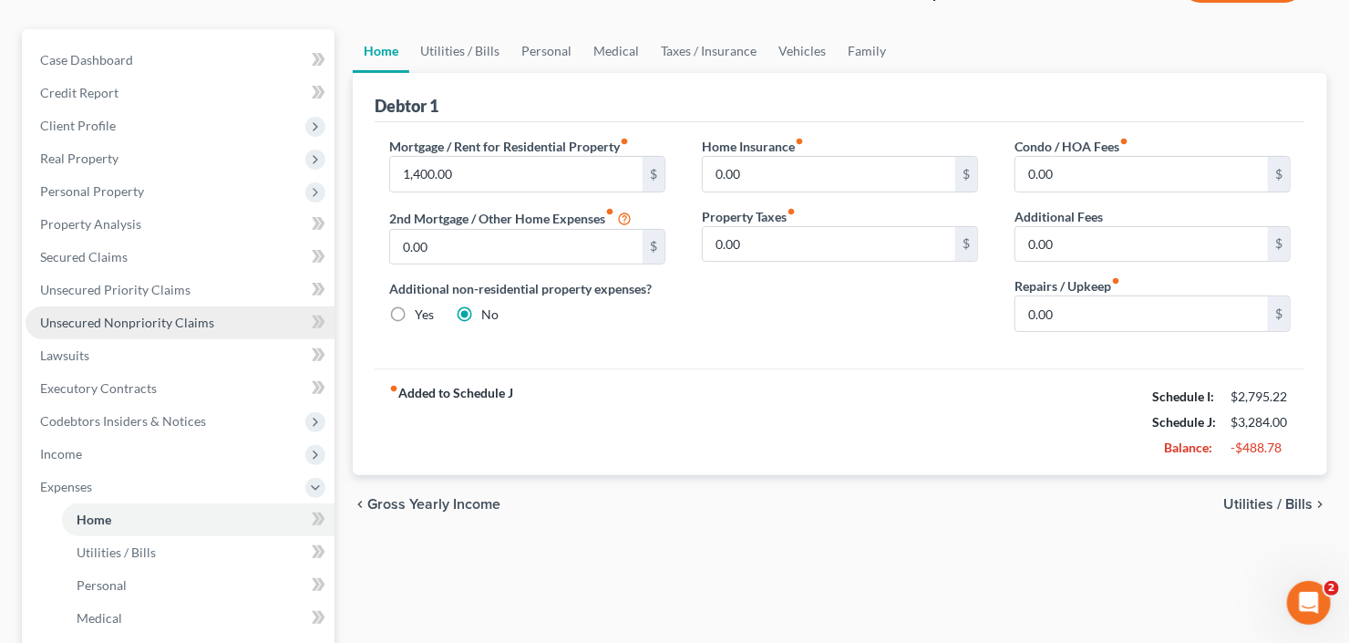
click at [55, 318] on span "Unsecured Nonpriority Claims" at bounding box center [127, 322] width 174 height 15
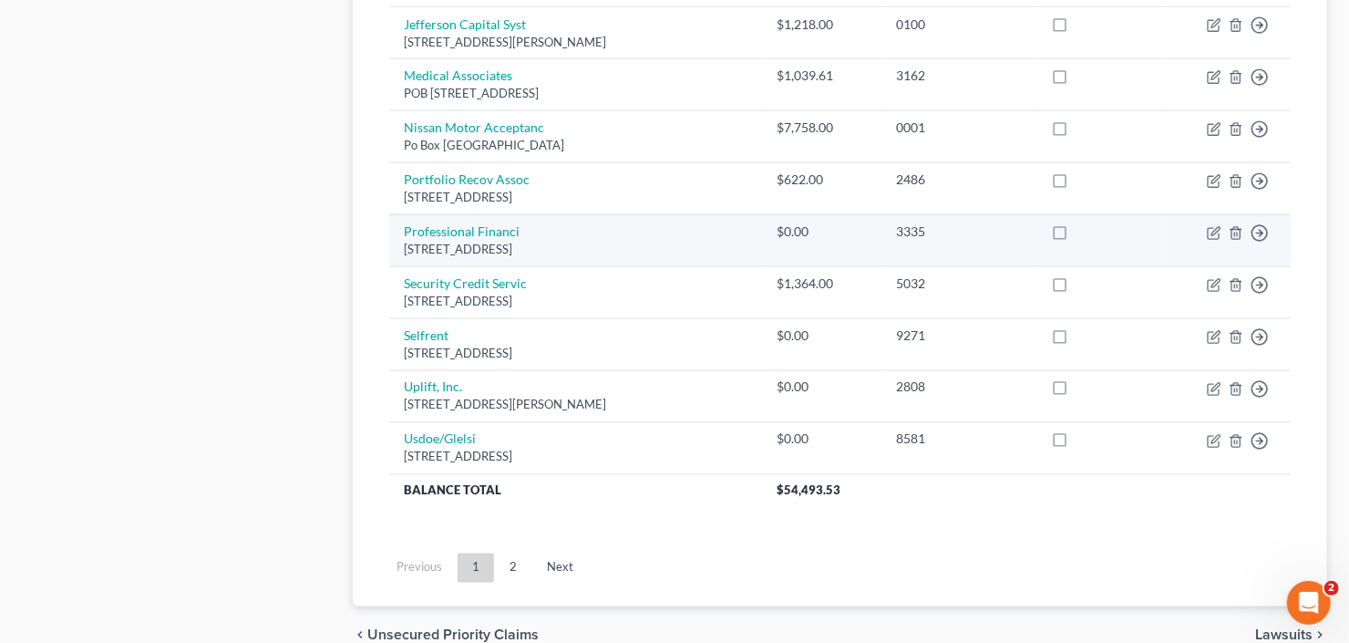
scroll to position [1386, 0]
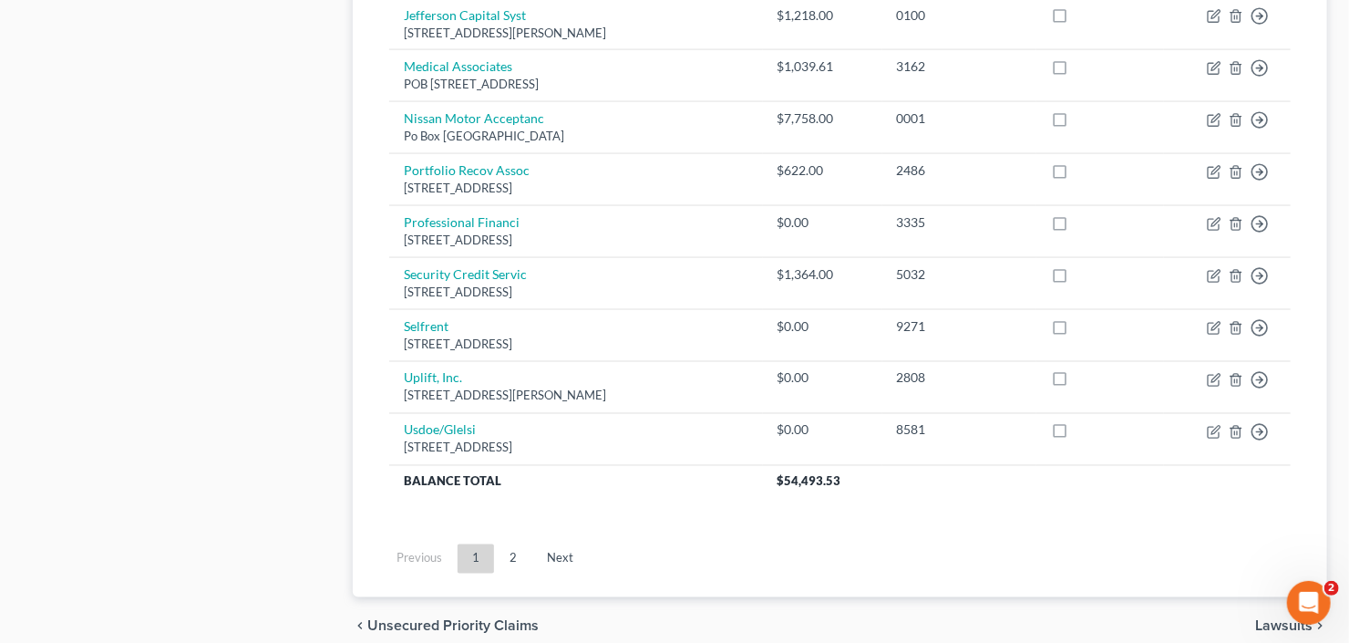
click at [514, 558] on link "2" at bounding box center [513, 558] width 36 height 29
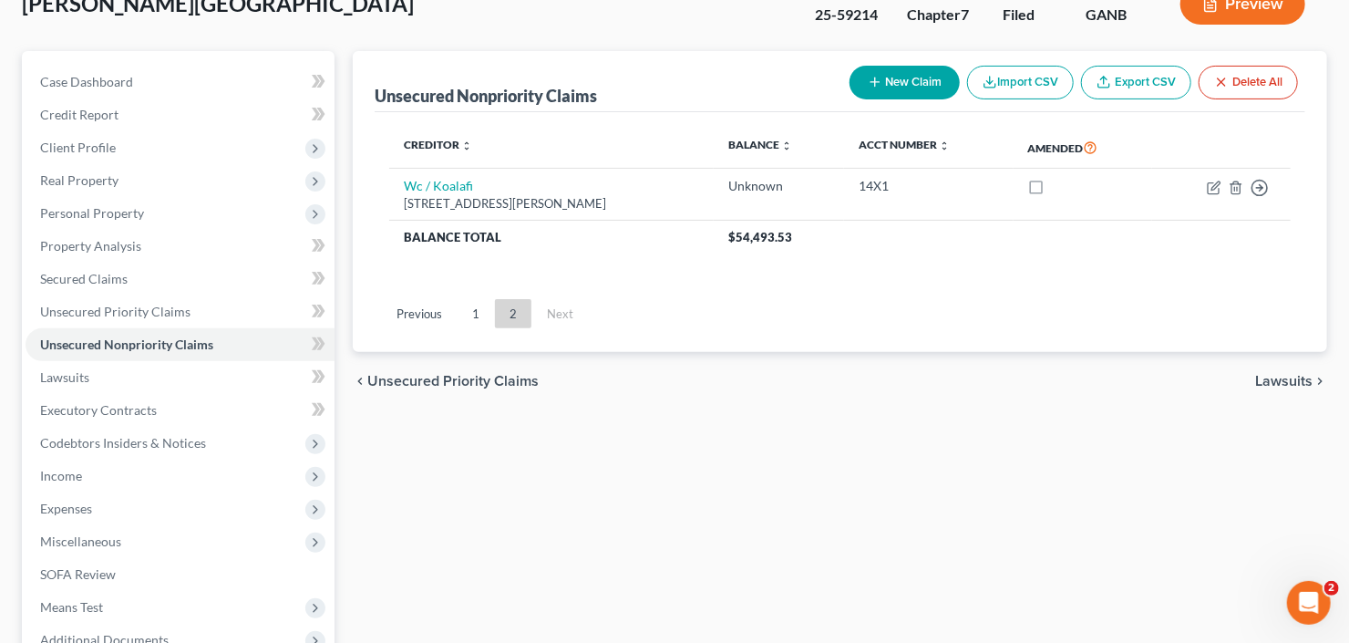
scroll to position [104, 0]
